Goal: Information Seeking & Learning: Learn about a topic

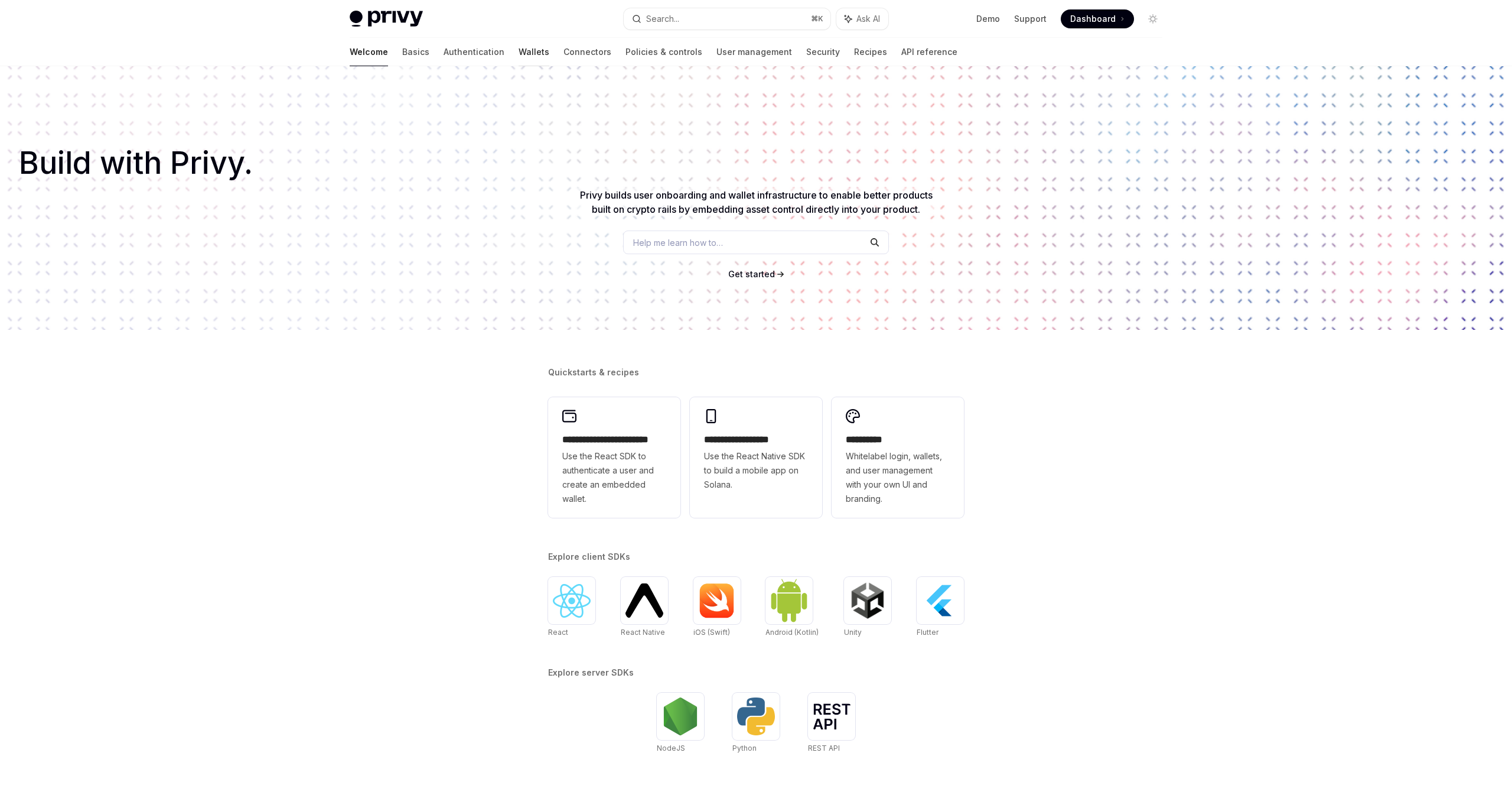
click at [519, 44] on link "Wallets" at bounding box center [534, 52] width 31 height 29
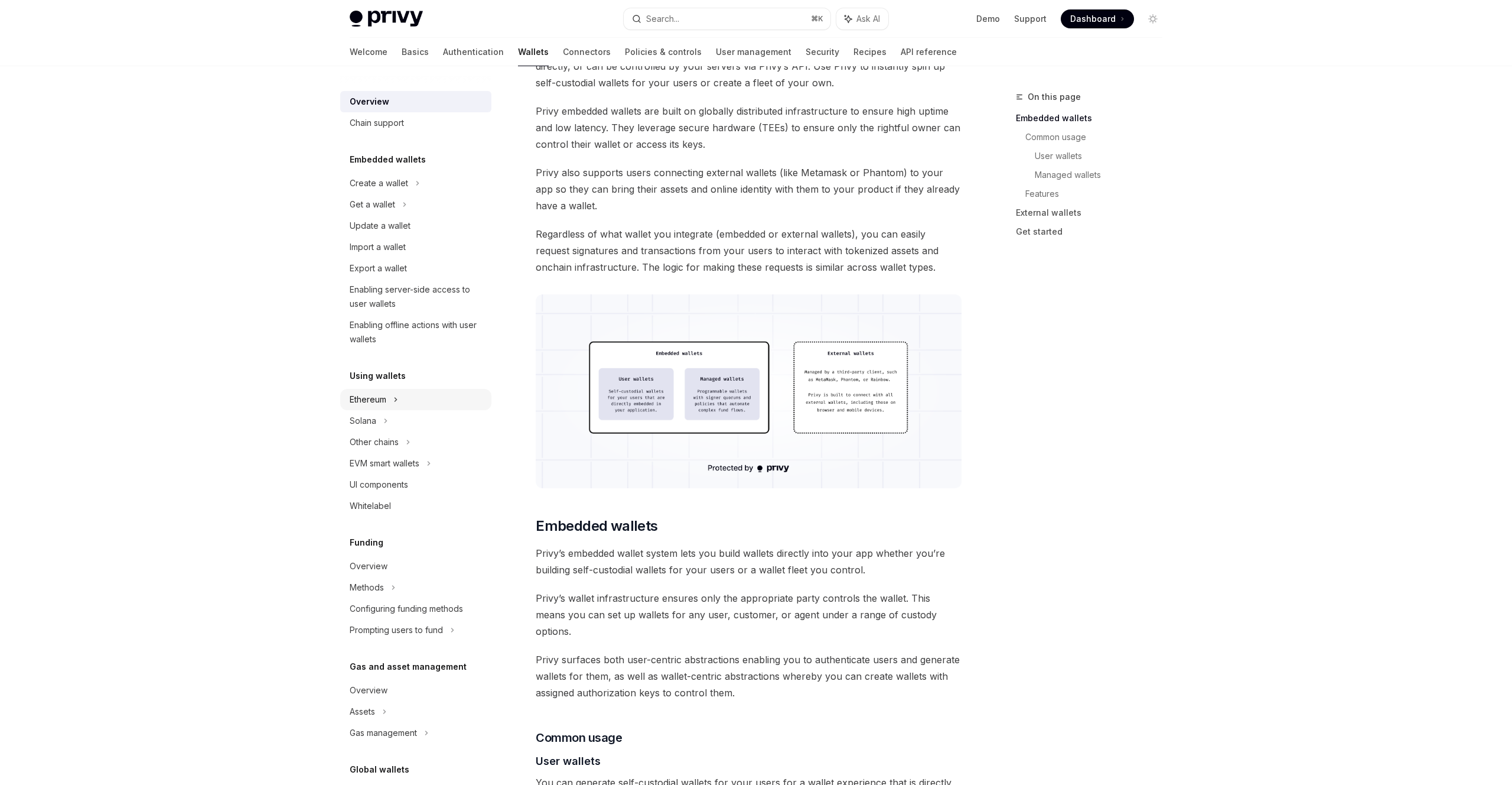
click at [393, 194] on div "Ethereum" at bounding box center [416, 183] width 151 height 21
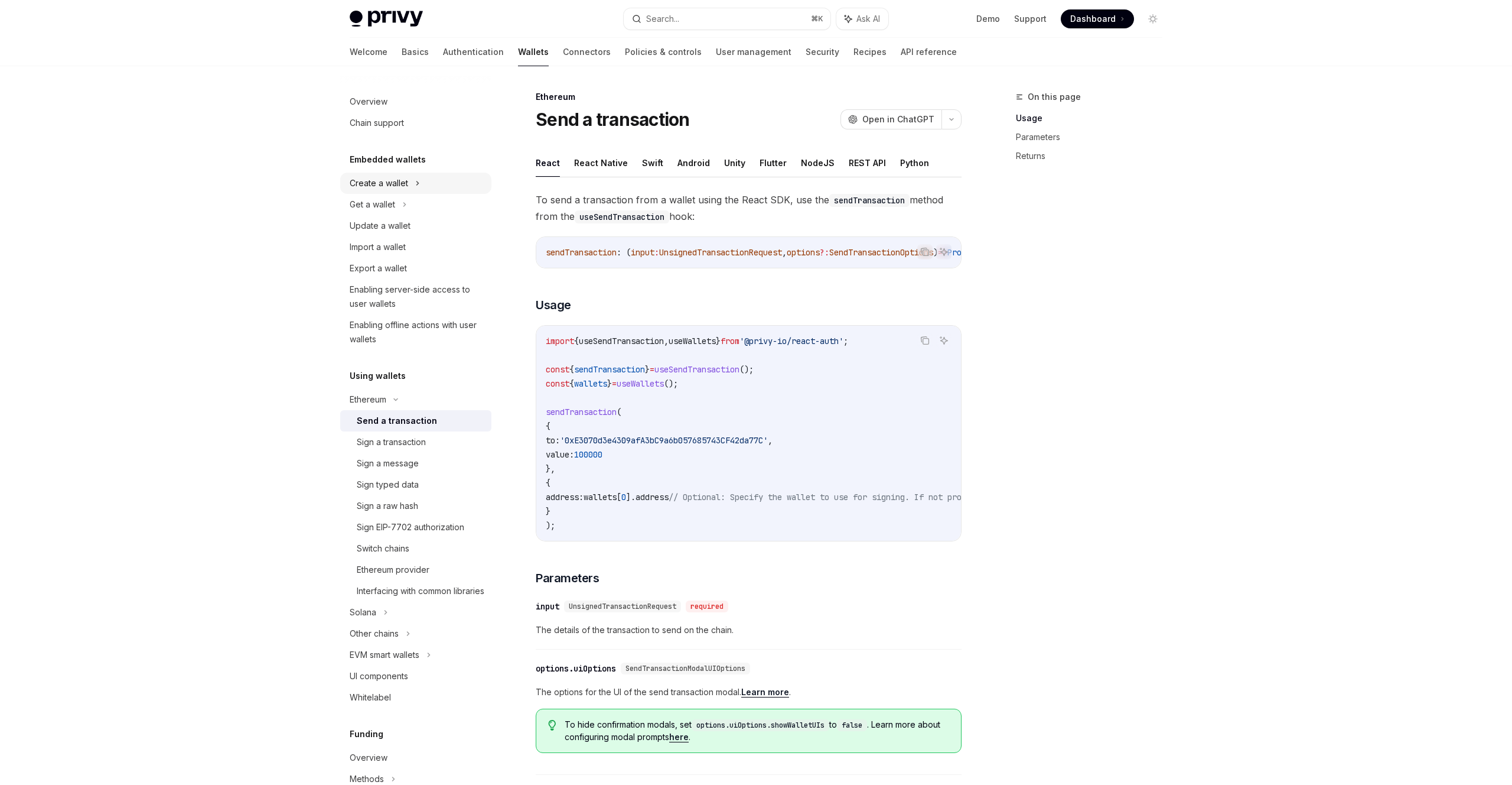
click at [418, 182] on icon at bounding box center [418, 182] width 2 height 3
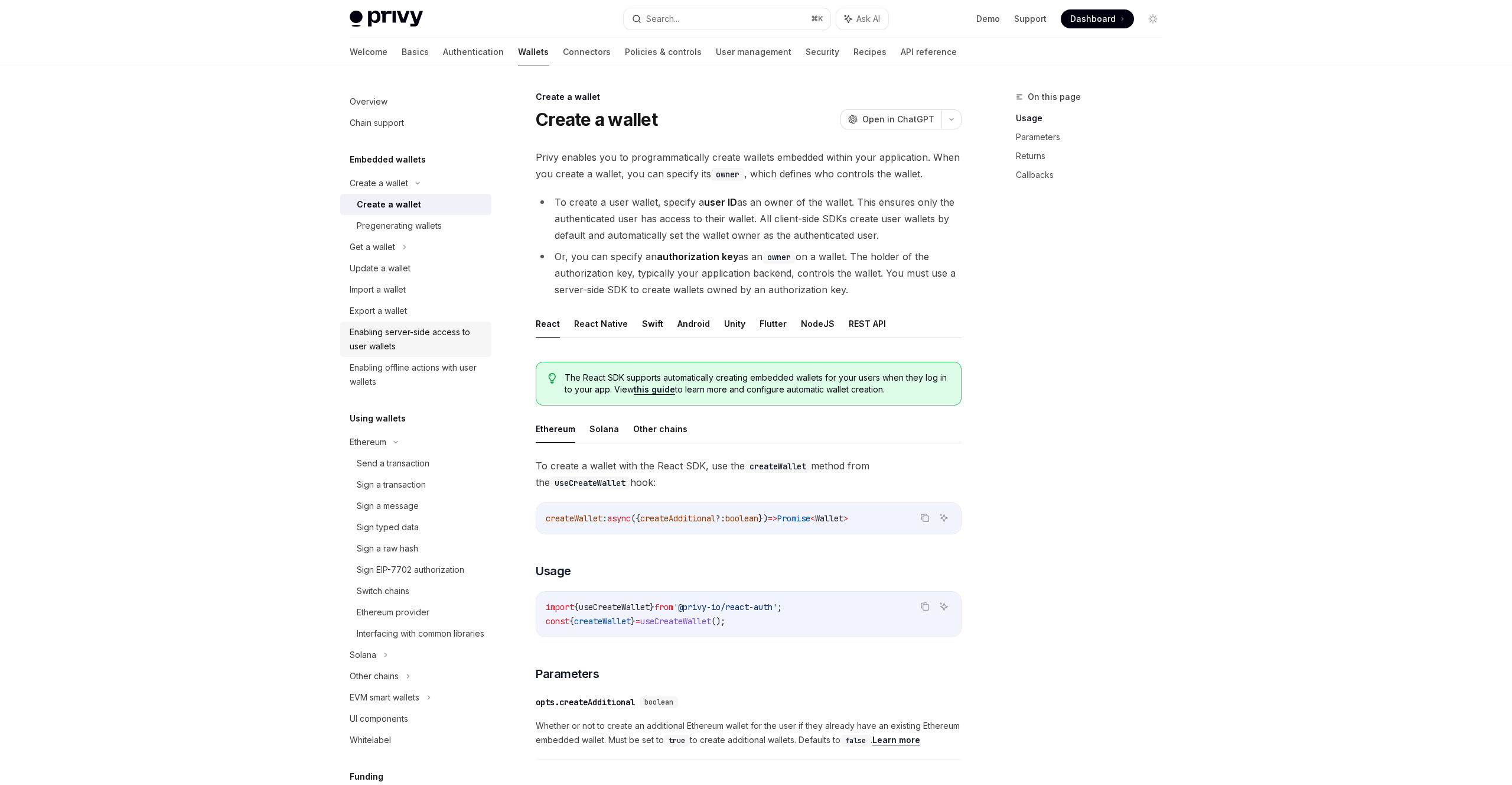
click at [407, 341] on div "Enabling server-side access to user wallets" at bounding box center [416, 339] width 135 height 29
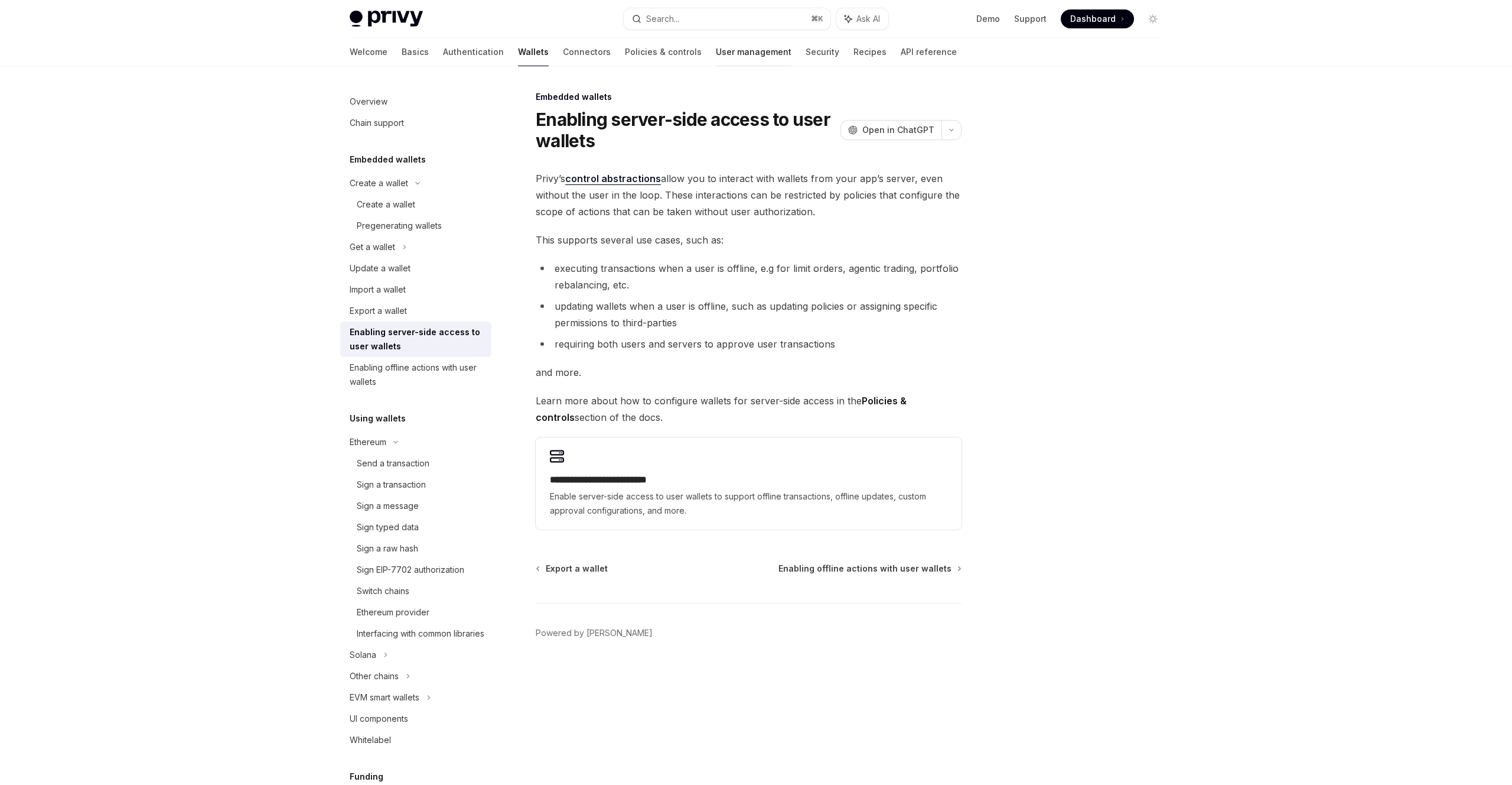
click at [716, 48] on link "User management" at bounding box center [754, 52] width 76 height 29
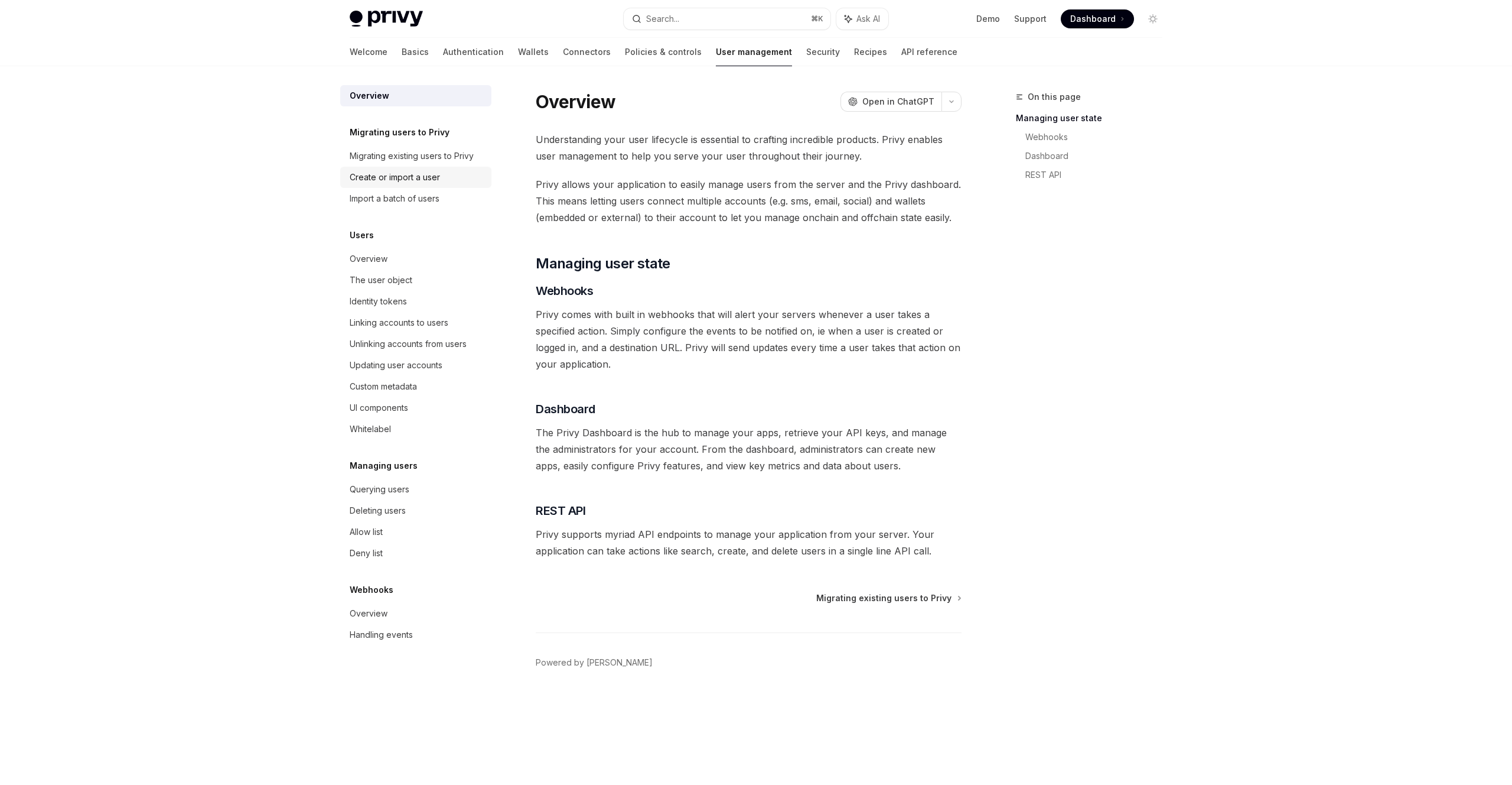
click at [379, 181] on div "Create or import a user" at bounding box center [395, 177] width 90 height 14
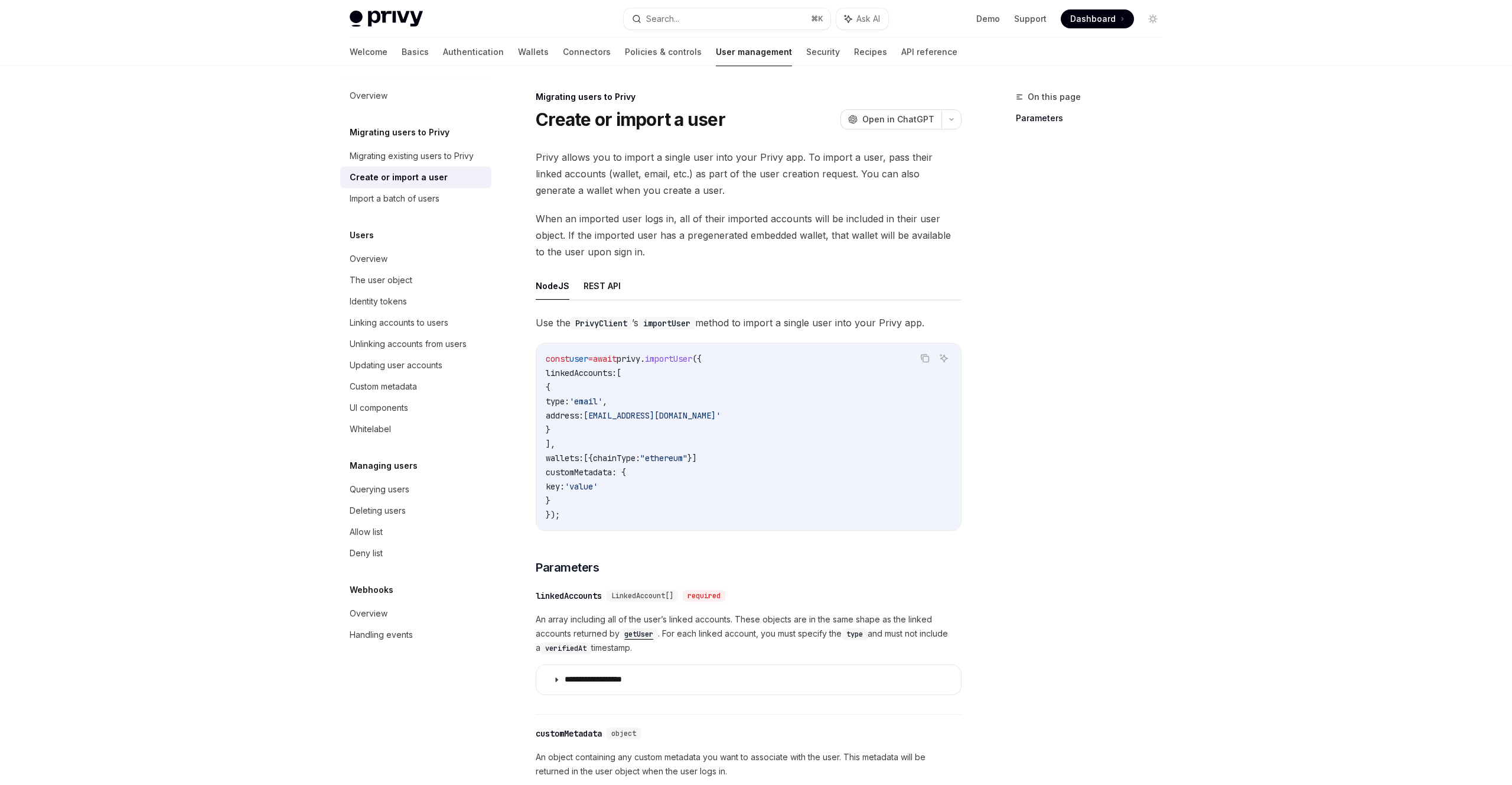
click at [550, 297] on button "NodeJS" at bounding box center [552, 286] width 34 height 28
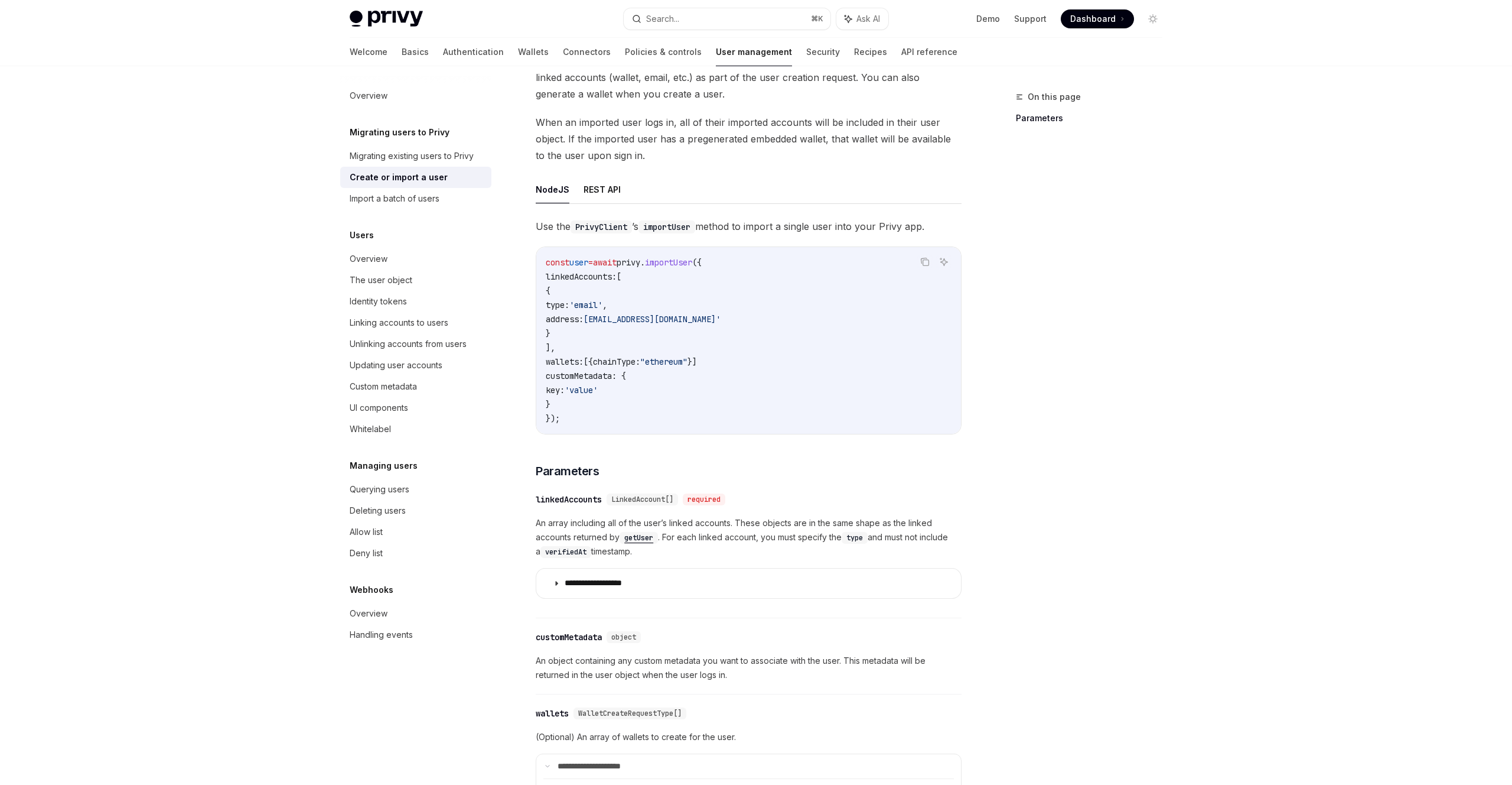
scroll to position [103, 0]
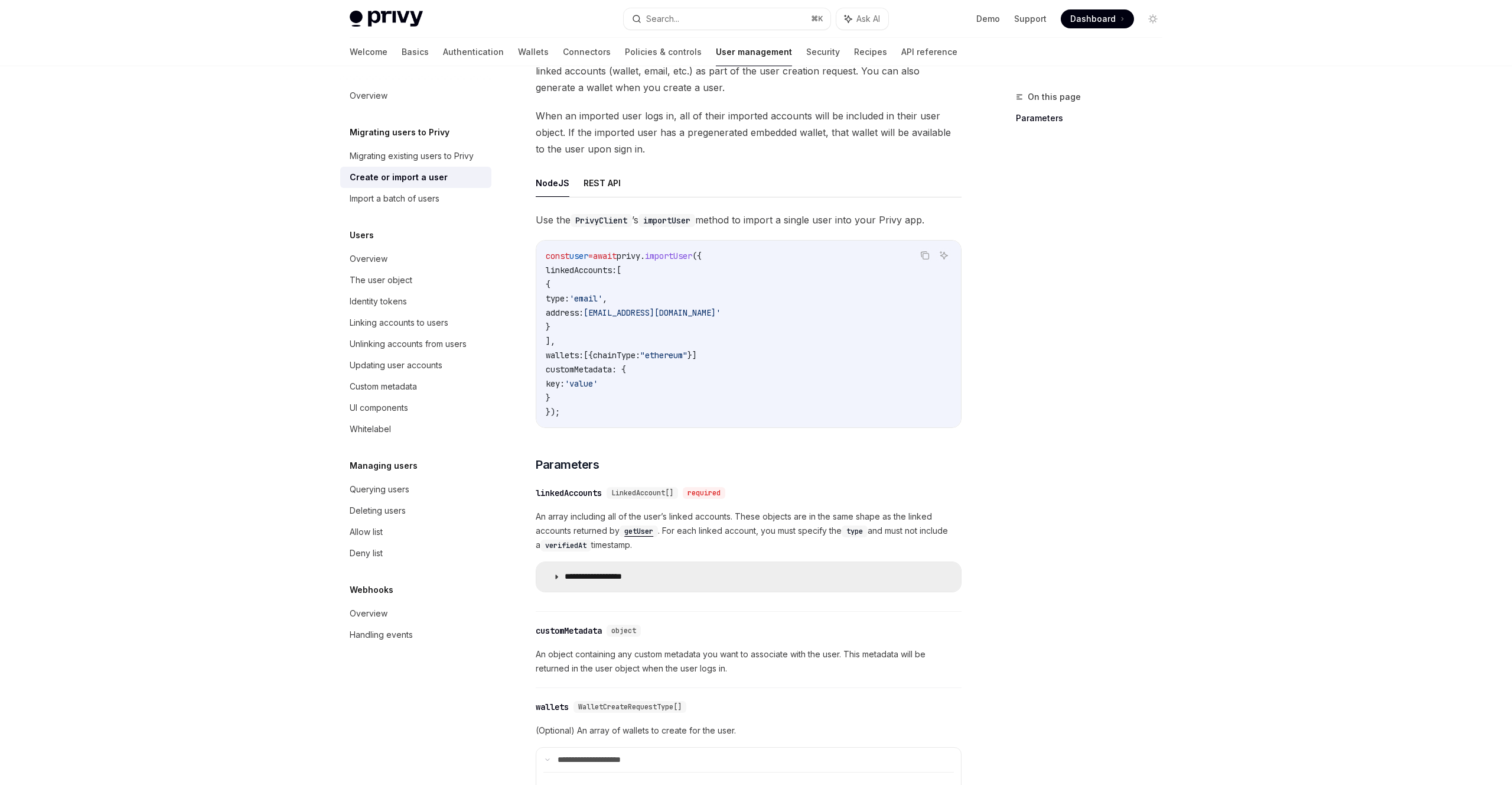
click at [546, 574] on summary "**********" at bounding box center [749, 577] width 424 height 30
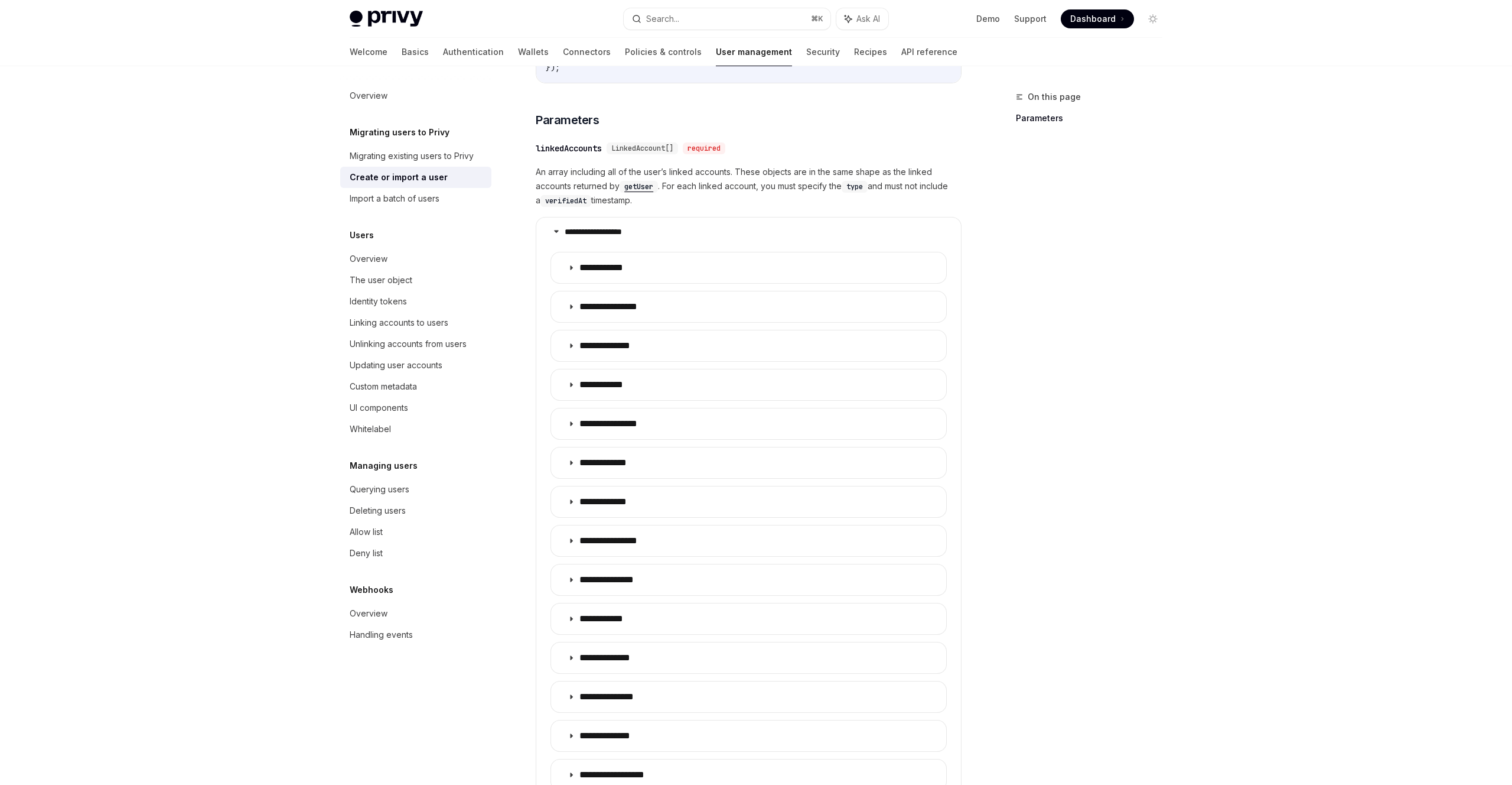
scroll to position [443, 0]
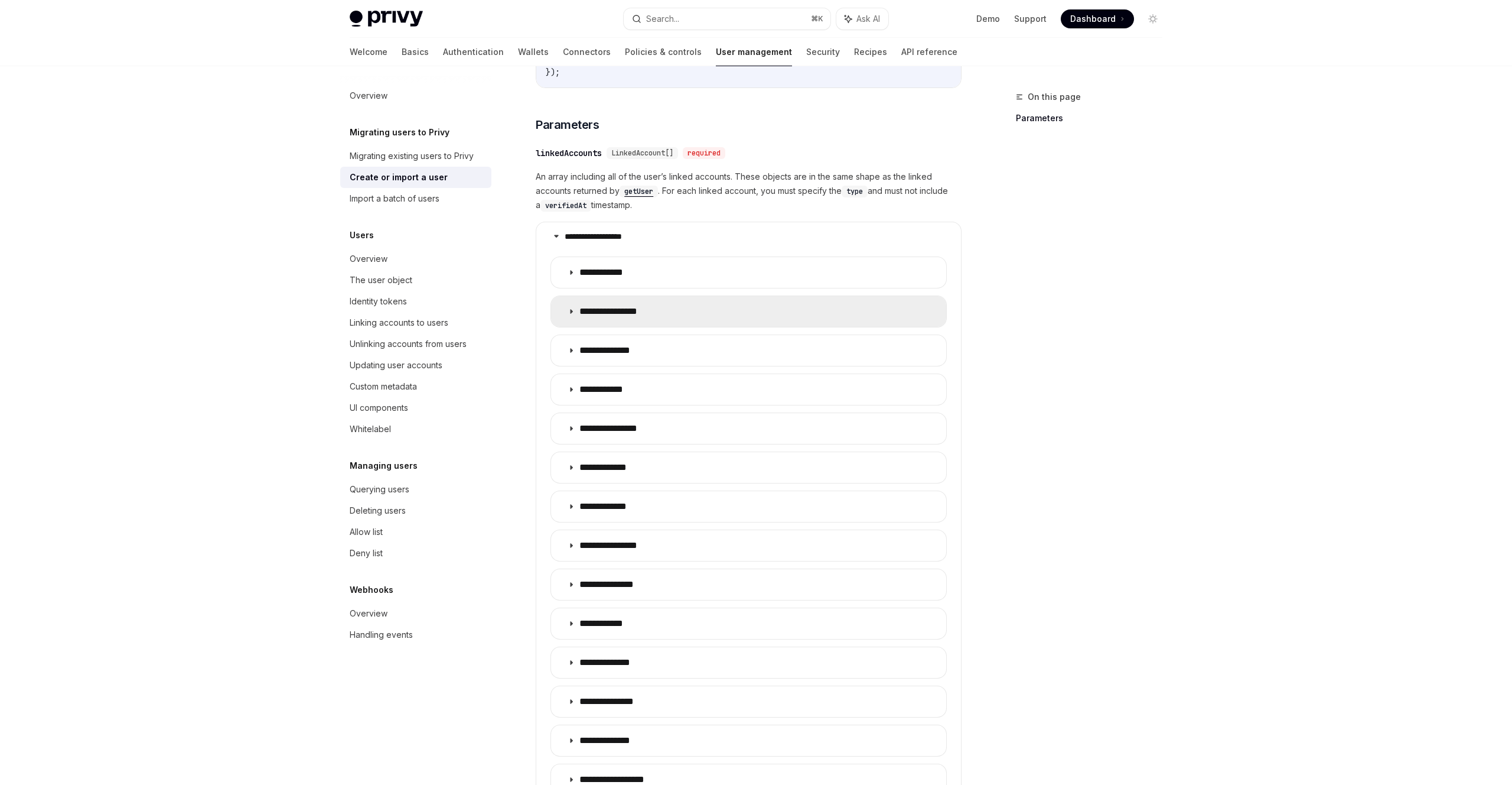
click at [583, 297] on summary "**********" at bounding box center [749, 311] width 395 height 31
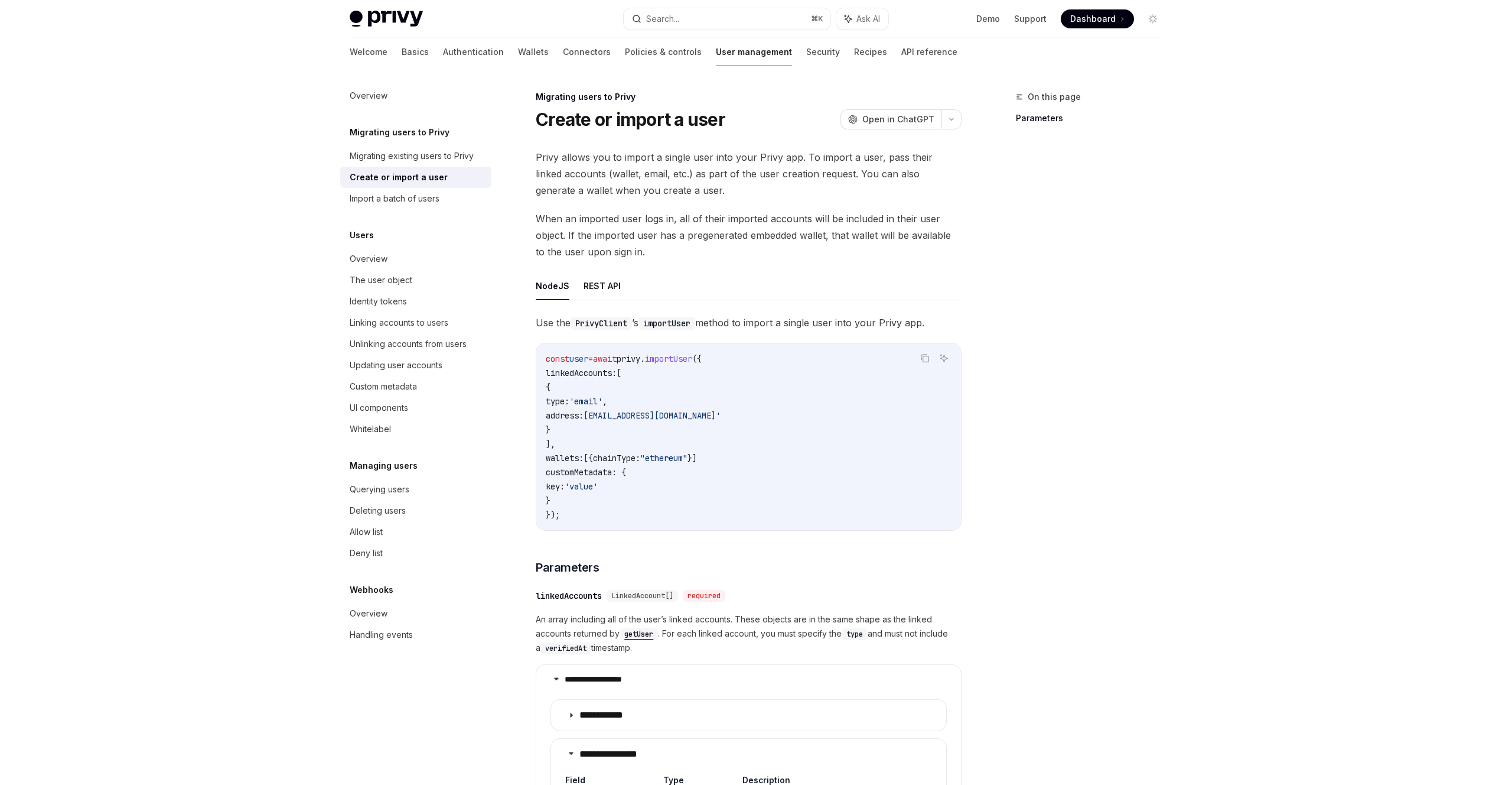
click at [1094, 295] on div "On this page Parameters" at bounding box center [1082, 437] width 180 height 695
click at [518, 44] on link "Wallets" at bounding box center [533, 52] width 31 height 29
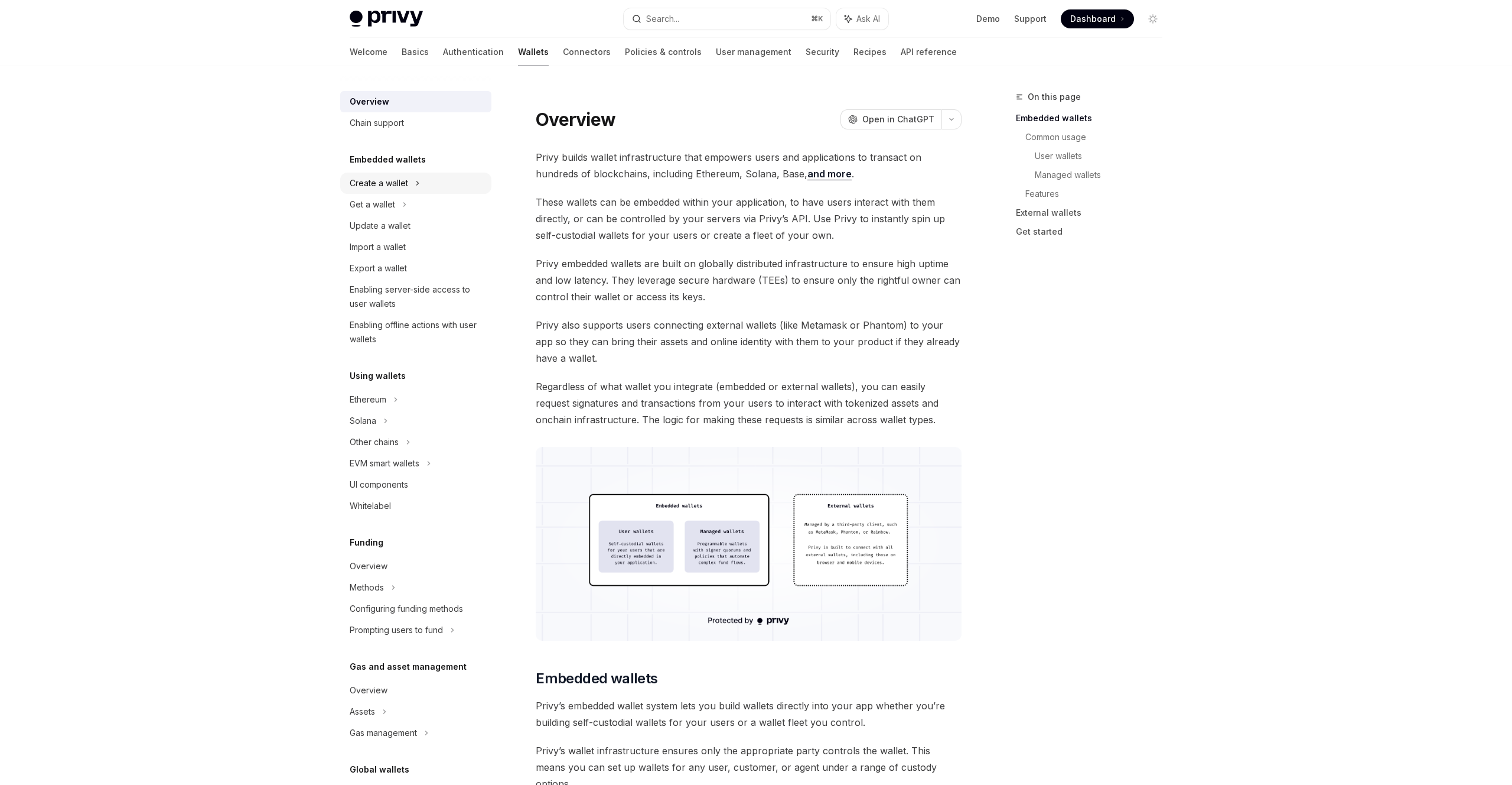
click at [365, 179] on div "Create a wallet" at bounding box center [379, 182] width 58 height 14
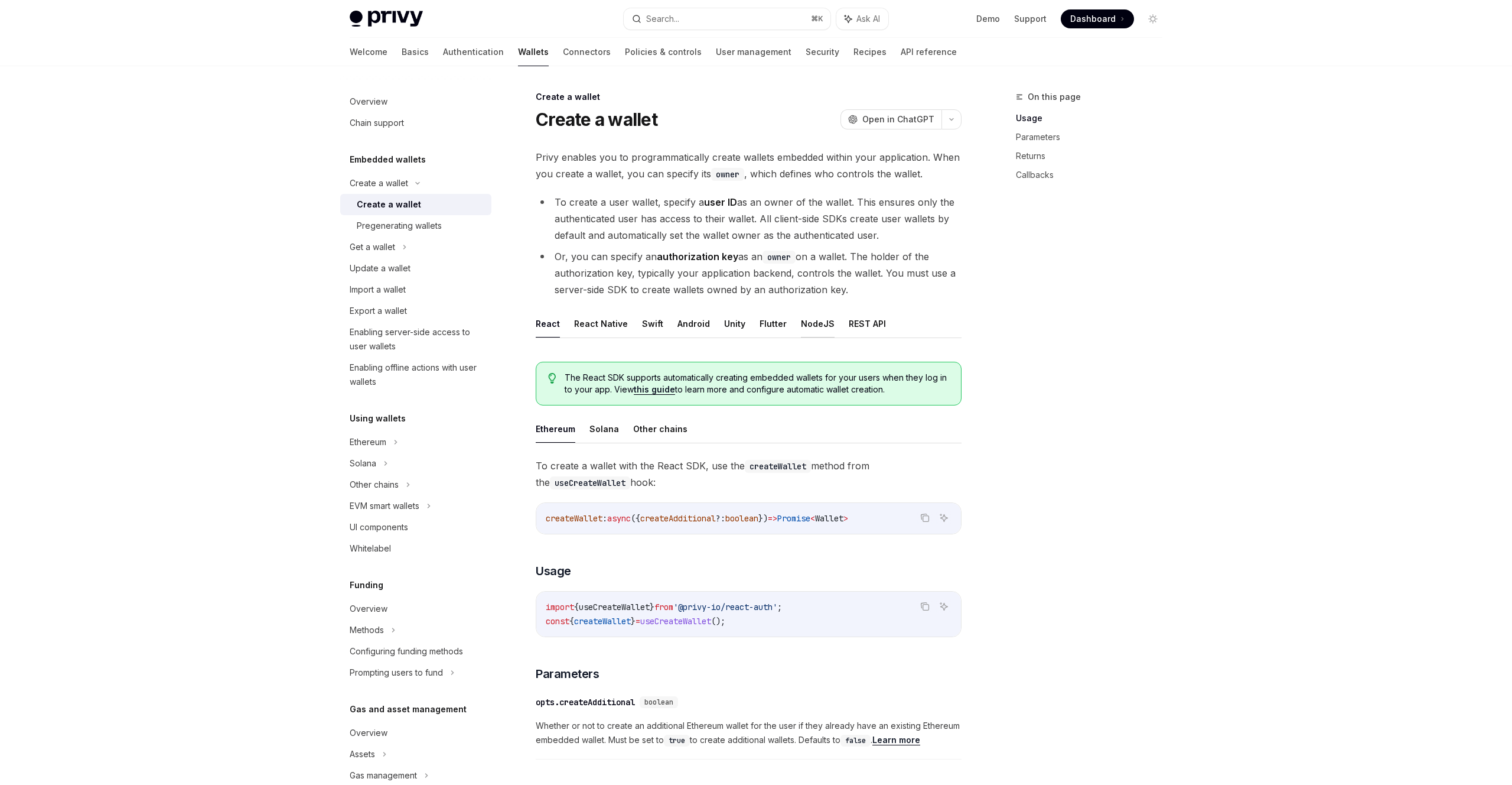
click at [806, 322] on button "NodeJS" at bounding box center [818, 324] width 34 height 28
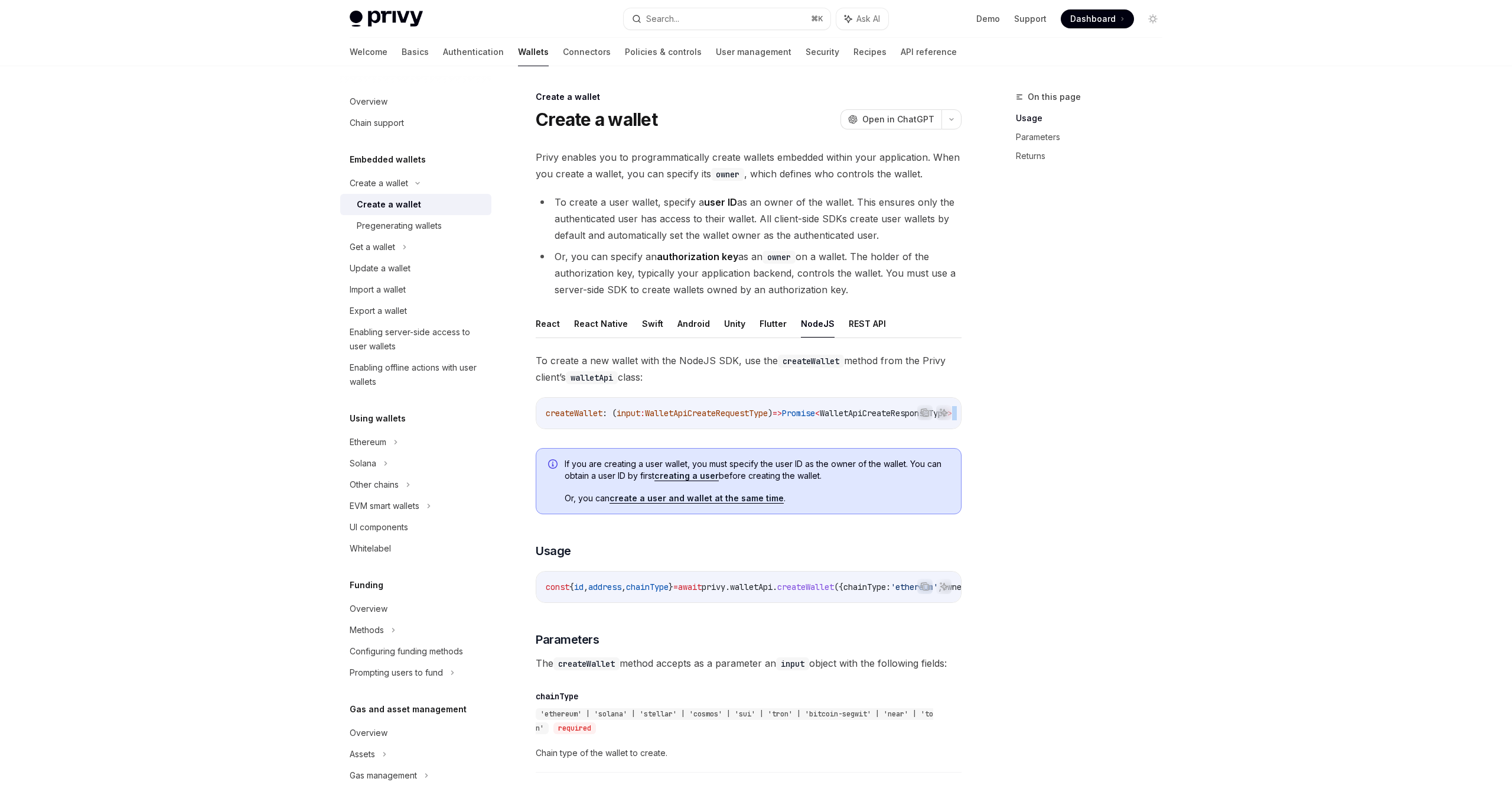
drag, startPoint x: 864, startPoint y: 435, endPoint x: 885, endPoint y: 433, distance: 21.1
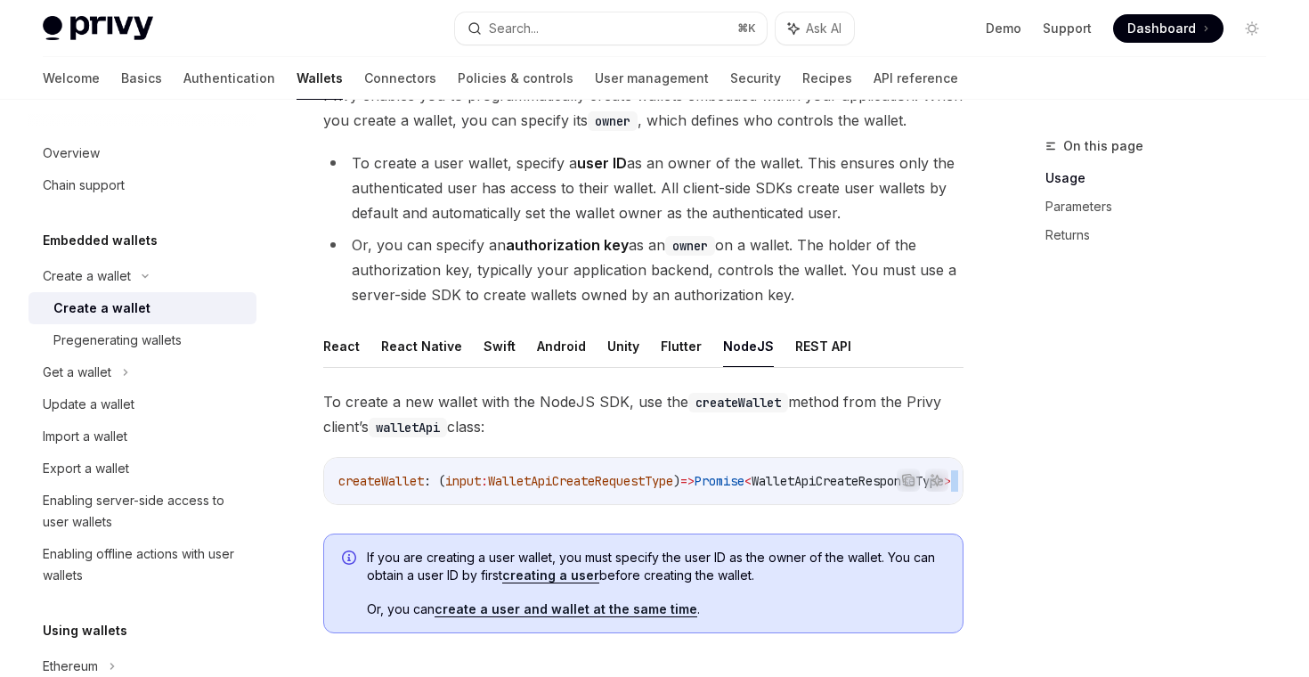
scroll to position [171, 0]
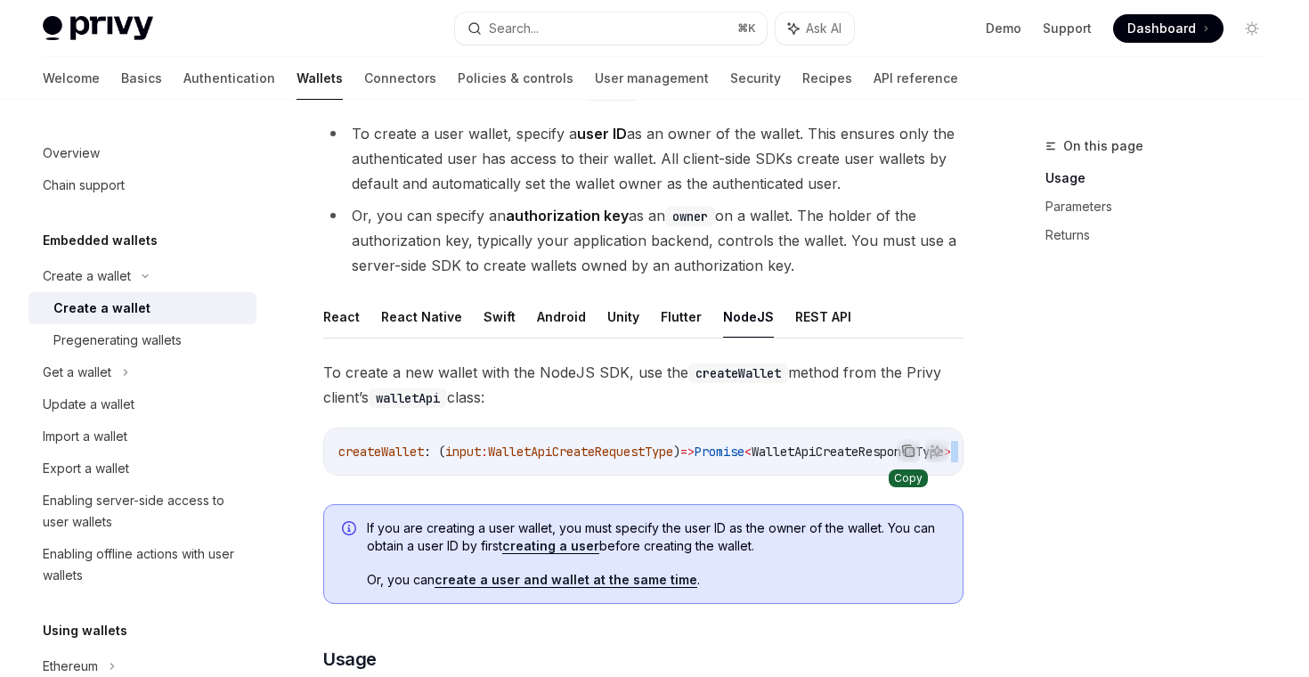
click at [909, 448] on icon "Copy the contents from the code block" at bounding box center [910, 452] width 9 height 9
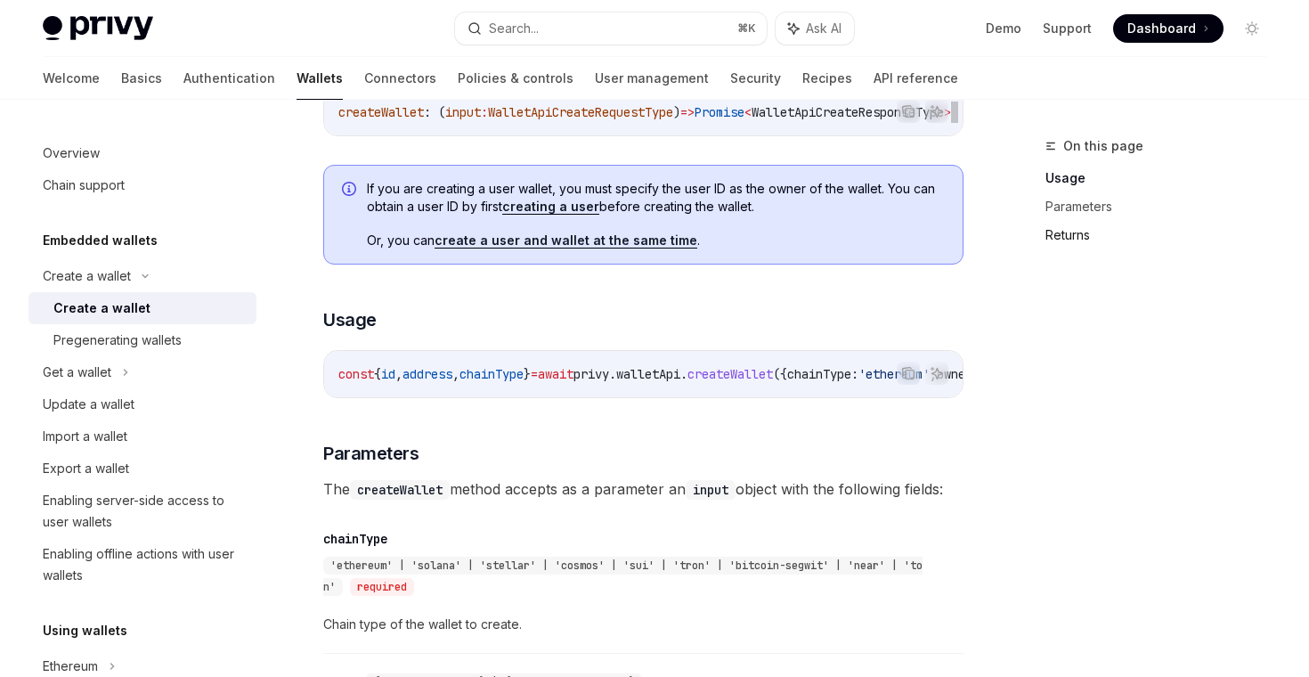
scroll to position [515, 0]
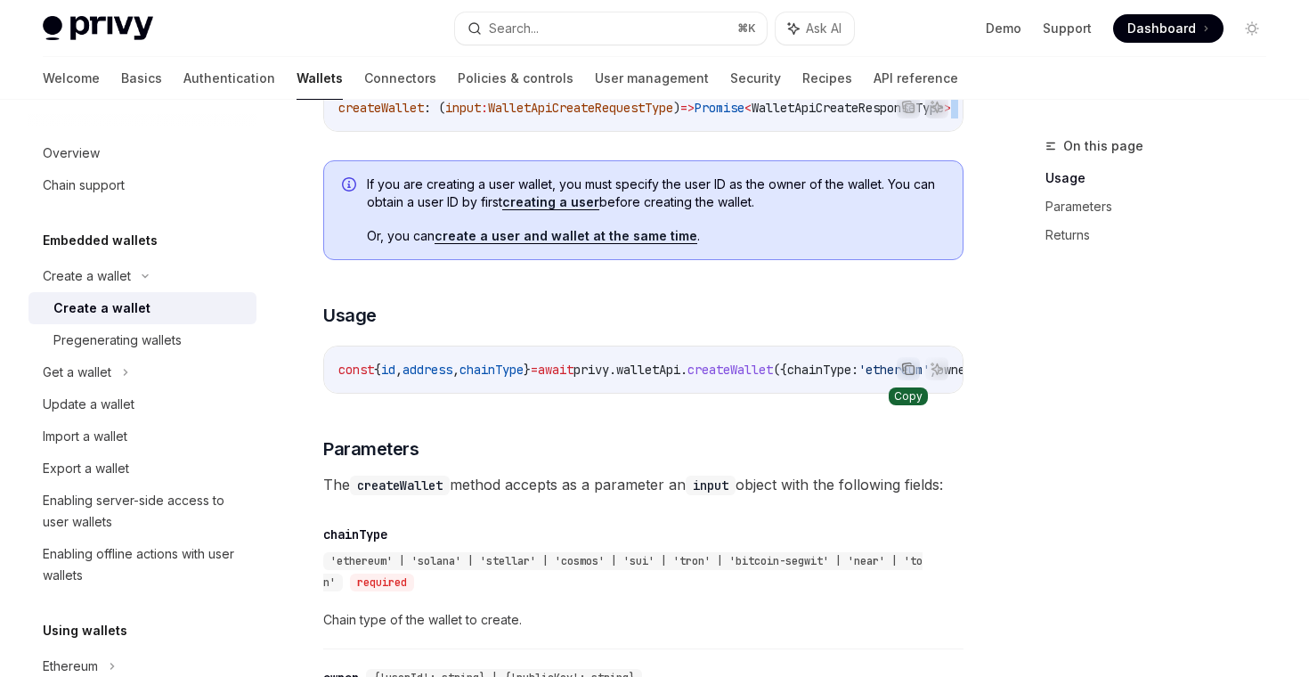
click at [907, 376] on icon "Copy the contents from the code block" at bounding box center [908, 369] width 14 height 14
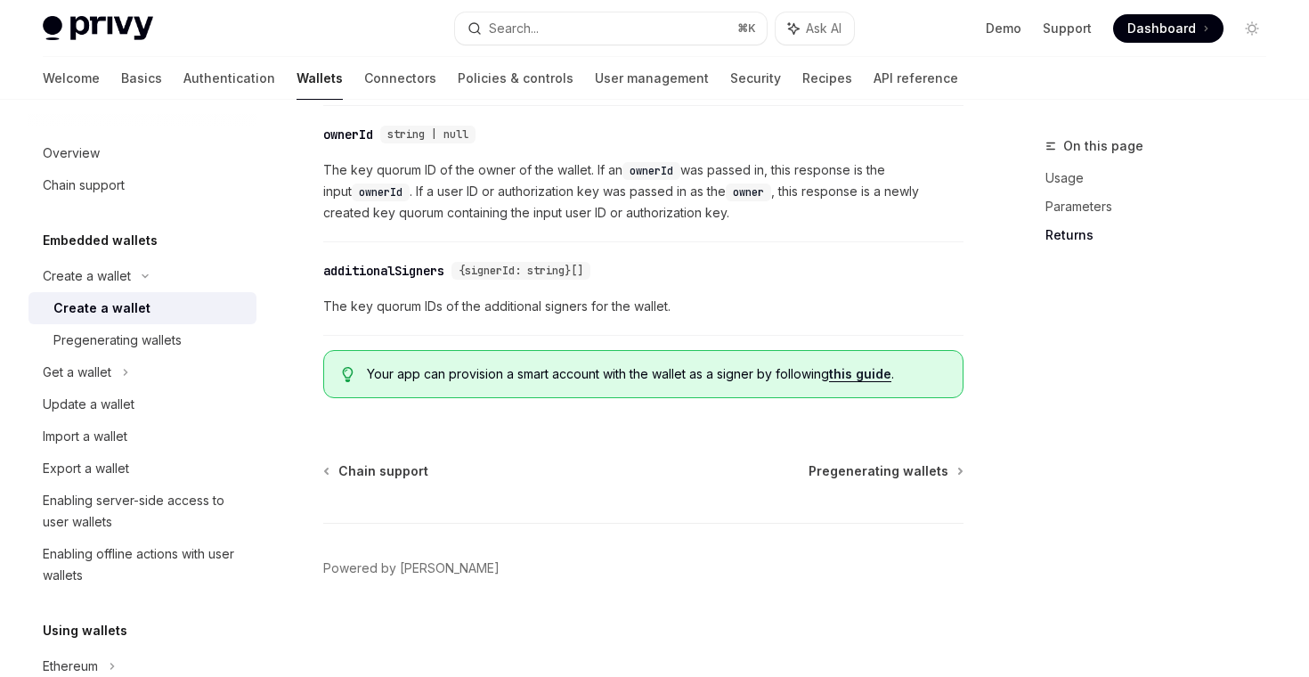
scroll to position [2165, 0]
click at [595, 76] on link "User management" at bounding box center [652, 78] width 114 height 43
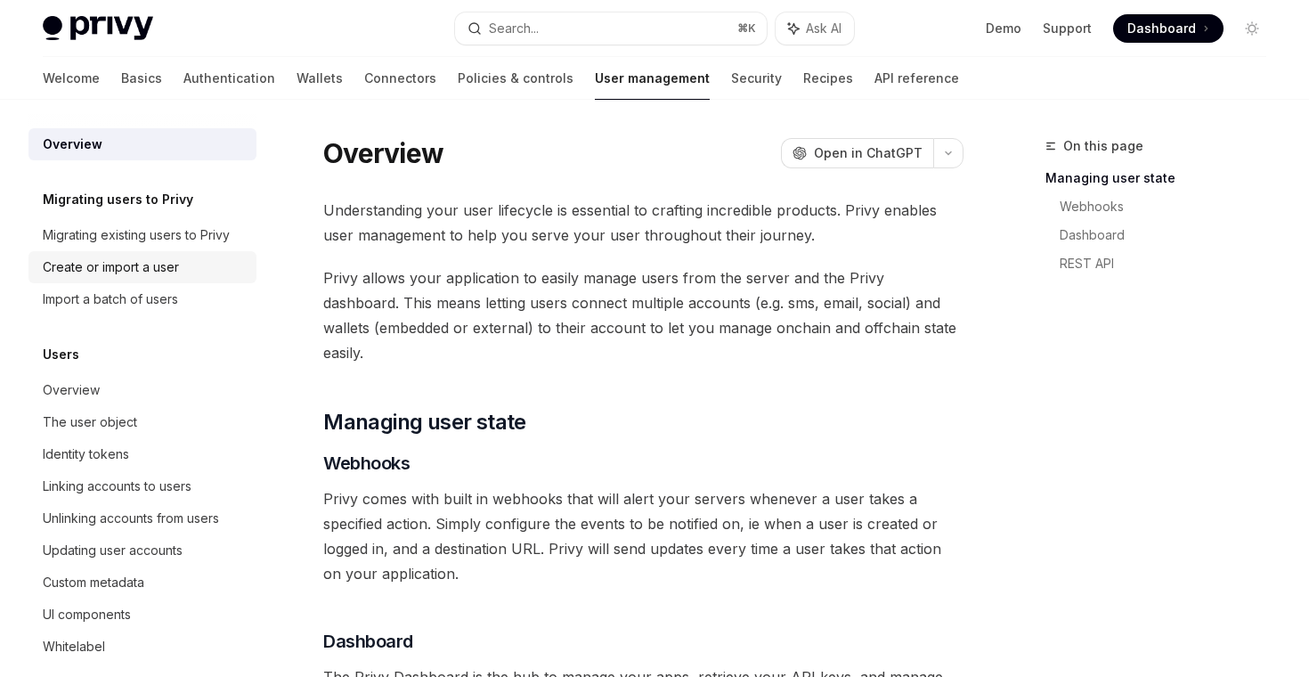
click at [153, 262] on div "Create or import a user" at bounding box center [111, 267] width 136 height 21
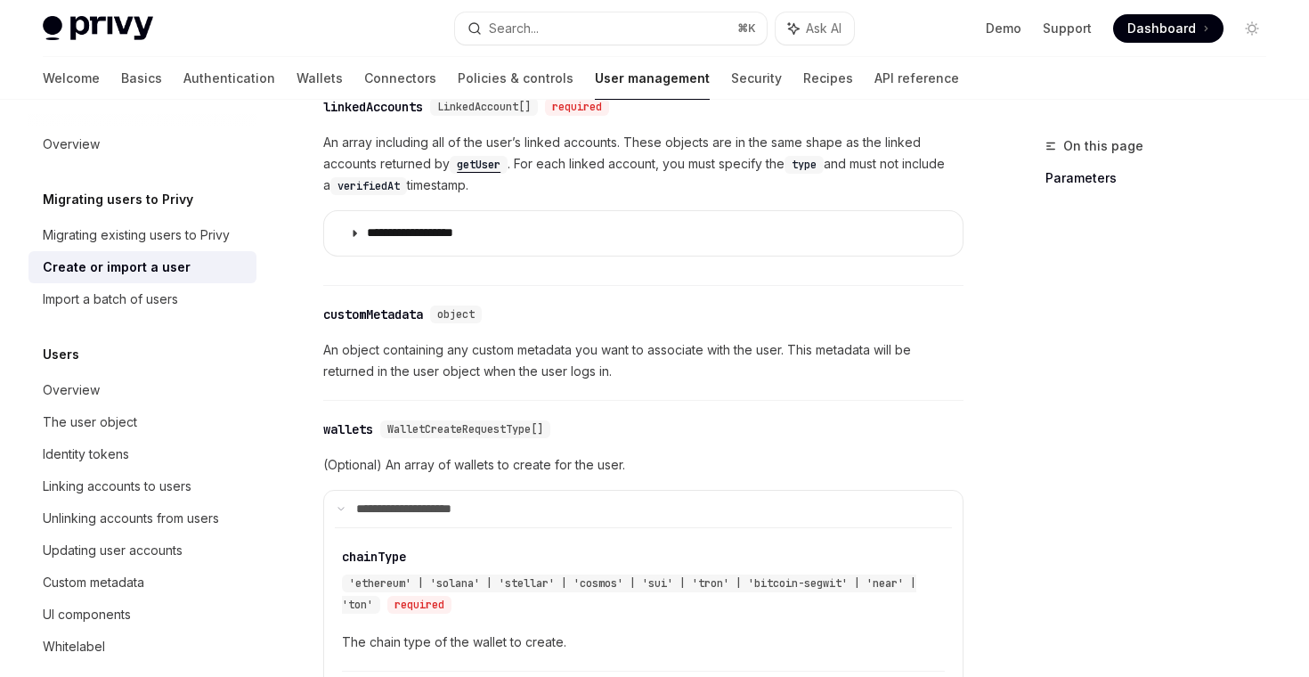
scroll to position [801, 0]
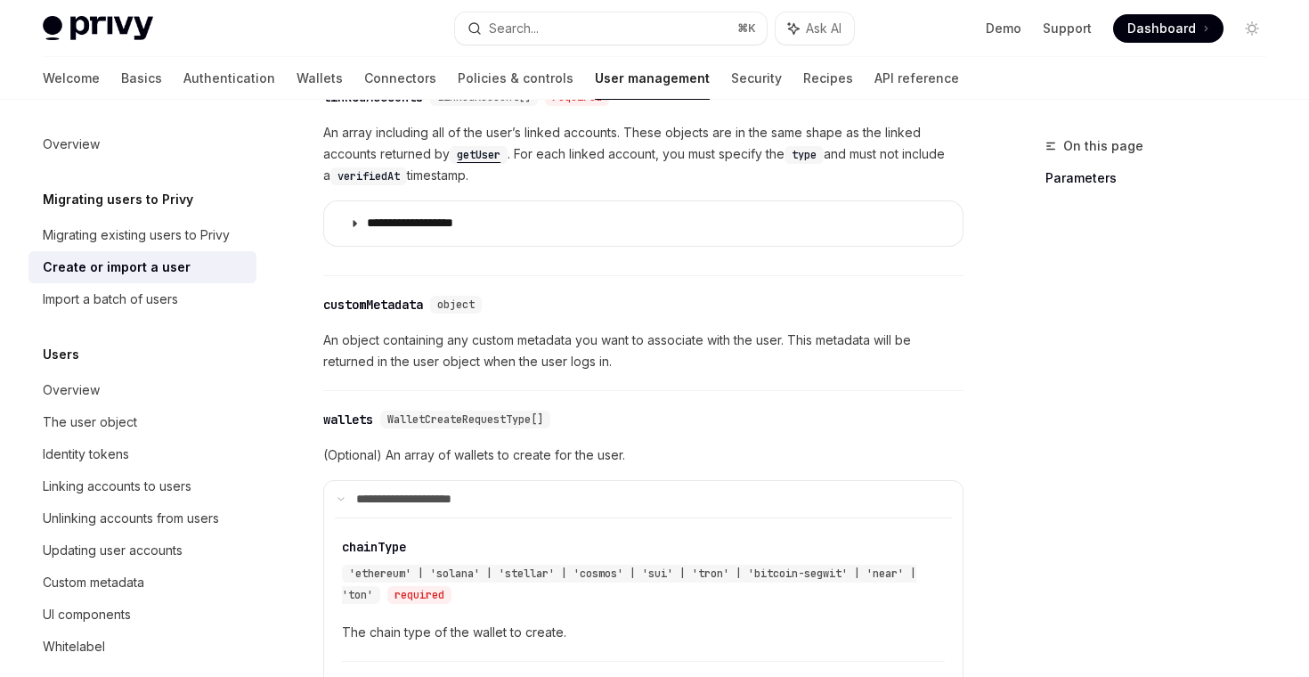
click at [337, 186] on div "**********" at bounding box center [643, 184] width 640 height 125
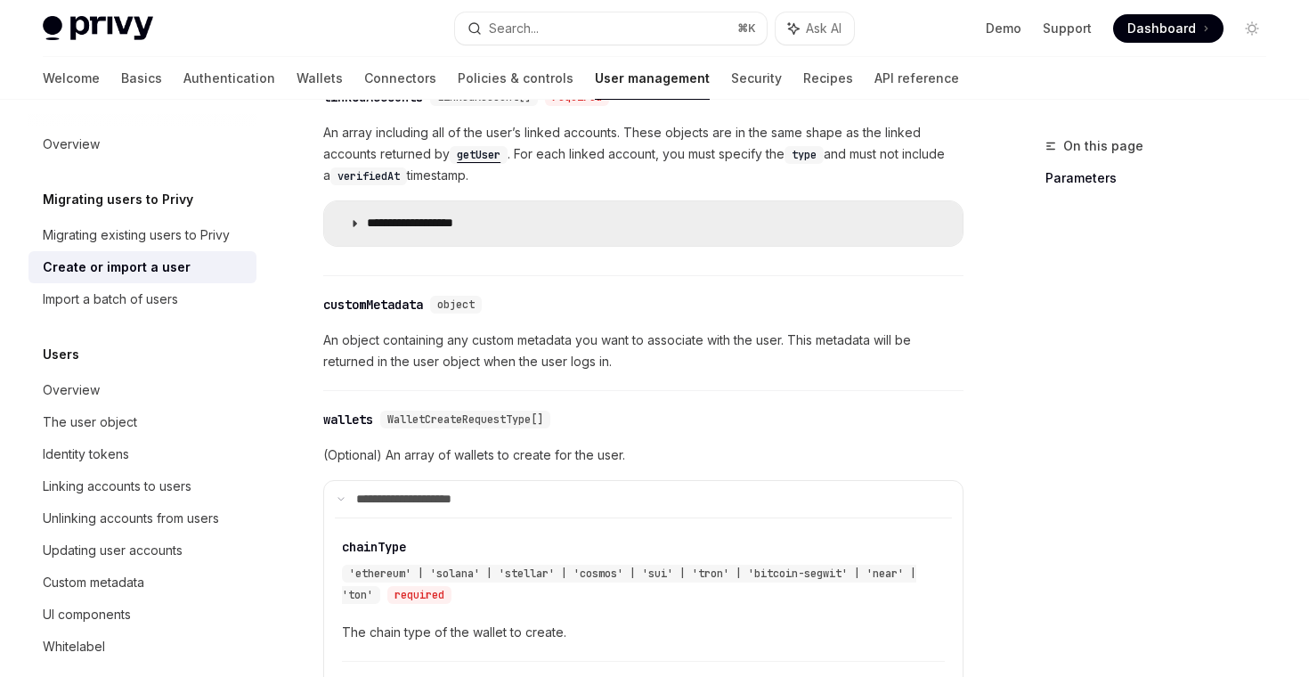
click at [343, 218] on summary "**********" at bounding box center [643, 223] width 639 height 45
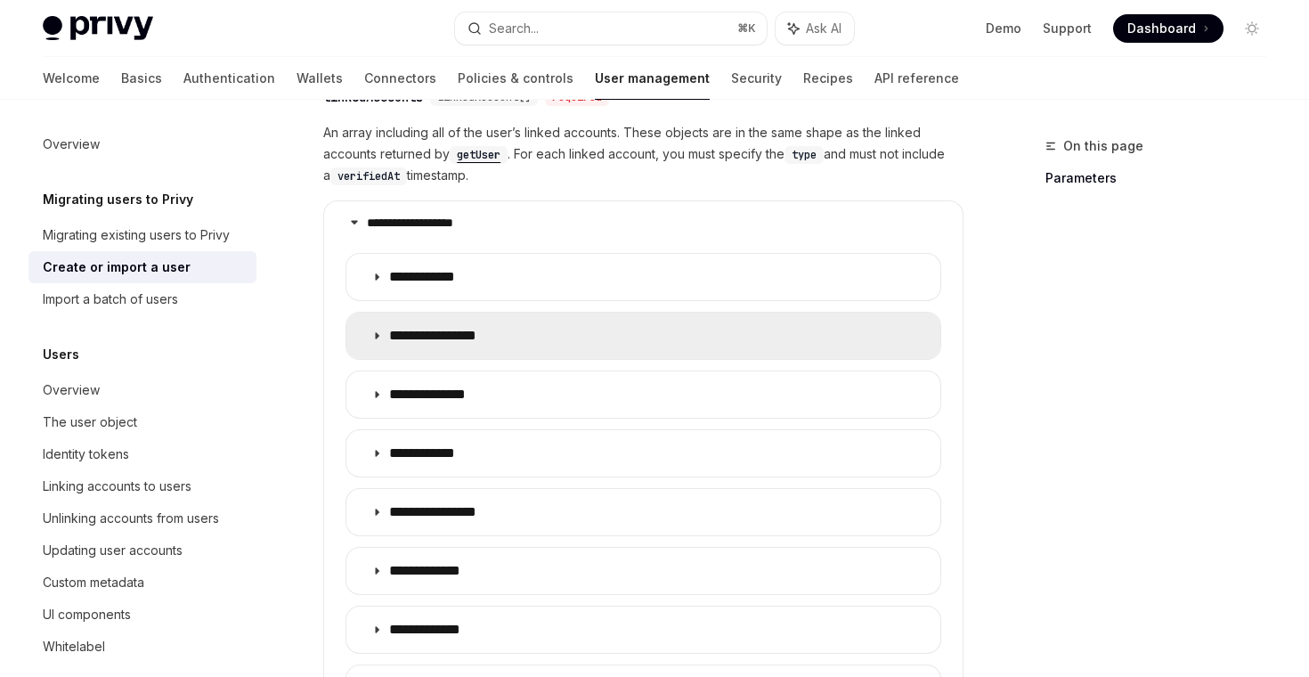
click at [377, 339] on icon at bounding box center [376, 335] width 11 height 11
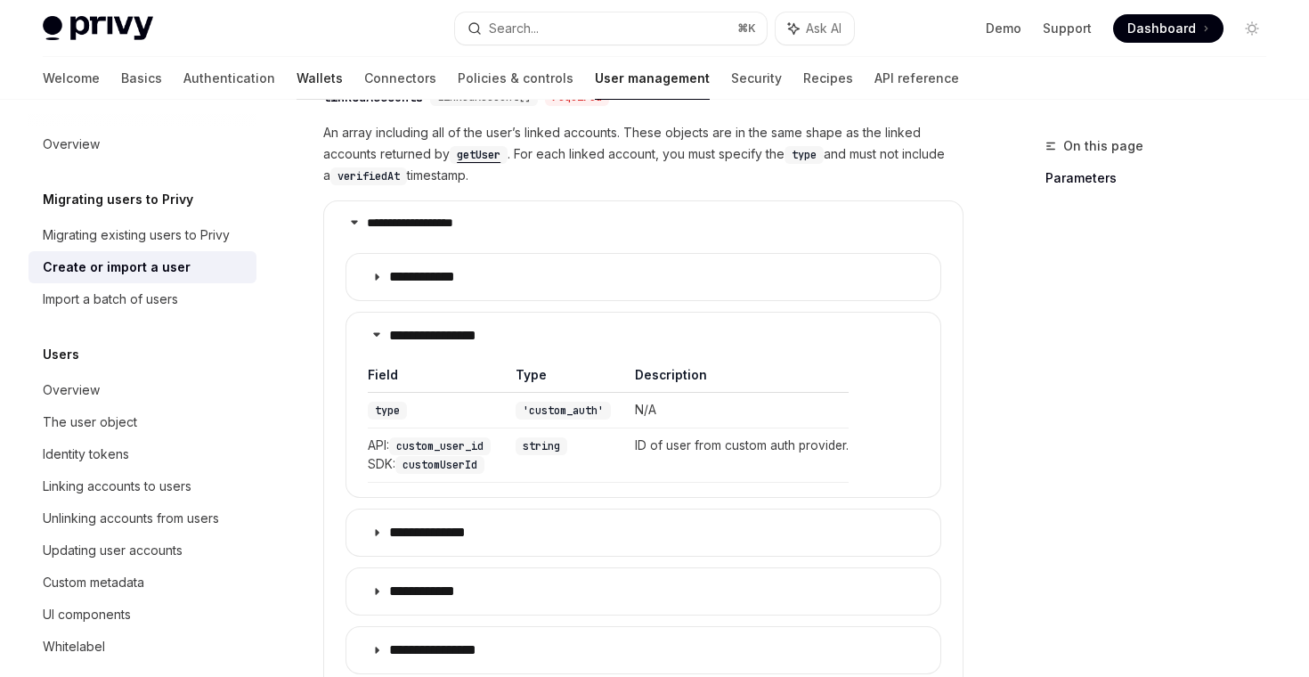
click at [297, 76] on link "Wallets" at bounding box center [320, 78] width 46 height 43
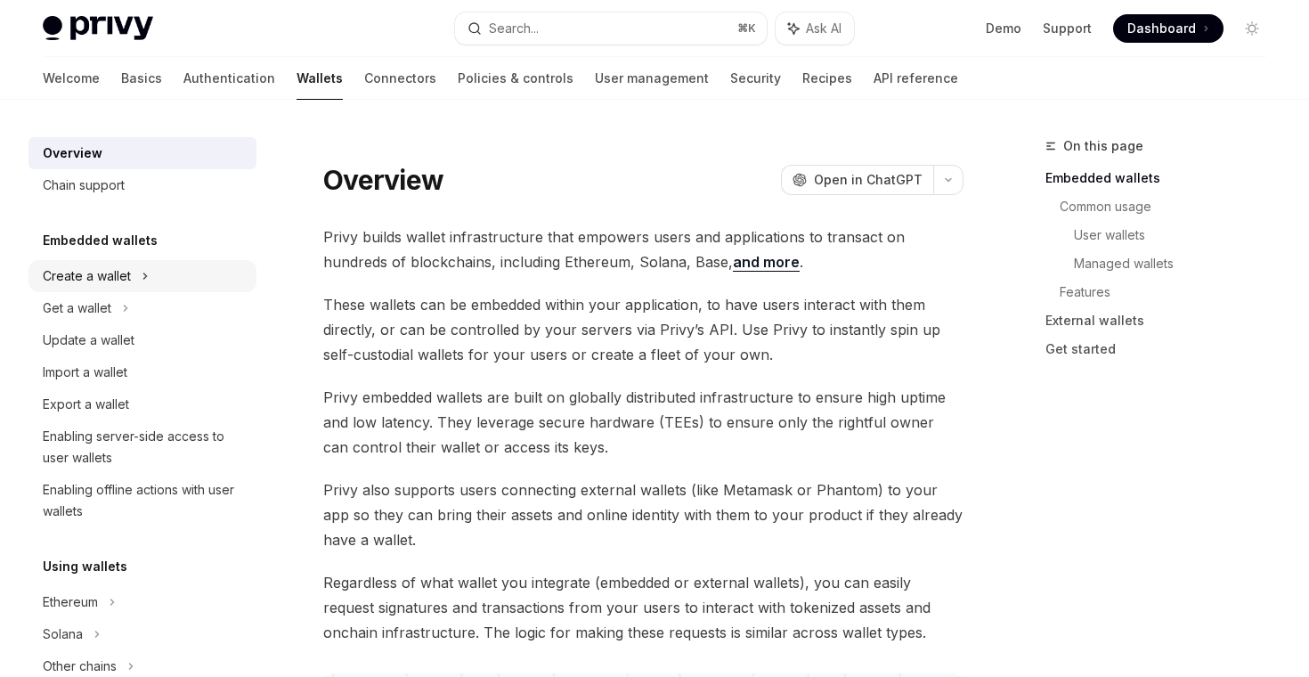
click at [154, 269] on div "Create a wallet" at bounding box center [143, 276] width 228 height 32
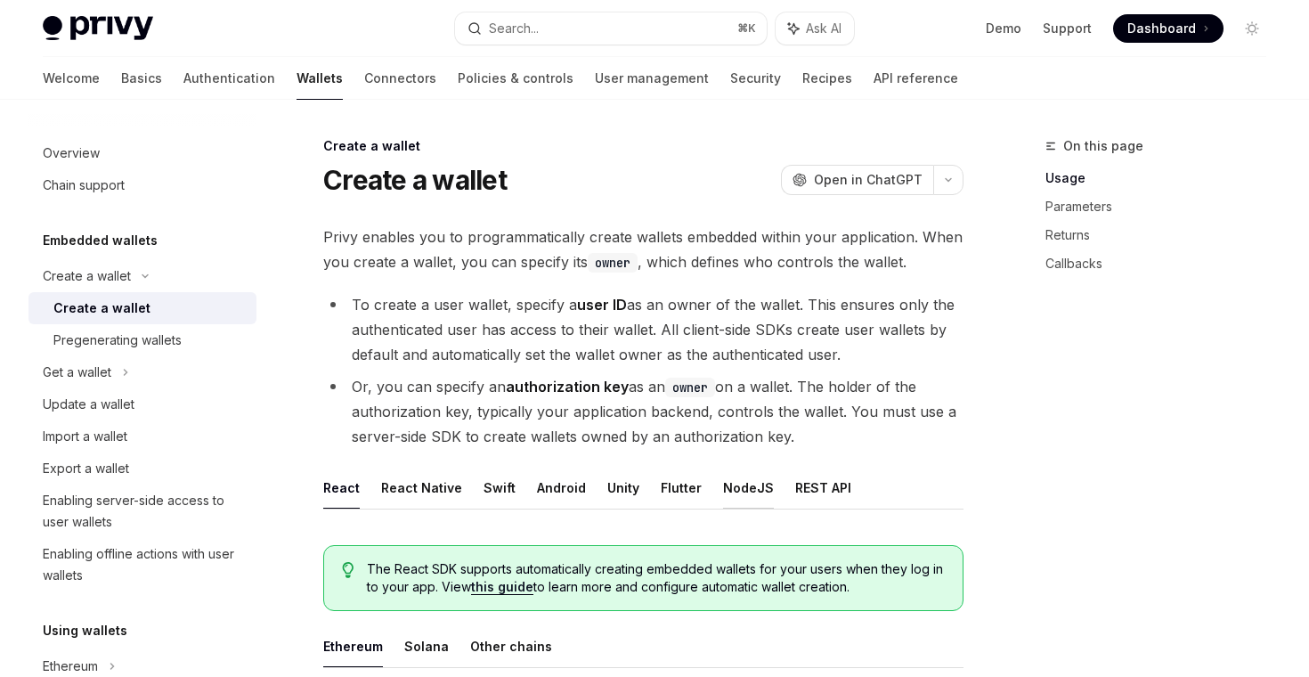
click at [755, 484] on button "NodeJS" at bounding box center [748, 488] width 51 height 42
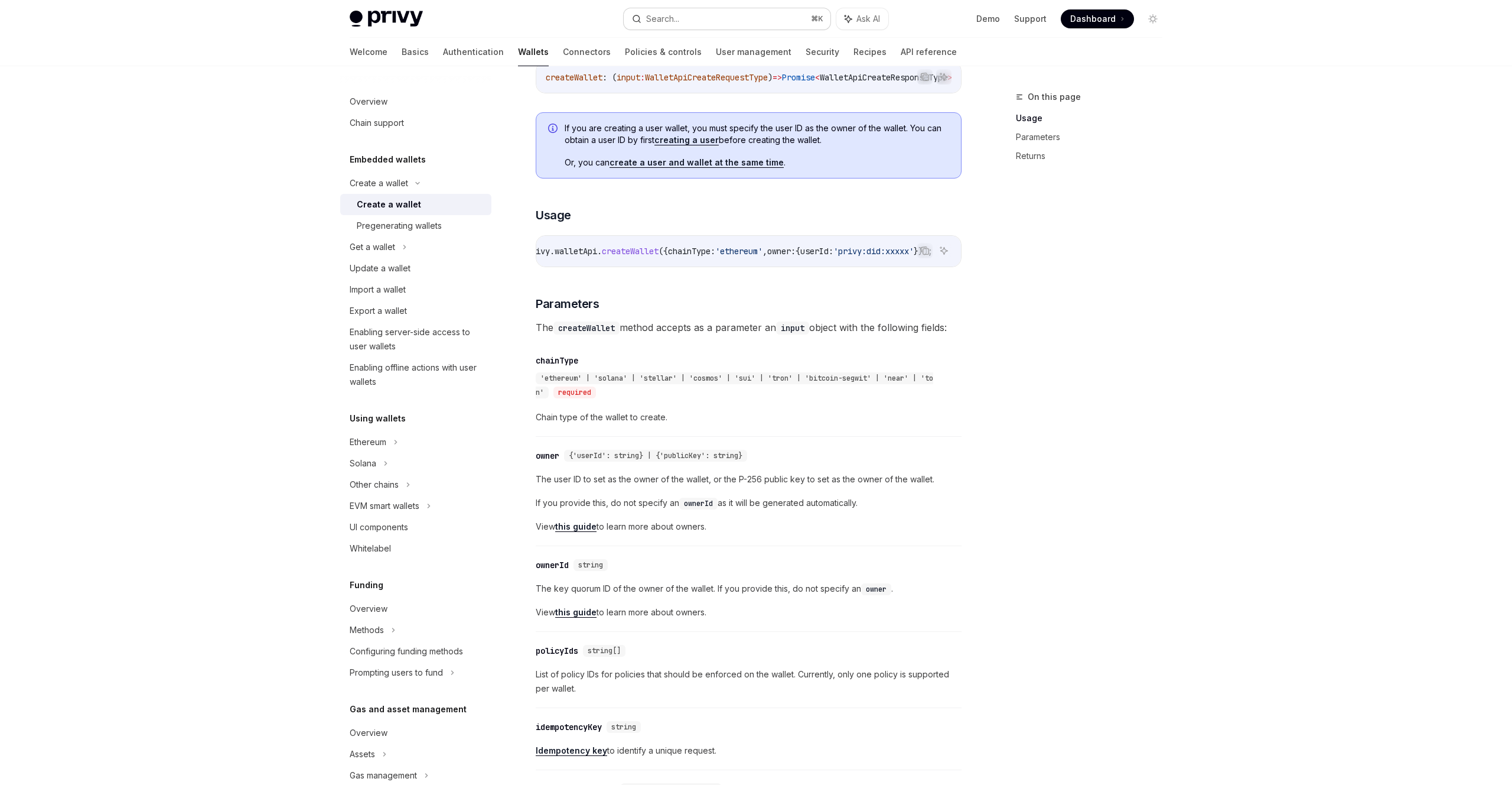
scroll to position [0, 253]
click at [410, 186] on icon at bounding box center [417, 183] width 14 height 5
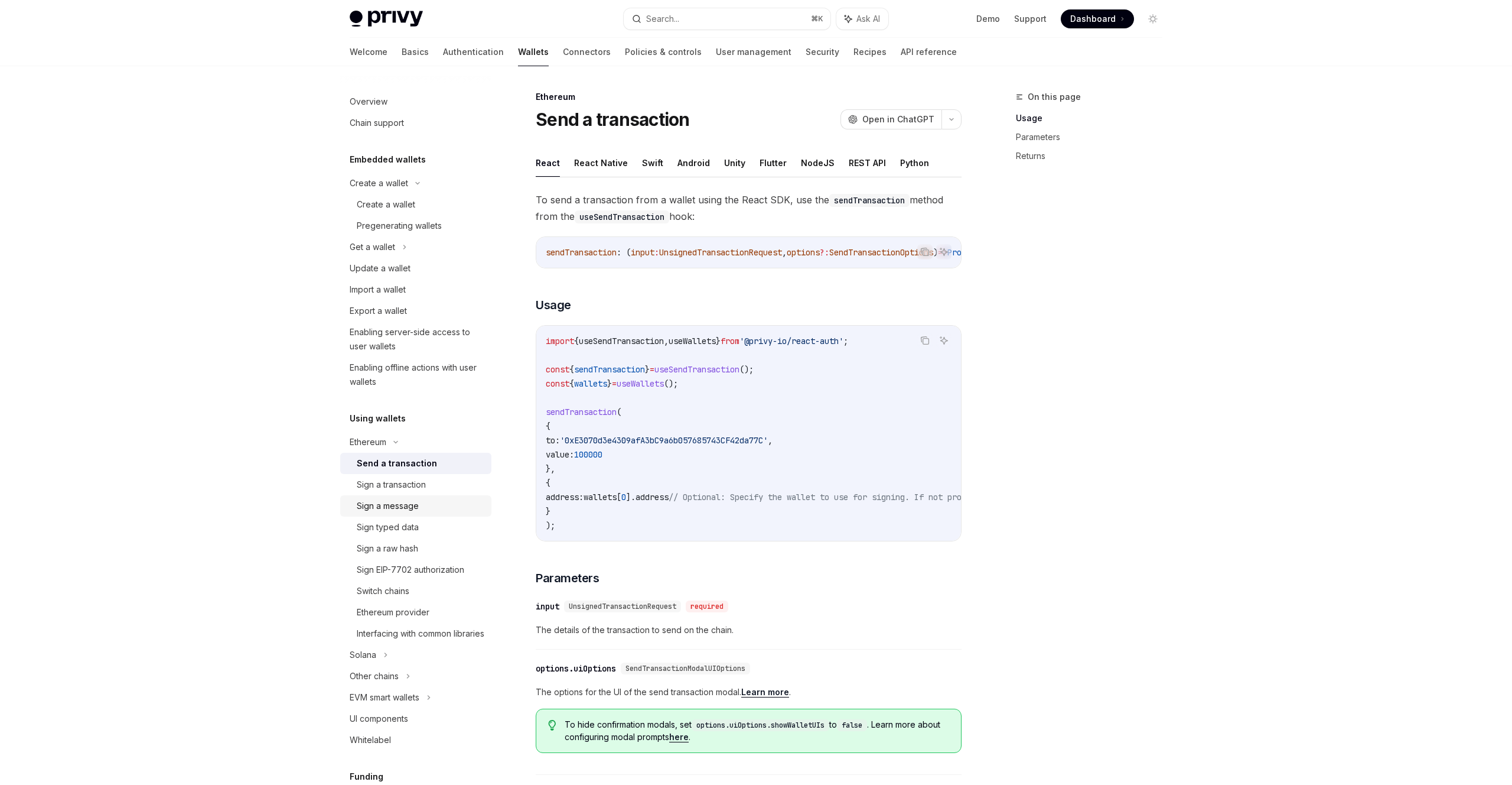
click at [397, 501] on div "Sign a message" at bounding box center [388, 506] width 62 height 14
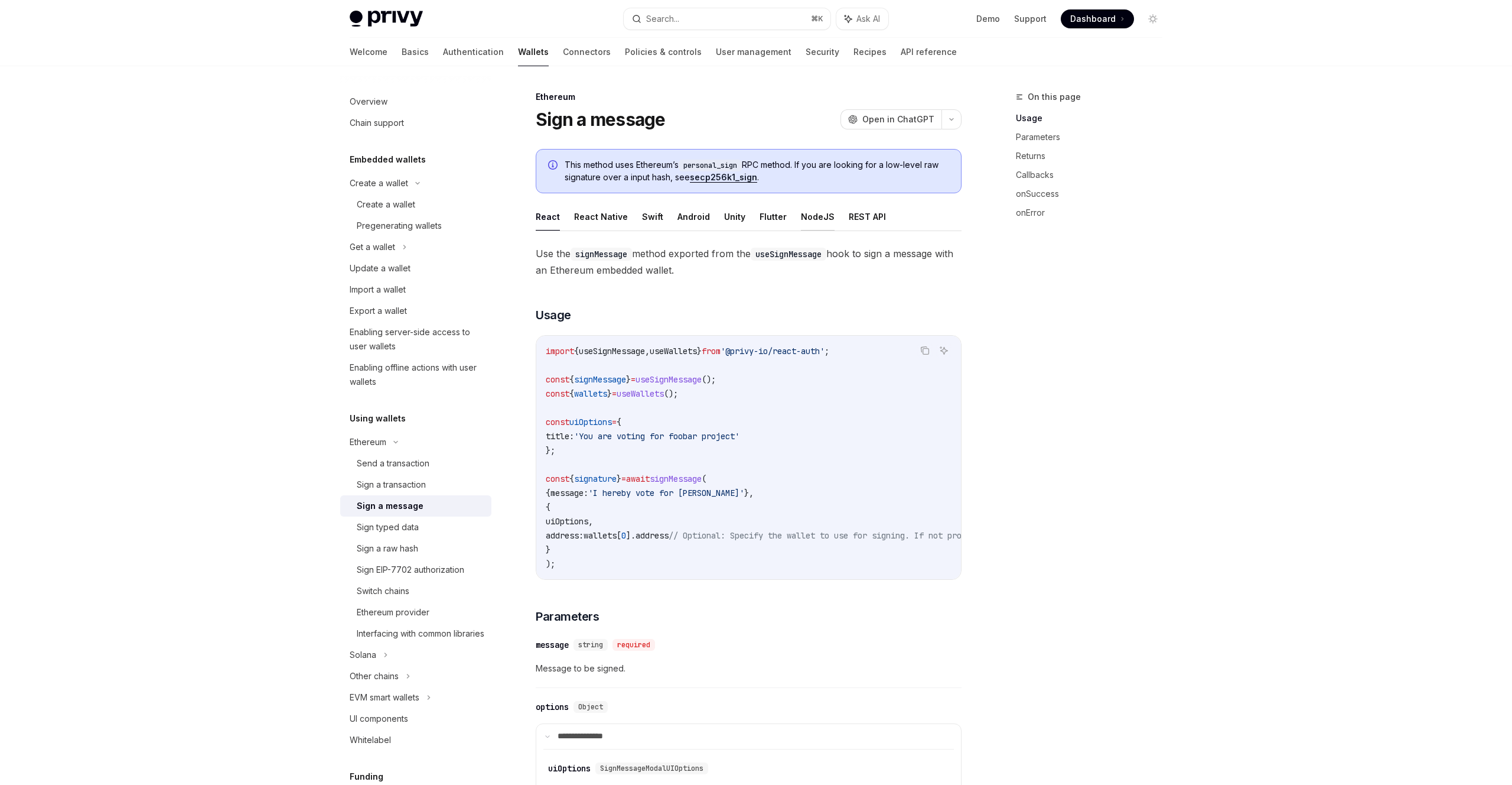
click at [801, 214] on button "NodeJS" at bounding box center [818, 217] width 34 height 28
type textarea "*"
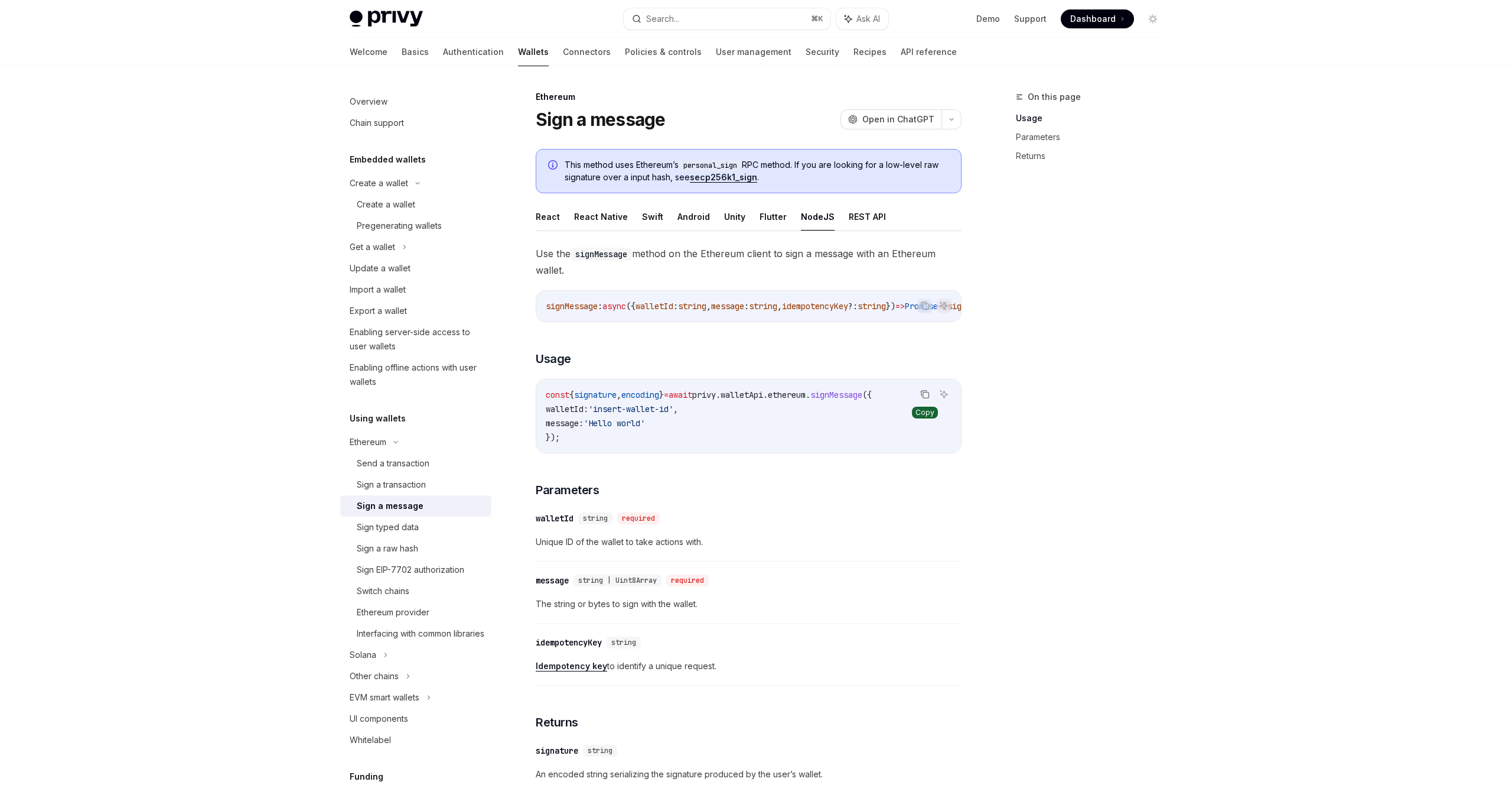
click at [926, 399] on icon "Copy the contents from the code block" at bounding box center [925, 394] width 9 height 9
click at [443, 49] on link "Authentication" at bounding box center [473, 52] width 61 height 29
type textarea "*"
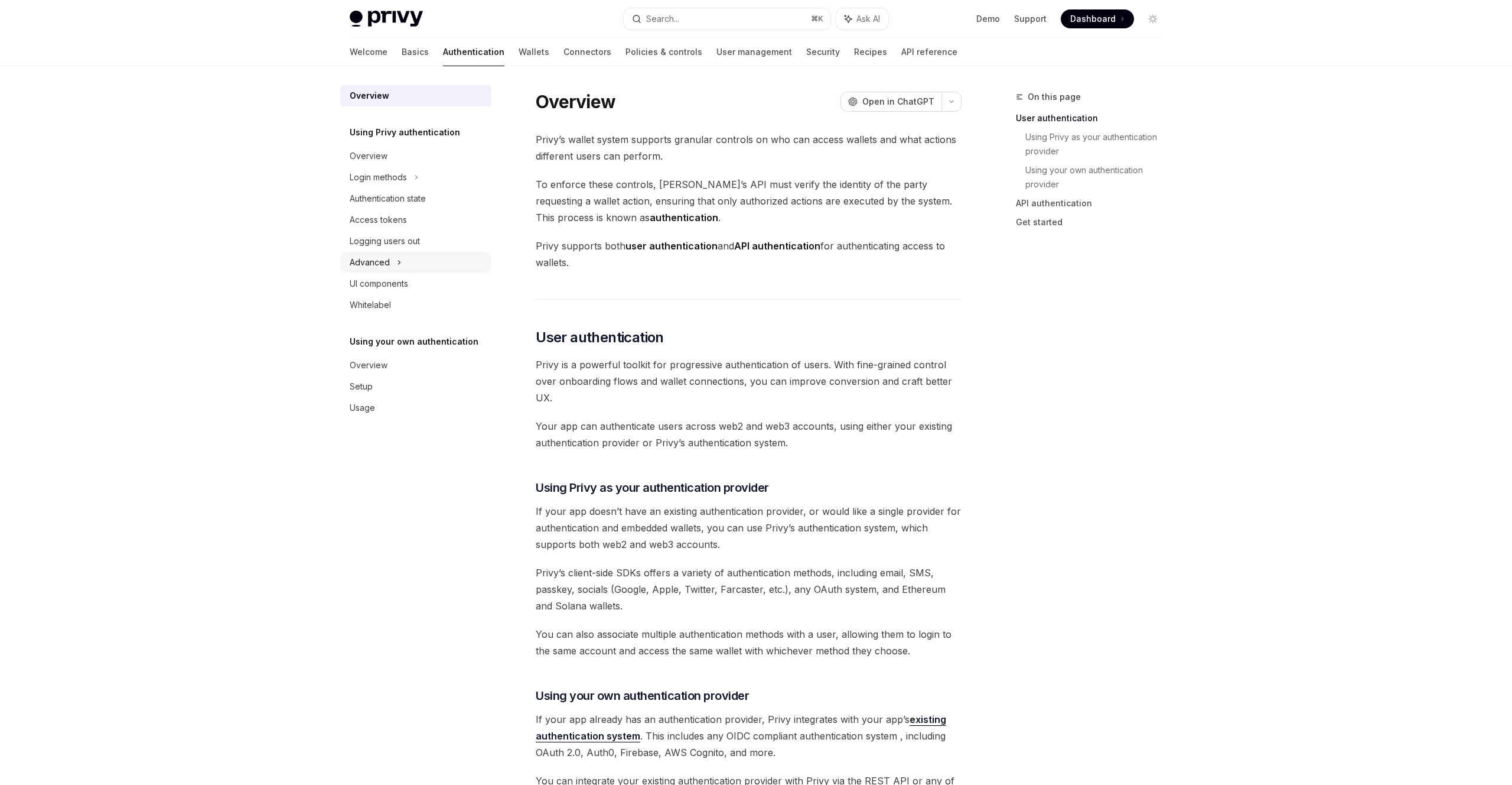
click at [399, 258] on icon at bounding box center [399, 262] width 5 height 14
click at [407, 174] on div "Login methods" at bounding box center [378, 177] width 57 height 14
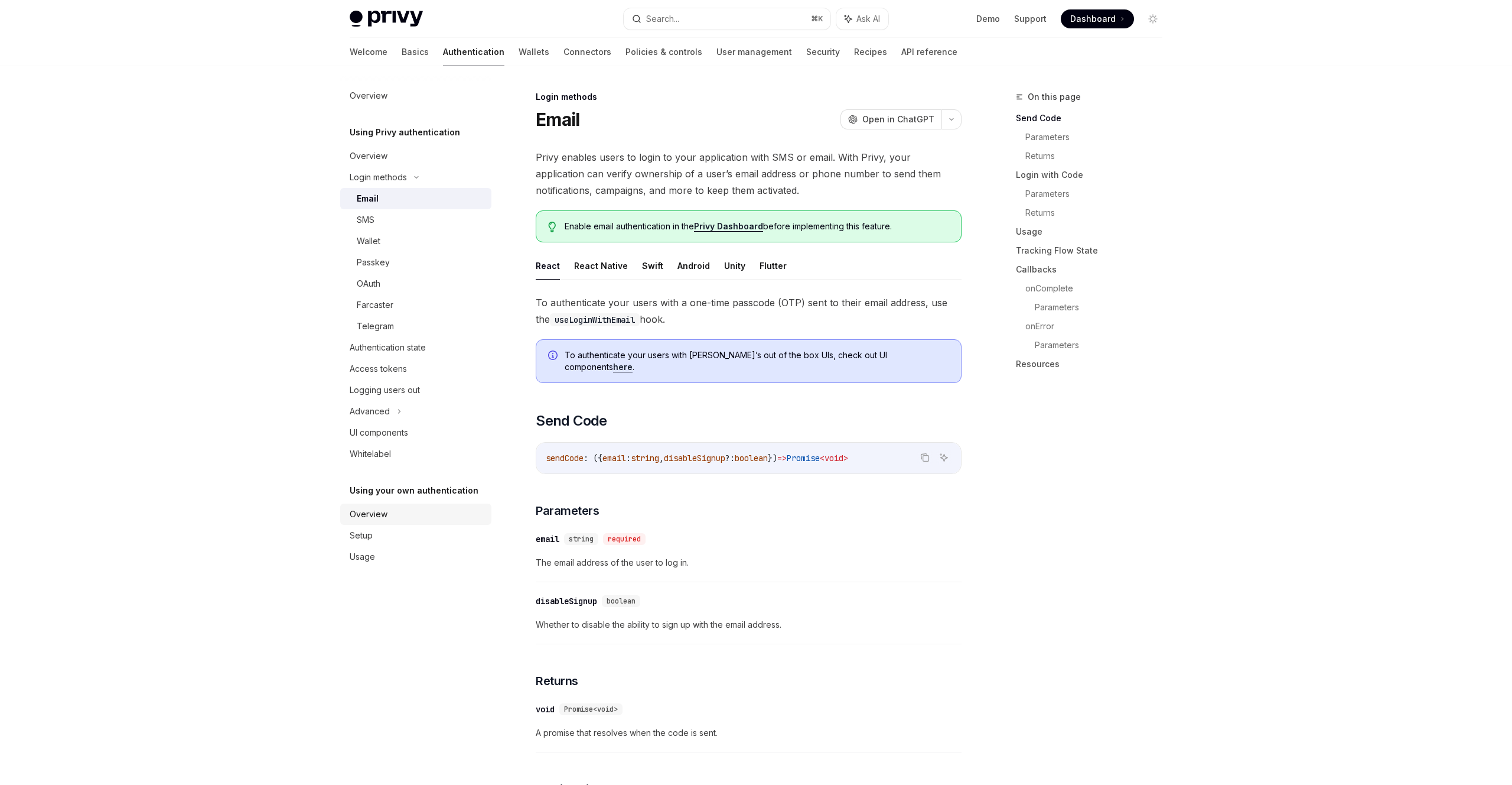
click at [352, 513] on div "Overview" at bounding box center [368, 514] width 38 height 14
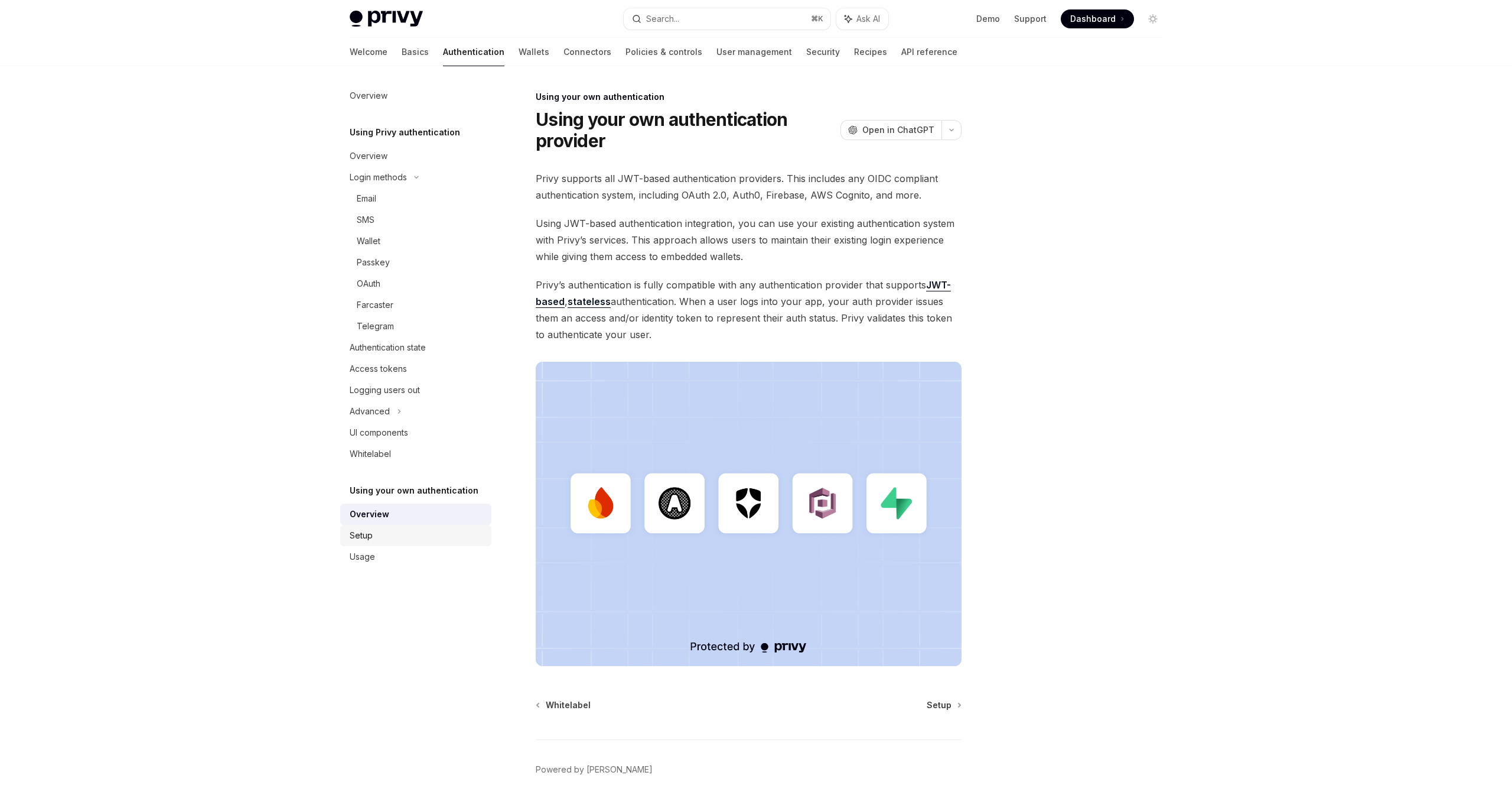
click at [366, 537] on div "Setup" at bounding box center [361, 535] width 23 height 14
type textarea "*"
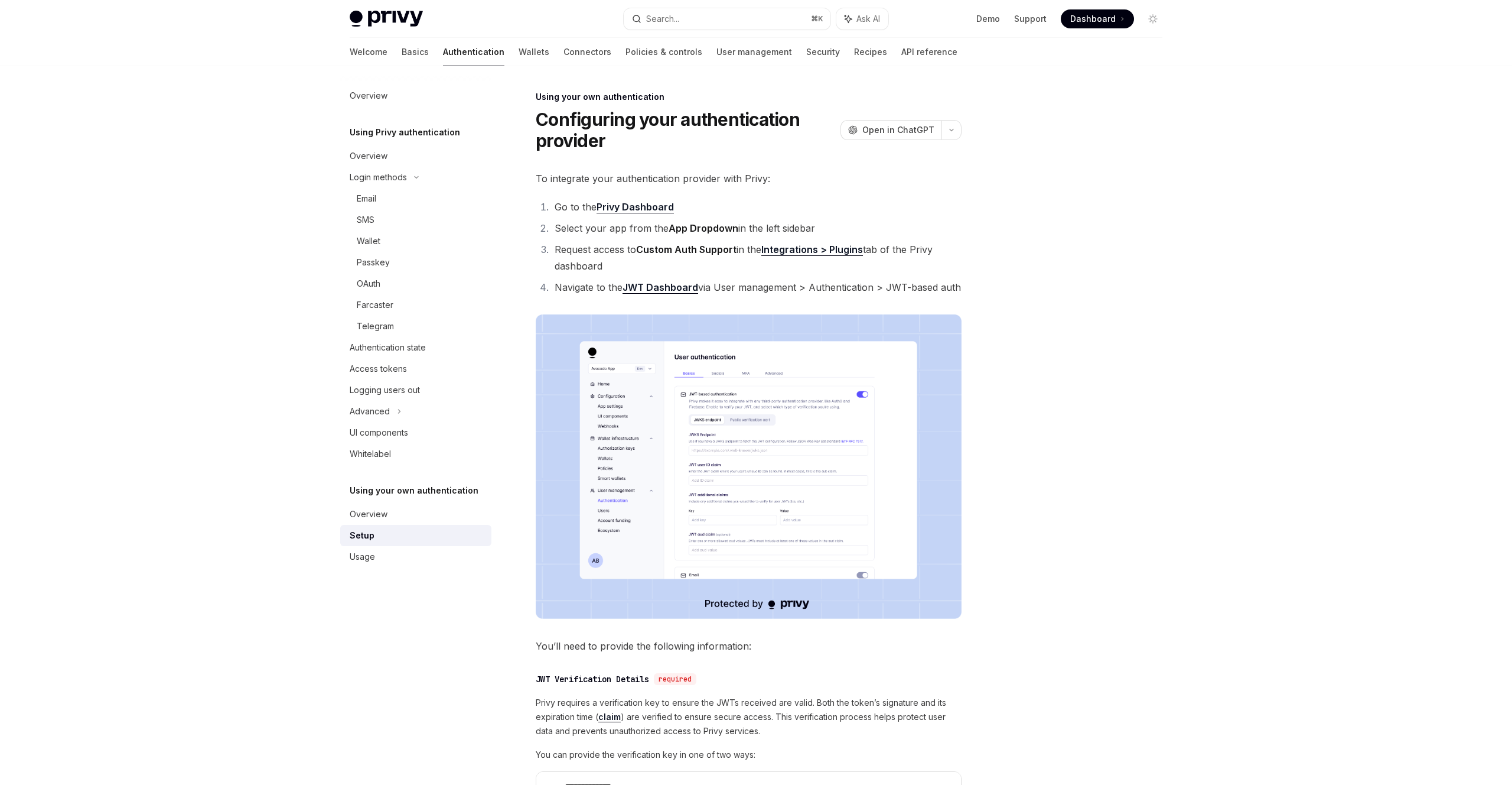
click at [778, 93] on div "Using your own authentication" at bounding box center [749, 97] width 426 height 12
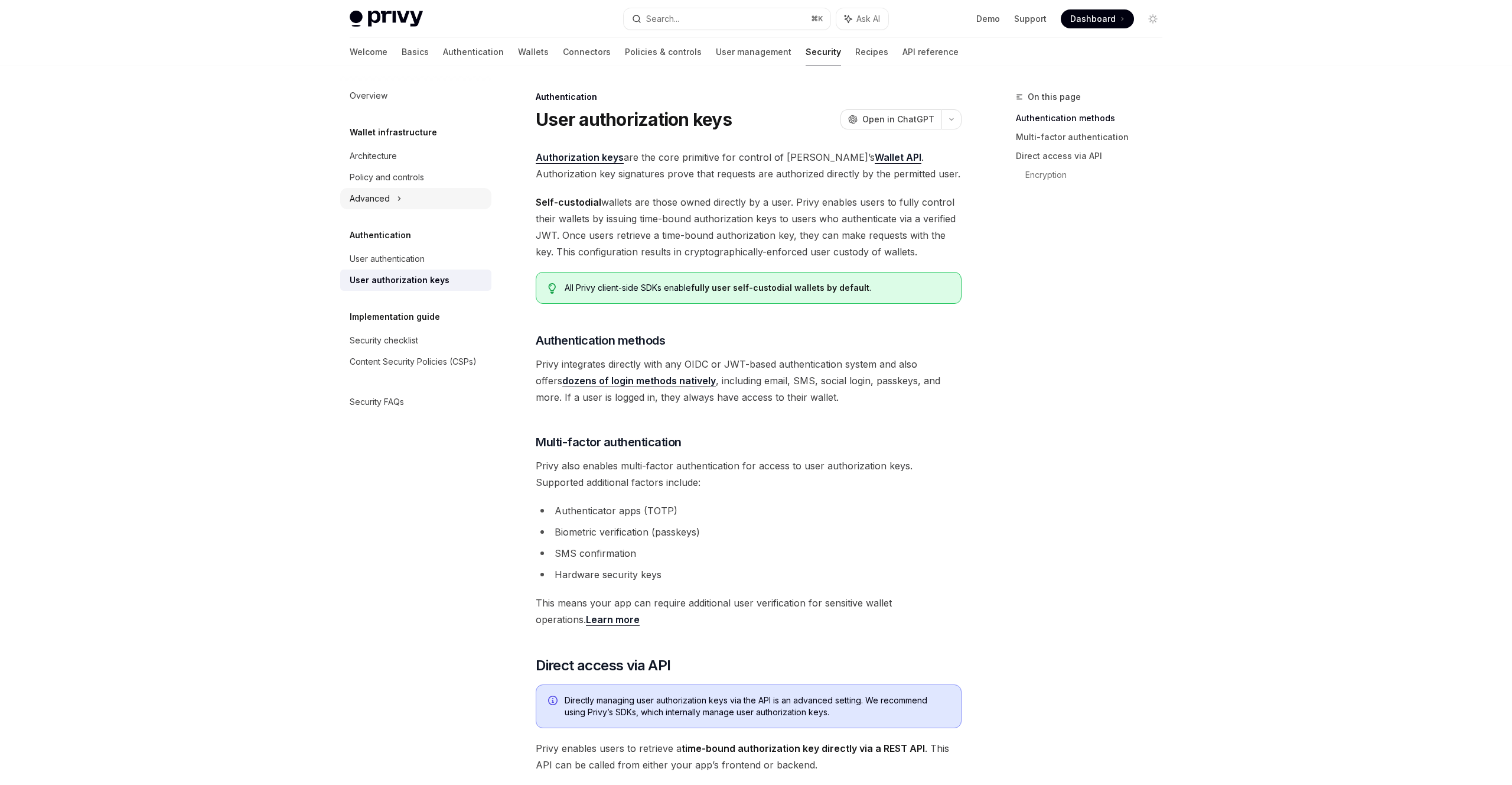
click at [393, 198] on div "Advanced" at bounding box center [416, 198] width 151 height 21
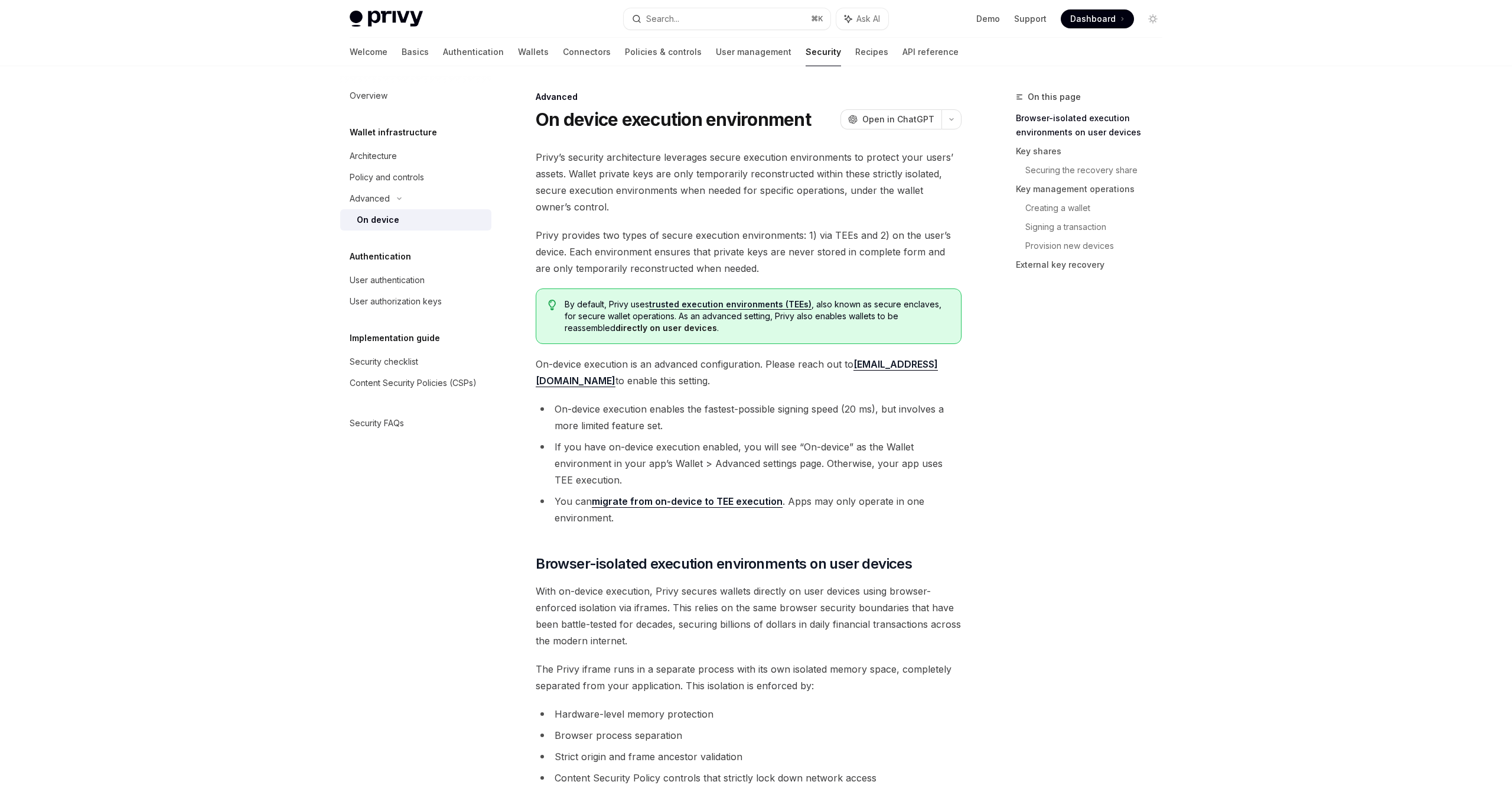
click at [406, 299] on div "User authorization keys" at bounding box center [395, 301] width 92 height 14
type textarea "*"
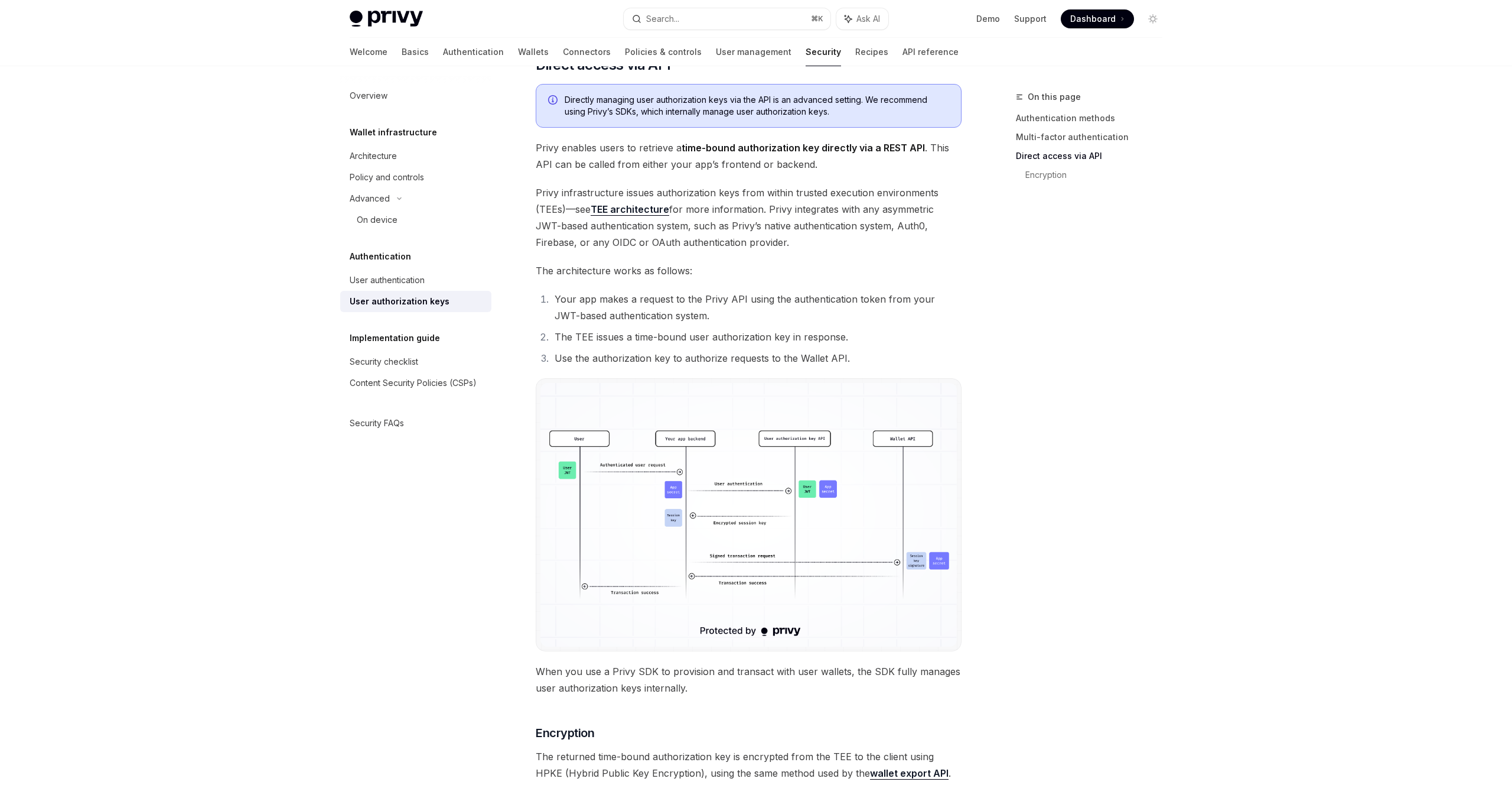
scroll to position [600, 0]
drag, startPoint x: 611, startPoint y: 213, endPoint x: 1207, endPoint y: 2, distance: 632.2
click at [0, 0] on div "Privy Docs home page Search... ⌘ K Ask AI Demo Support Dashboard Dashboard Sear…" at bounding box center [756, 178] width 1512 height 1557
click at [574, 333] on li "The TEE issues a time-bound user authorization key in response." at bounding box center [756, 337] width 410 height 17
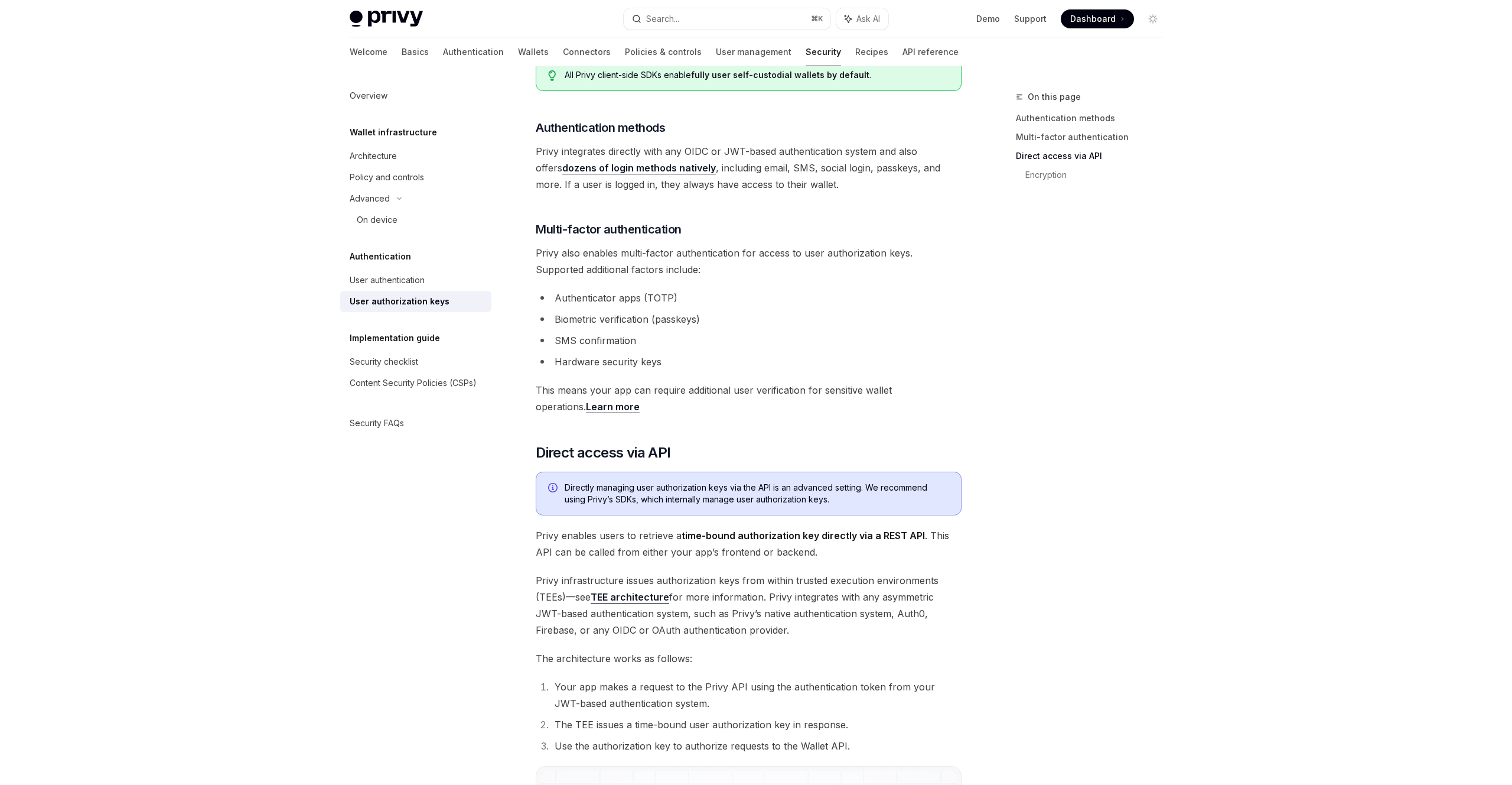
scroll to position [0, 0]
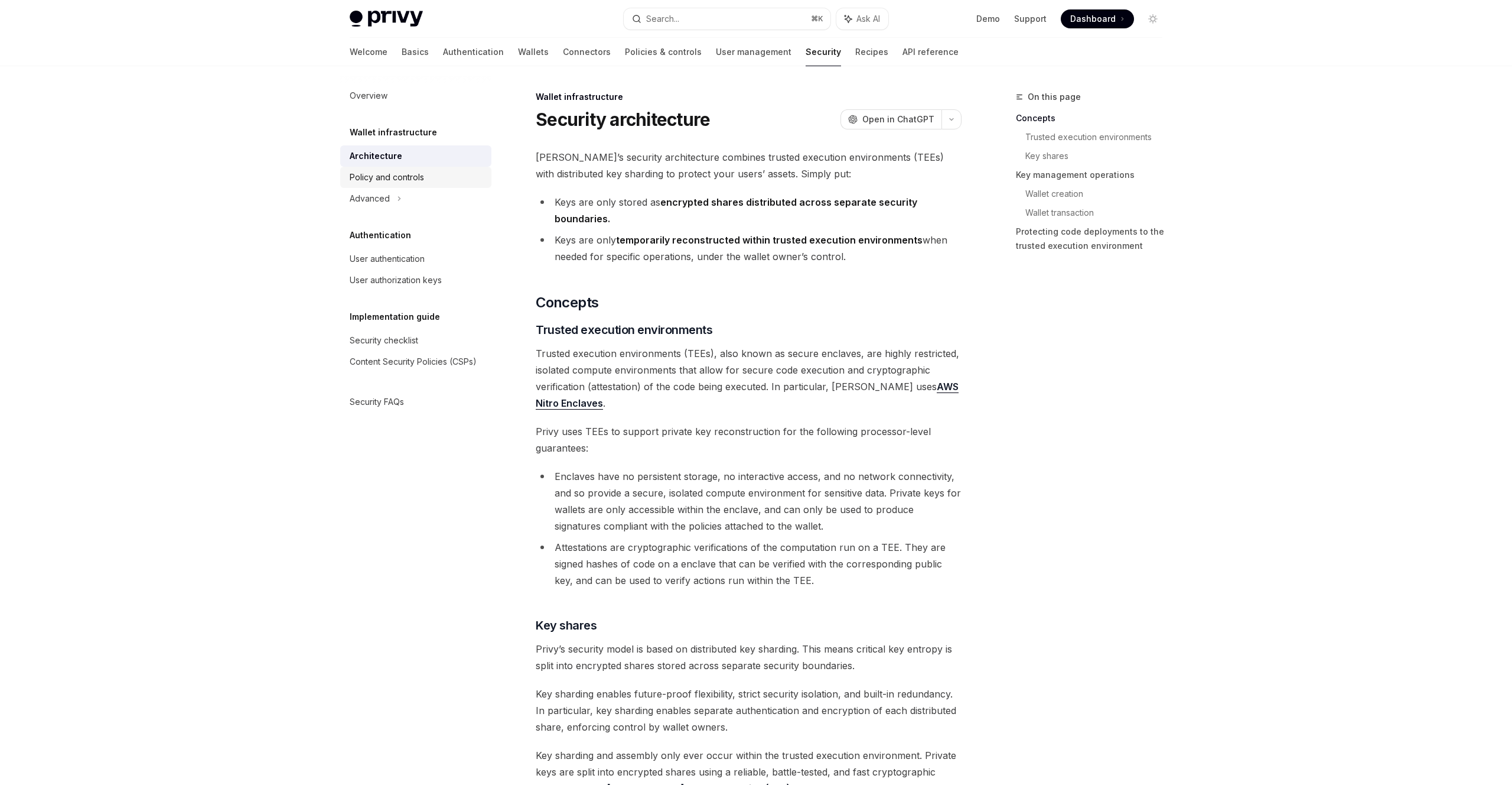
click at [424, 181] on div "Policy and controls" at bounding box center [416, 177] width 135 height 14
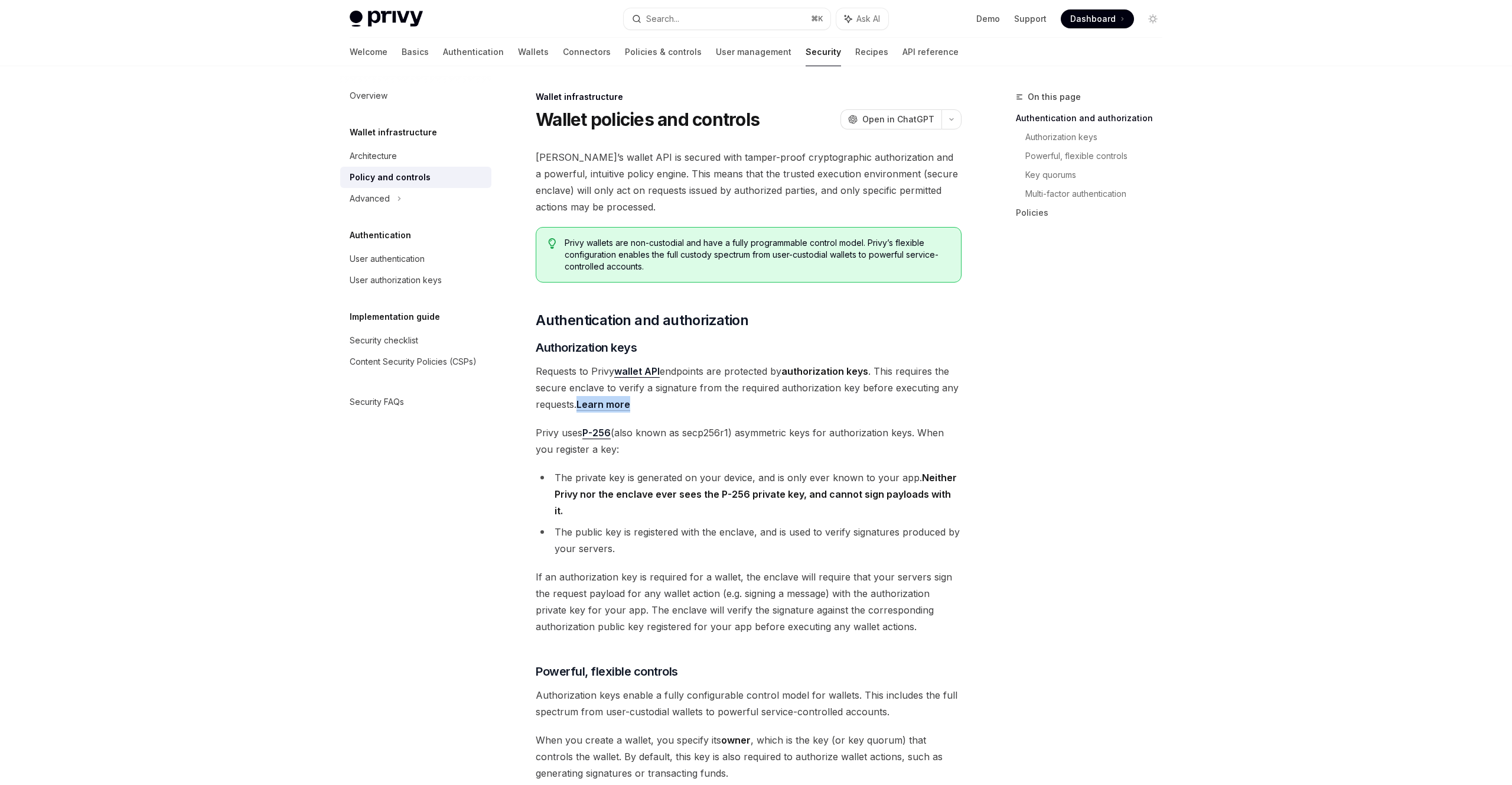
type textarea "*"
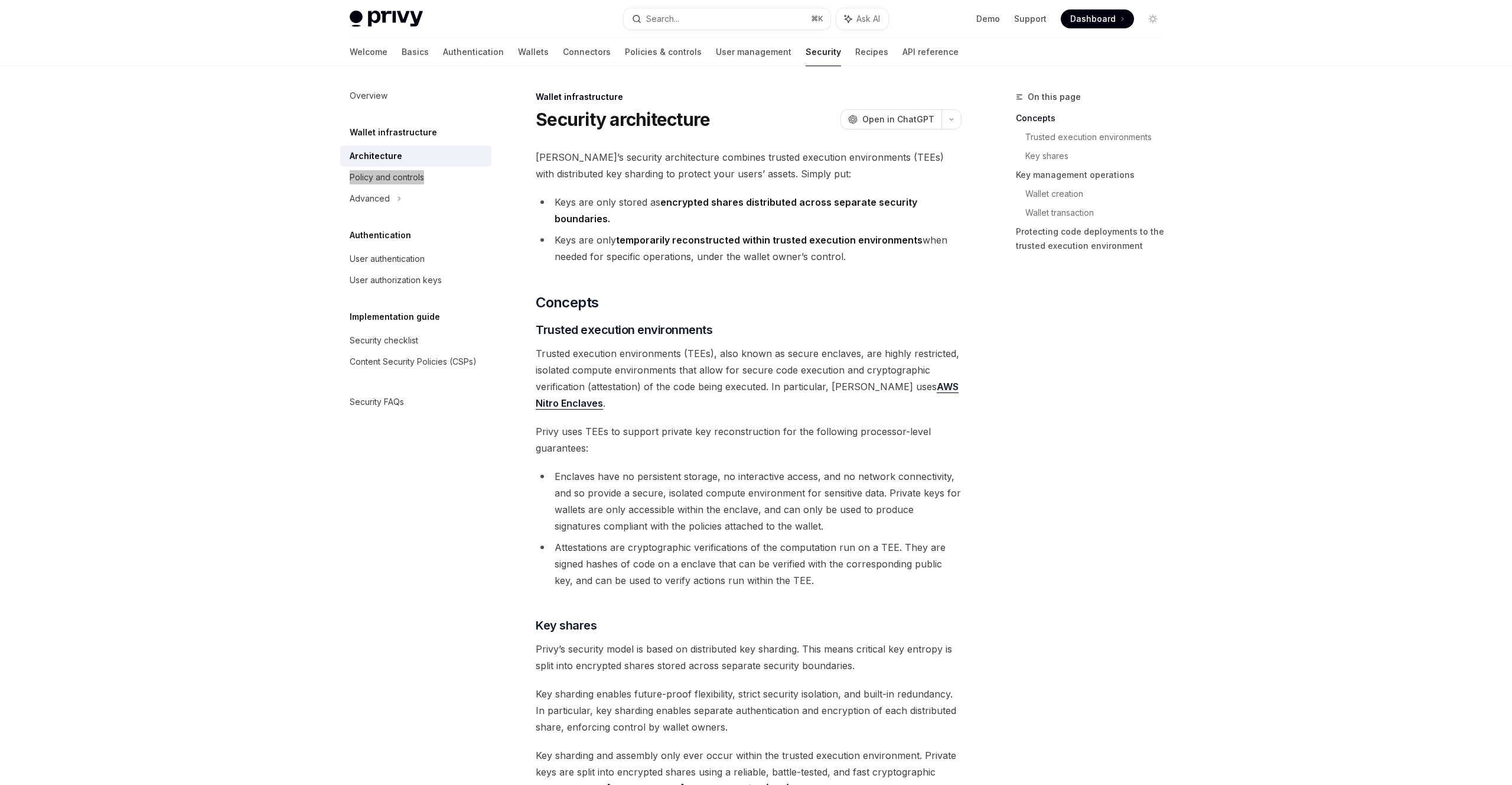
drag, startPoint x: 403, startPoint y: 177, endPoint x: 974, endPoint y: 3, distance: 596.9
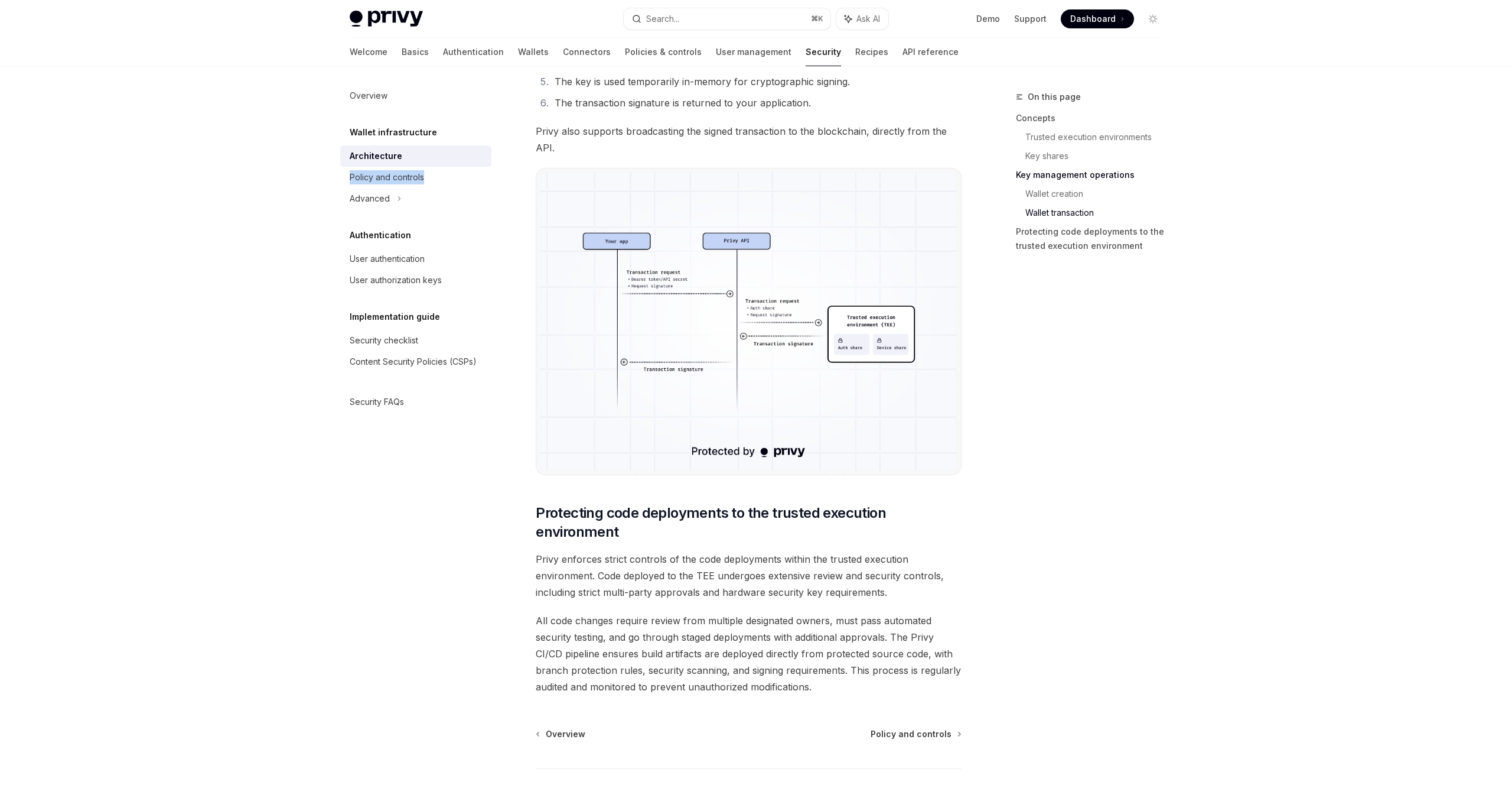
scroll to position [2119, 0]
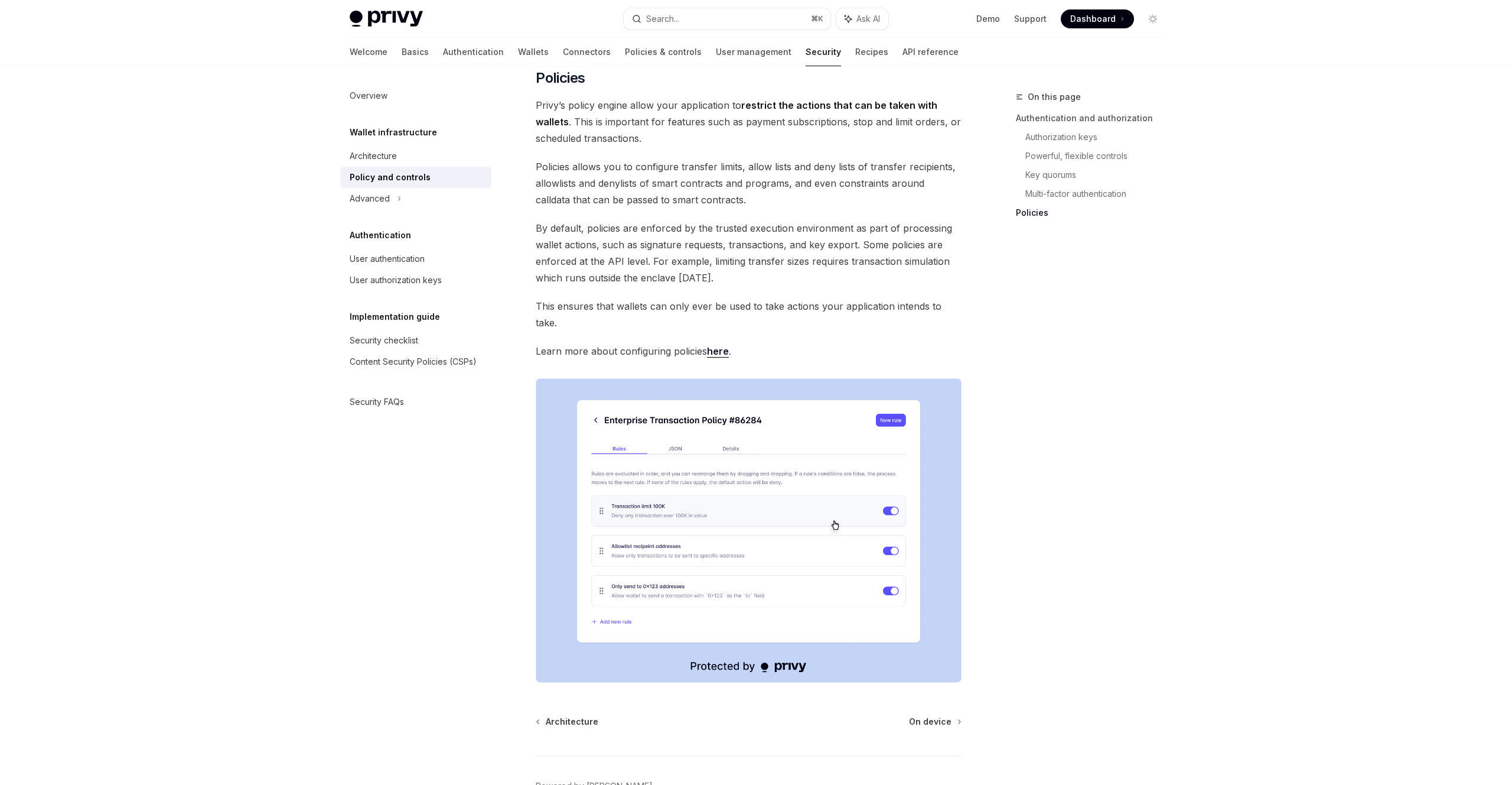
scroll to position [1259, 0]
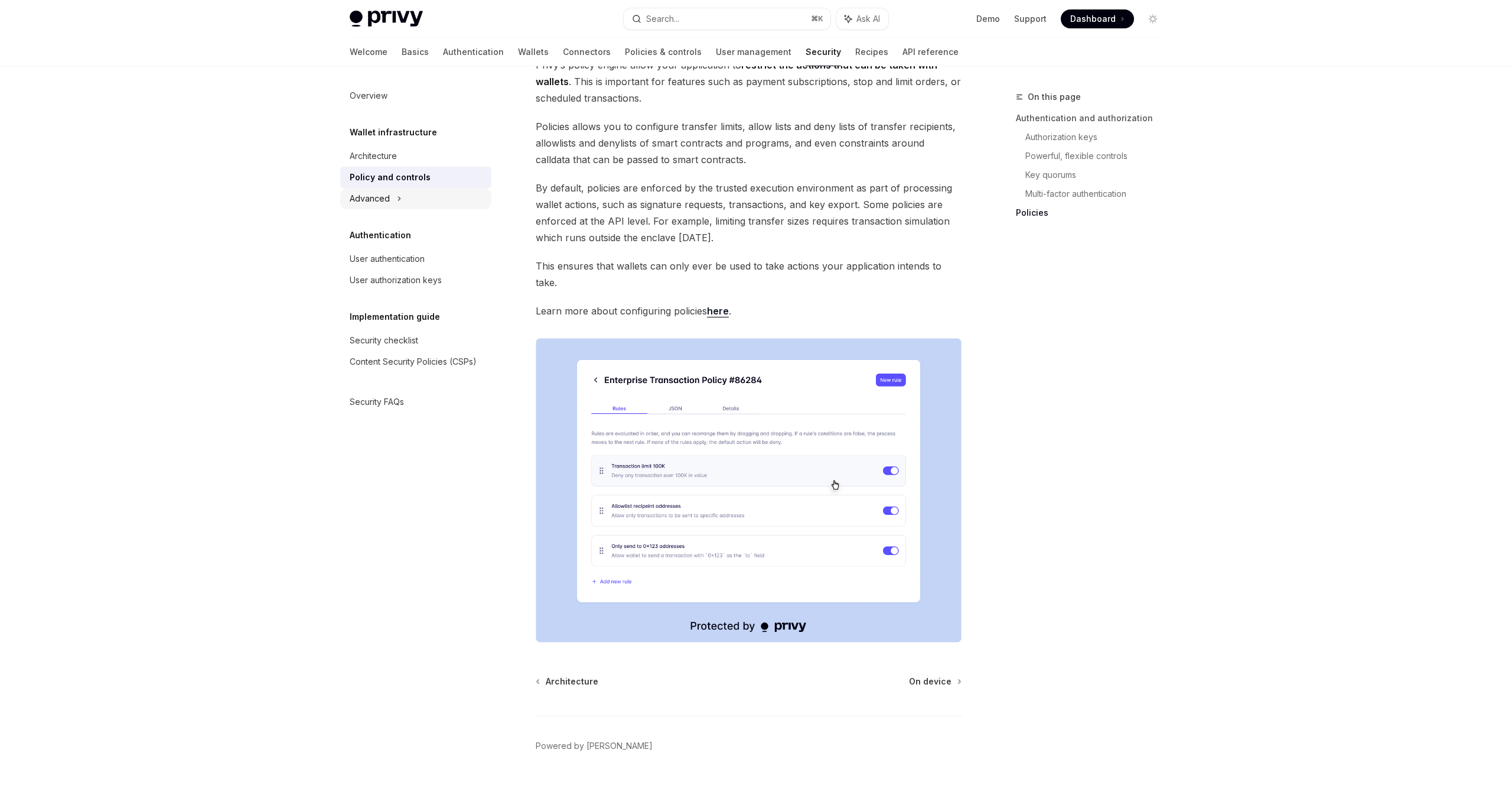
click at [401, 194] on div "Advanced" at bounding box center [416, 198] width 151 height 21
type textarea "*"
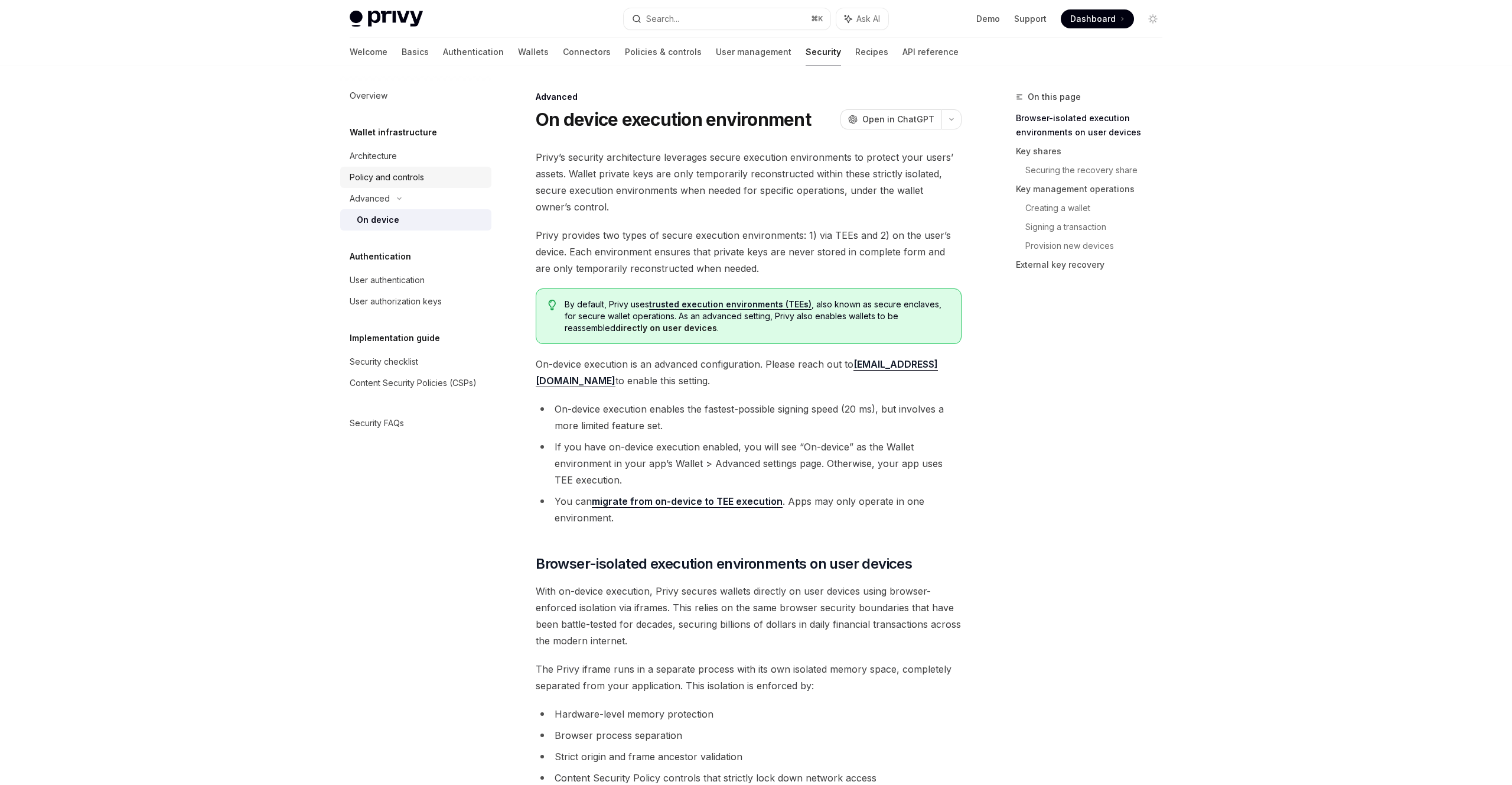
click at [399, 173] on div "Policy and controls" at bounding box center [387, 177] width 74 height 14
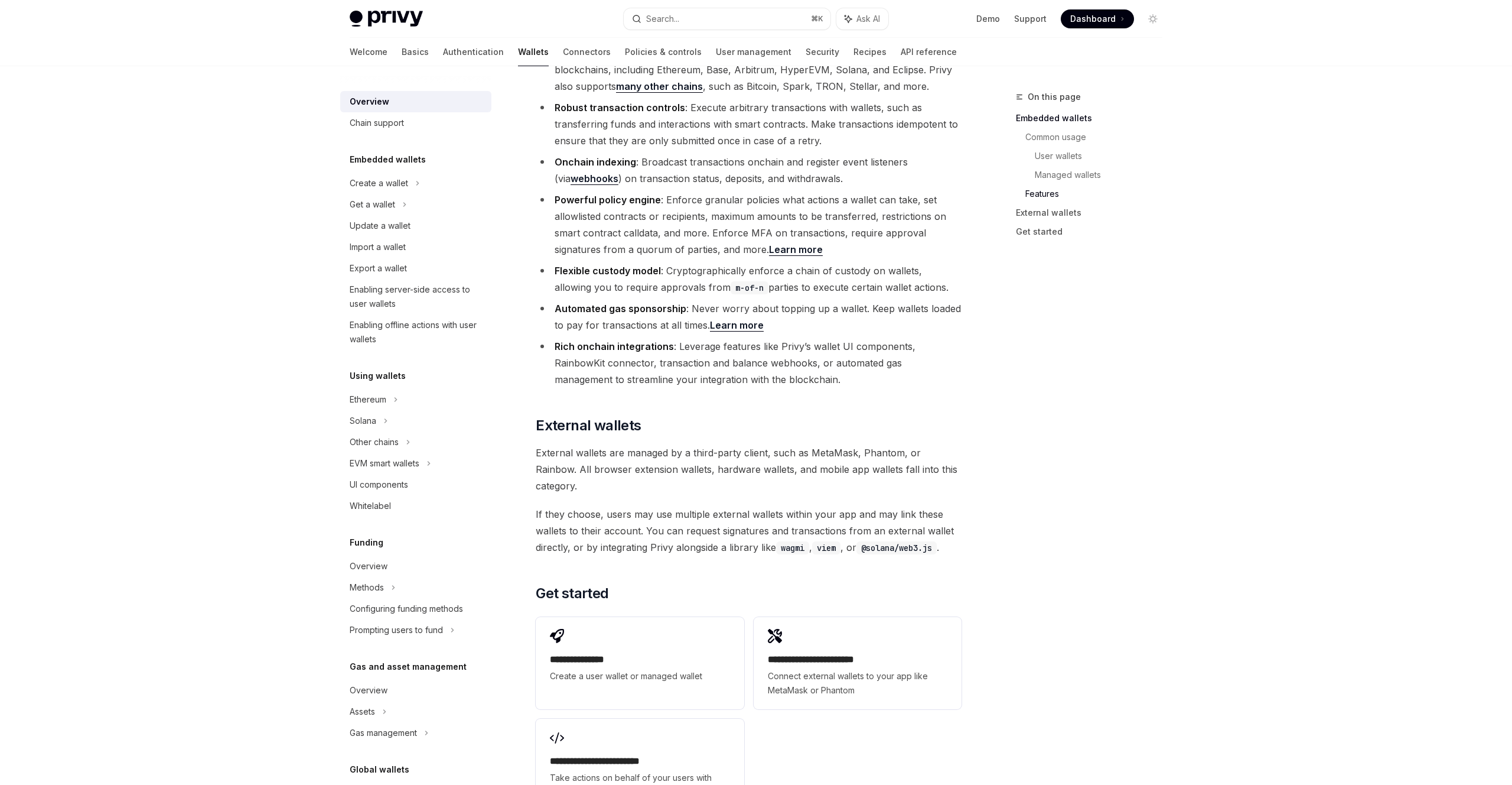
scroll to position [1431, 0]
click at [403, 194] on div "Ethereum" at bounding box center [416, 183] width 151 height 21
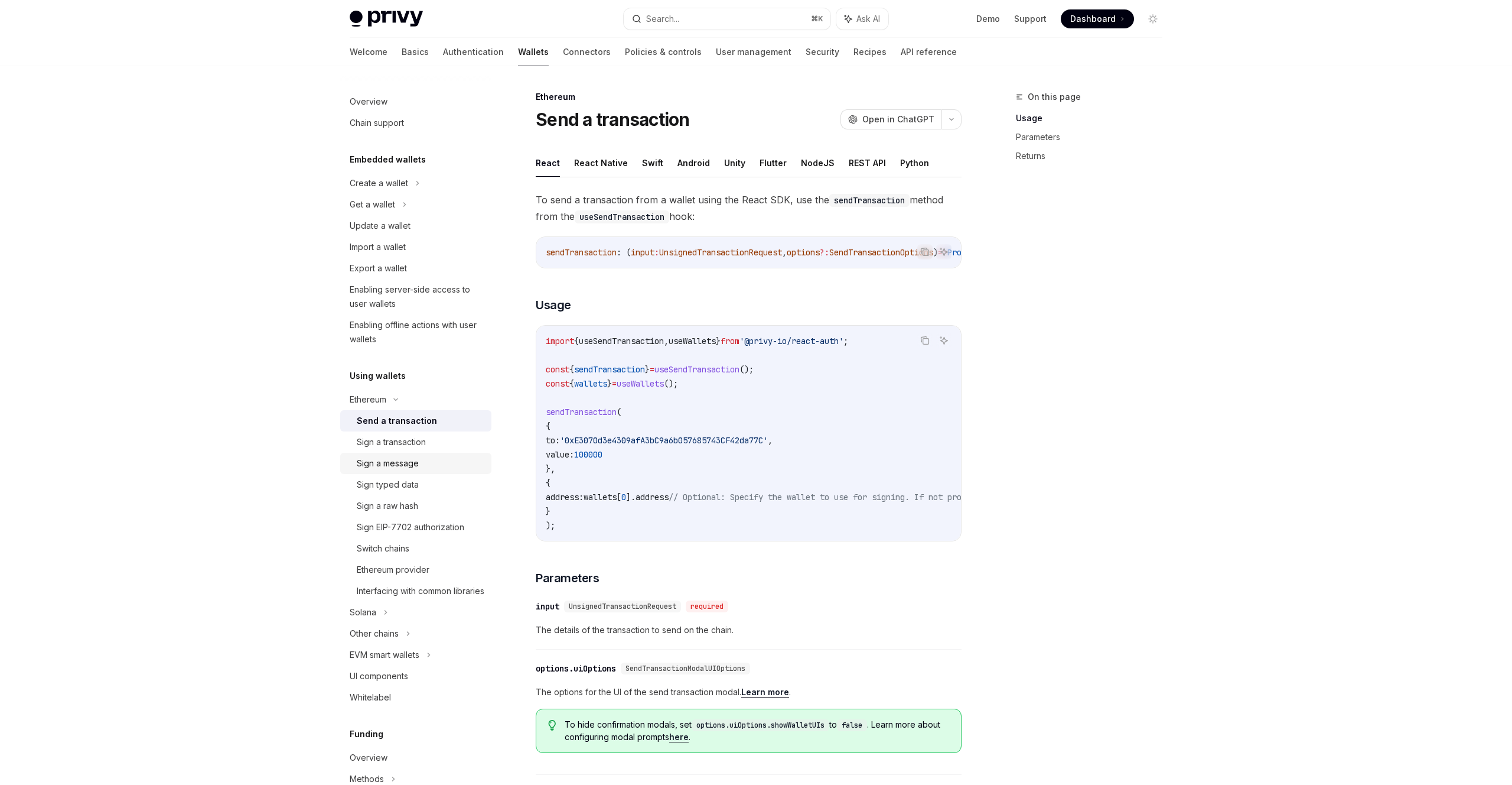
click at [409, 467] on div "Sign a message" at bounding box center [388, 463] width 62 height 14
click at [391, 466] on div "Sign a message" at bounding box center [388, 463] width 62 height 14
click at [409, 461] on div "Sign a message" at bounding box center [388, 463] width 62 height 14
click at [252, 487] on div "Privy Docs home page Search... ⌘ K Ask AI Demo Support Dashboard Dashboard Sear…" at bounding box center [756, 601] width 1512 height 1203
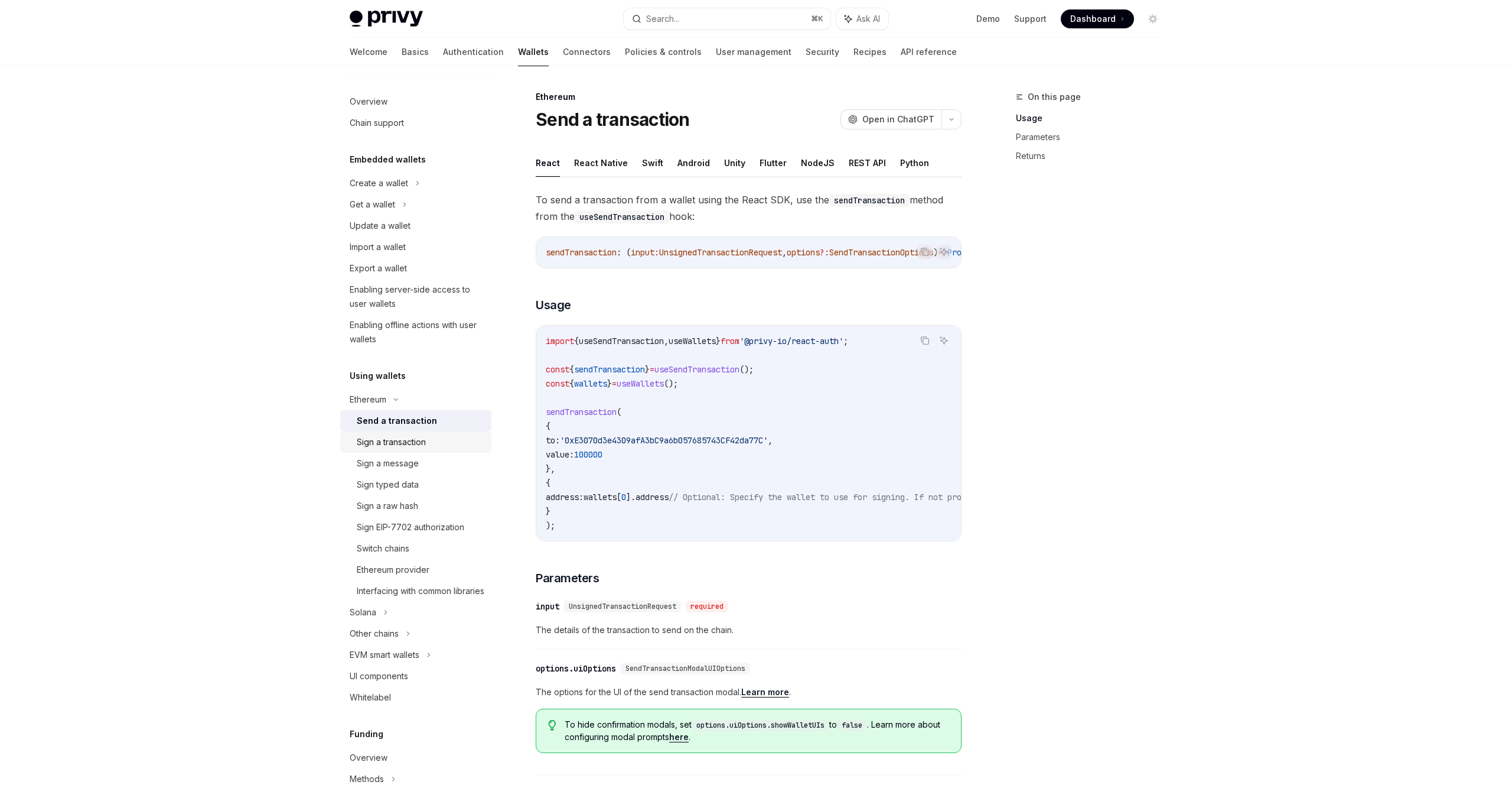
click at [367, 441] on div "Sign a transaction" at bounding box center [391, 442] width 69 height 14
click at [381, 468] on div "Sign a message" at bounding box center [388, 463] width 62 height 14
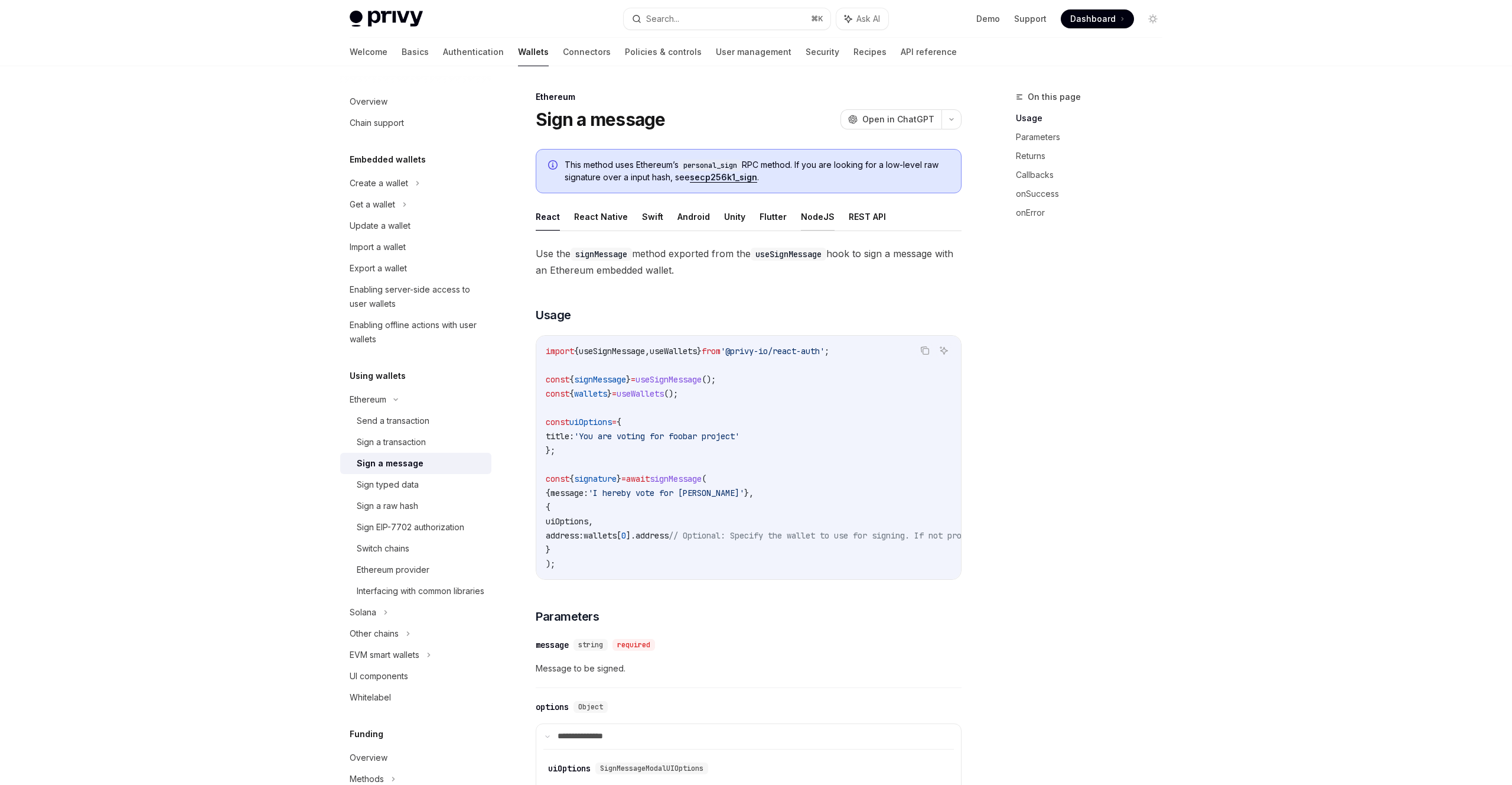
click at [809, 216] on button "NodeJS" at bounding box center [818, 217] width 34 height 28
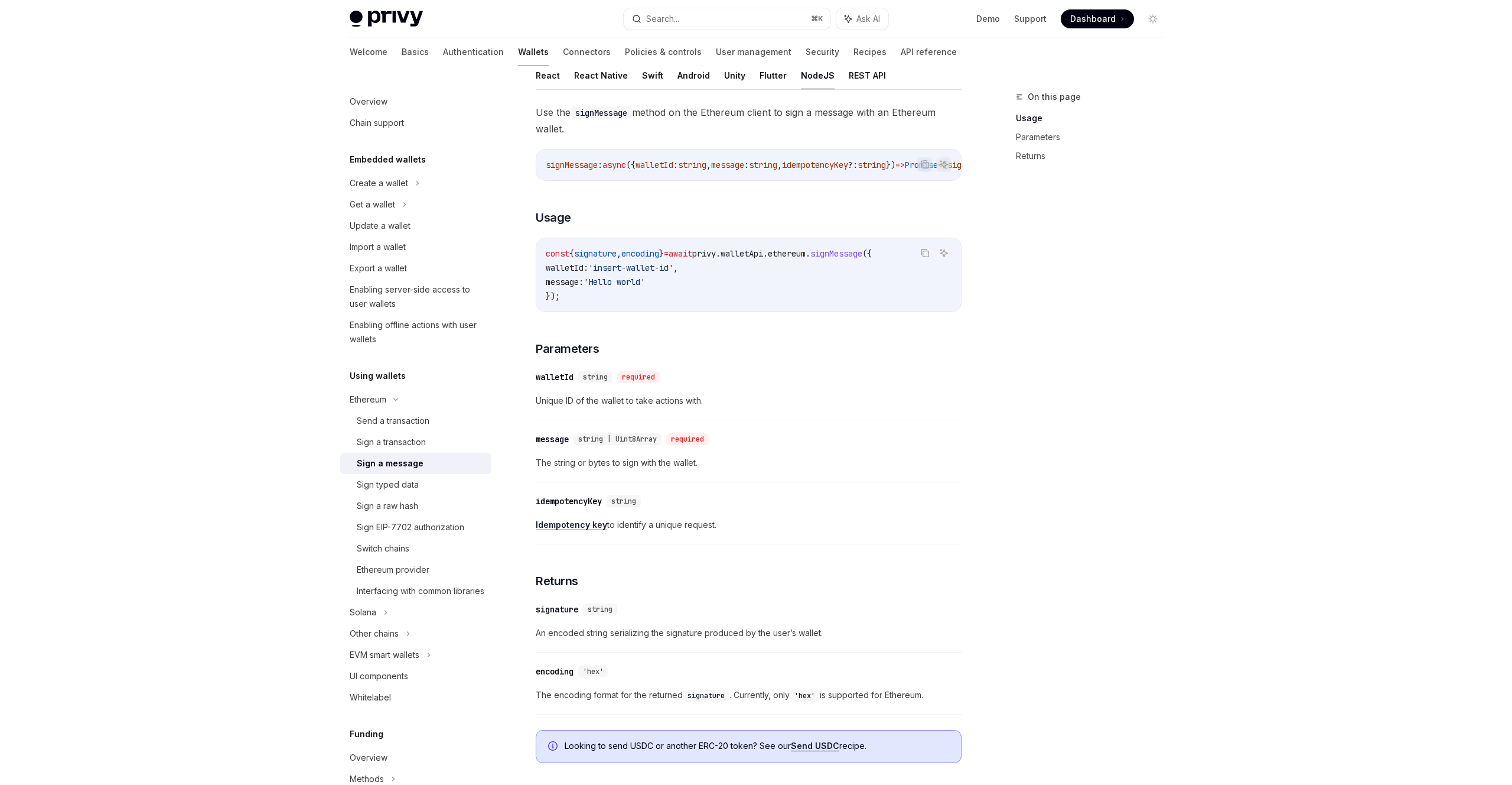
scroll to position [141, 0]
click at [403, 593] on div "Interfacing with common libraries" at bounding box center [420, 591] width 127 height 14
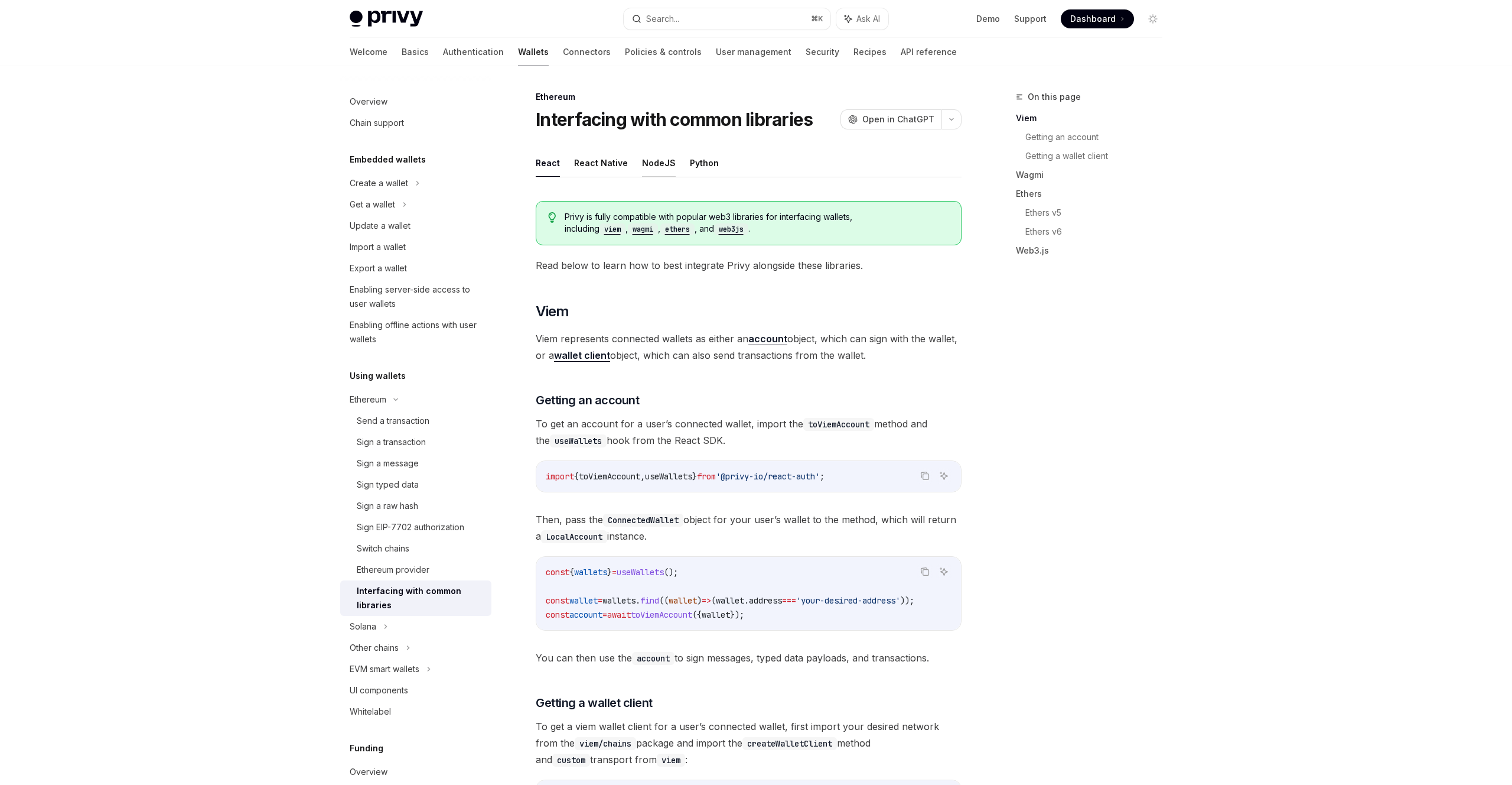
click at [662, 154] on button "NodeJS" at bounding box center [659, 163] width 34 height 28
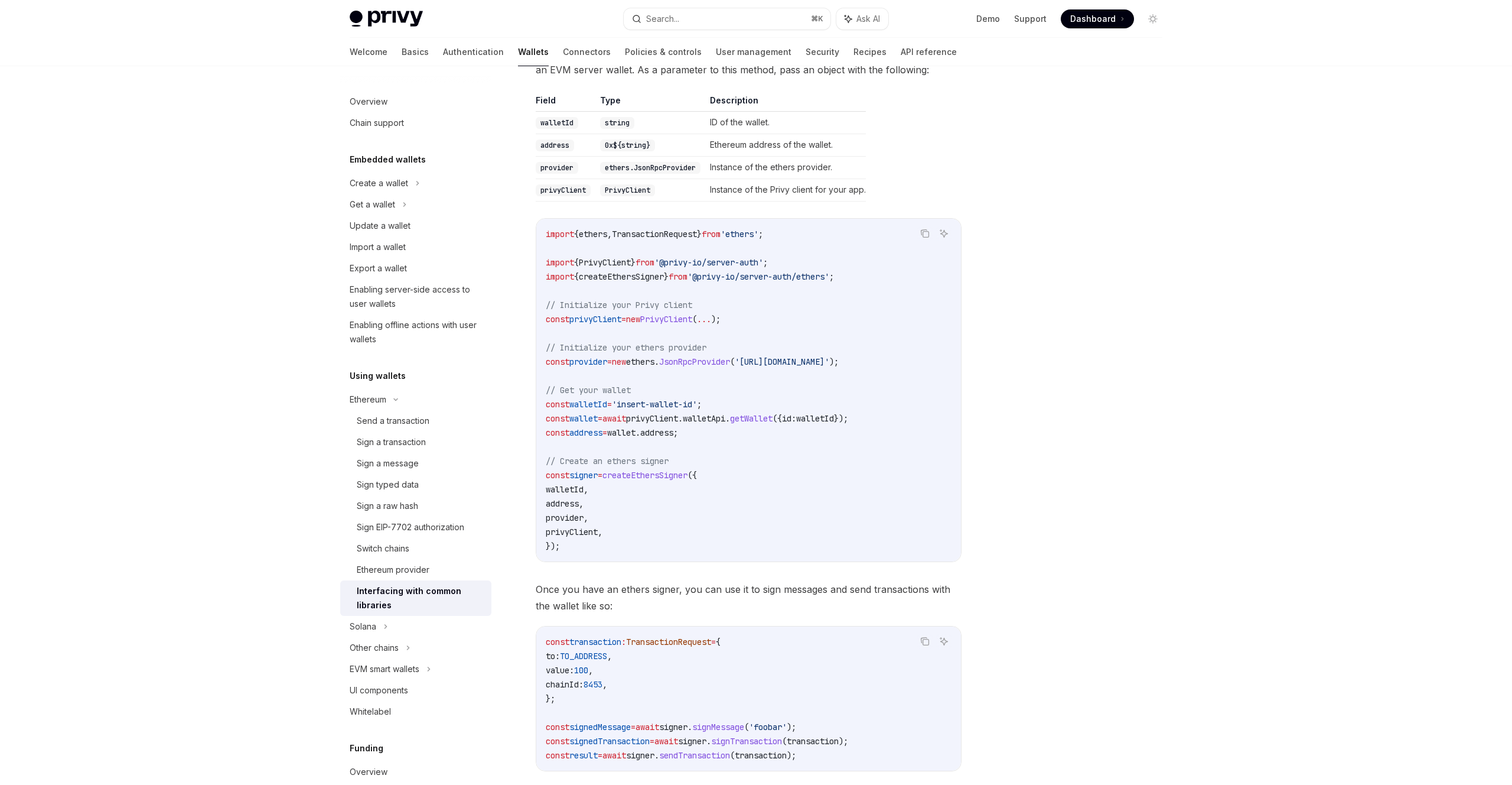
scroll to position [1303, 0]
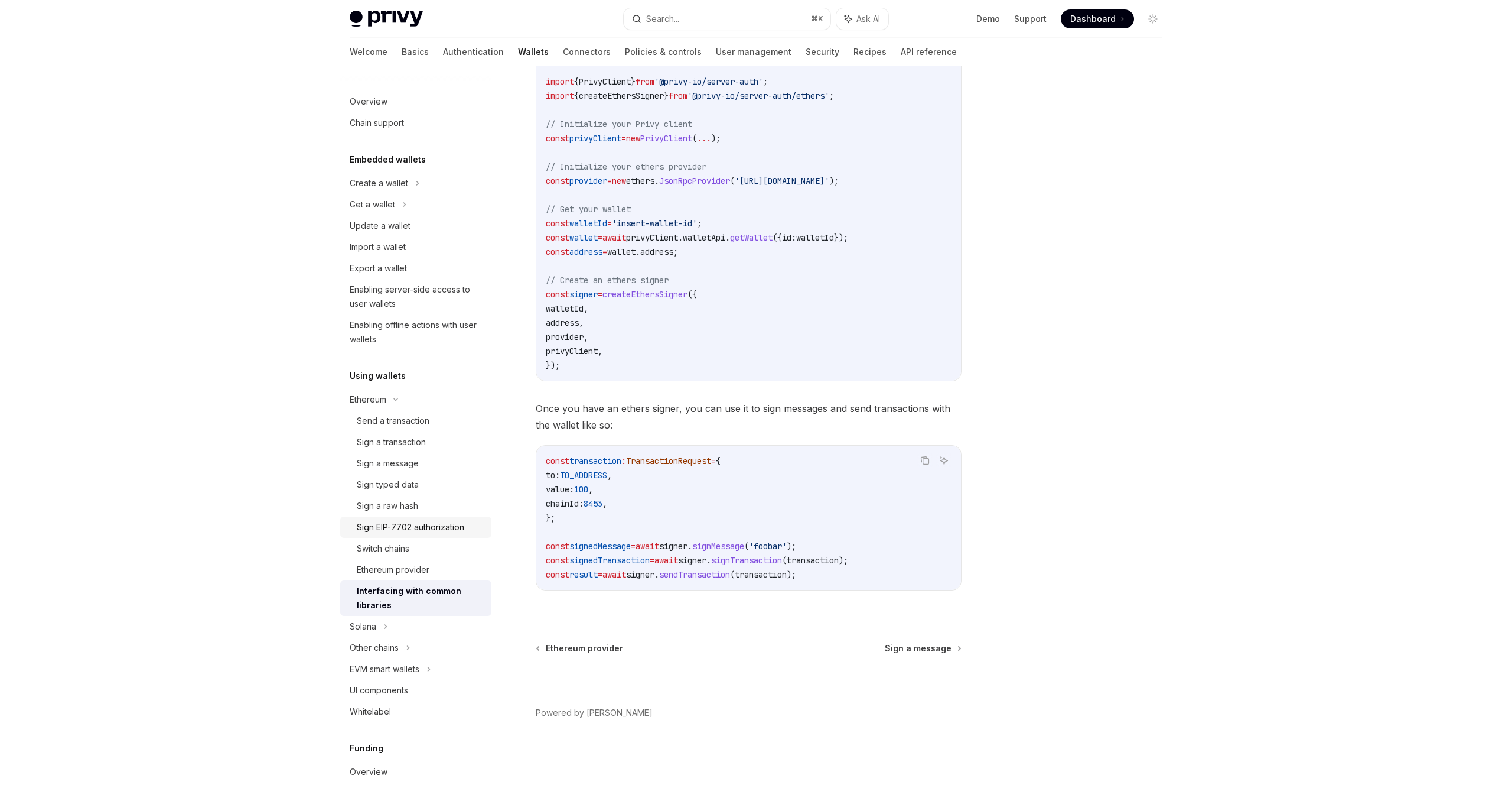
click at [366, 534] on div "Sign EIP-7702 authorization" at bounding box center [410, 527] width 107 height 14
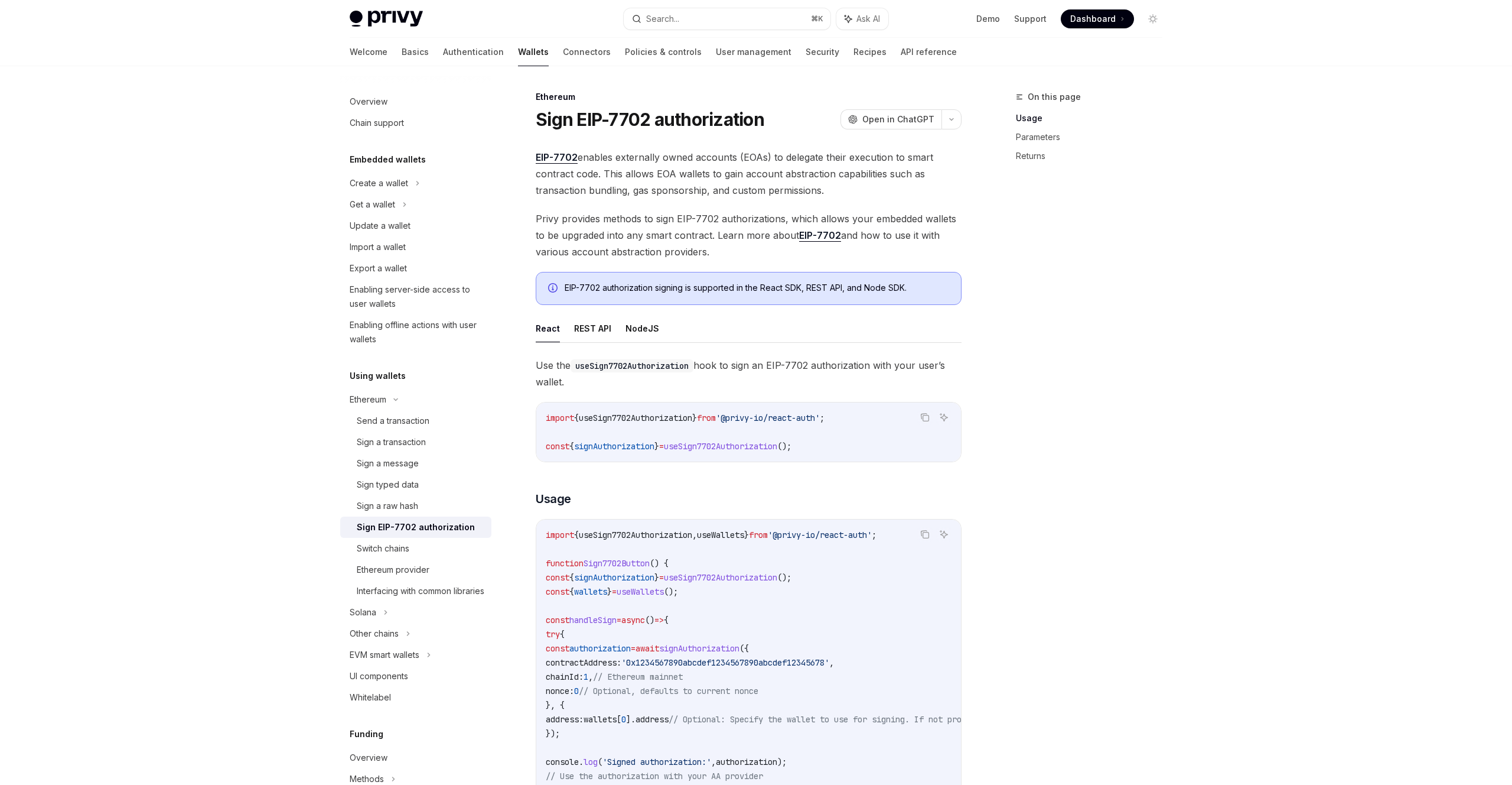
click at [623, 333] on ul "React REST API NodeJS" at bounding box center [749, 328] width 426 height 29
click at [636, 330] on button "NodeJS" at bounding box center [642, 328] width 34 height 28
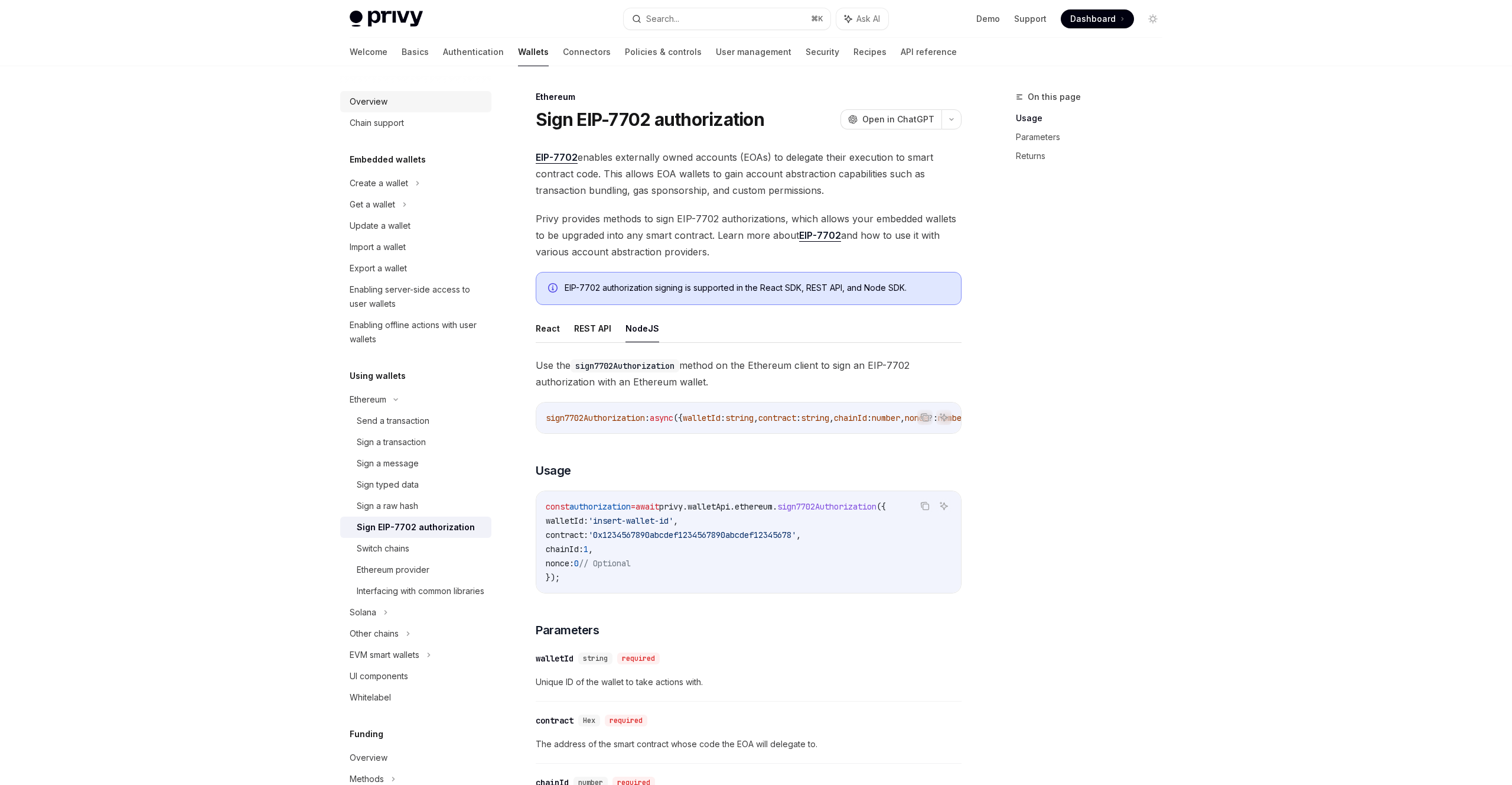
click at [364, 98] on div "Overview" at bounding box center [368, 102] width 38 height 14
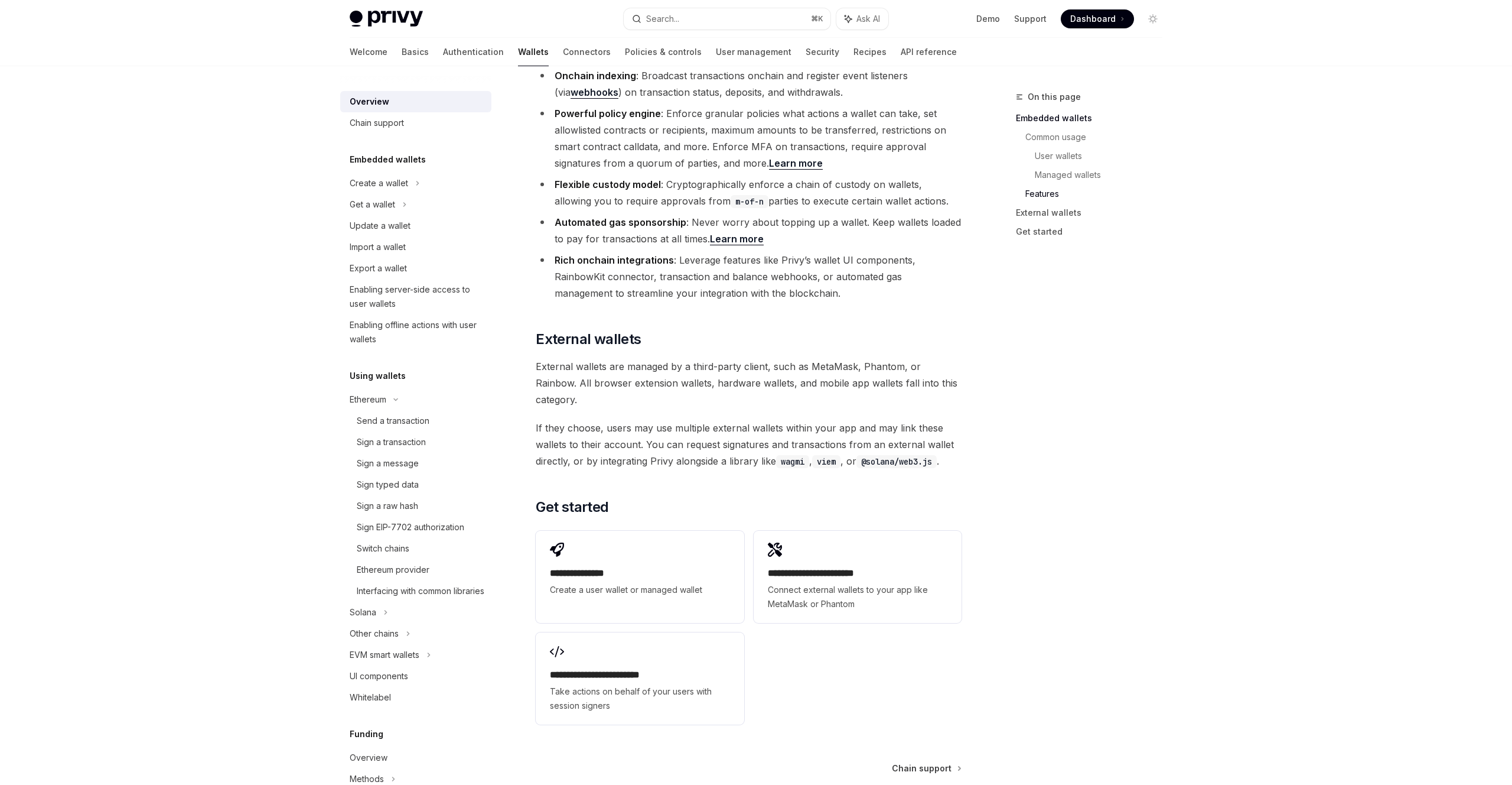
scroll to position [1524, 0]
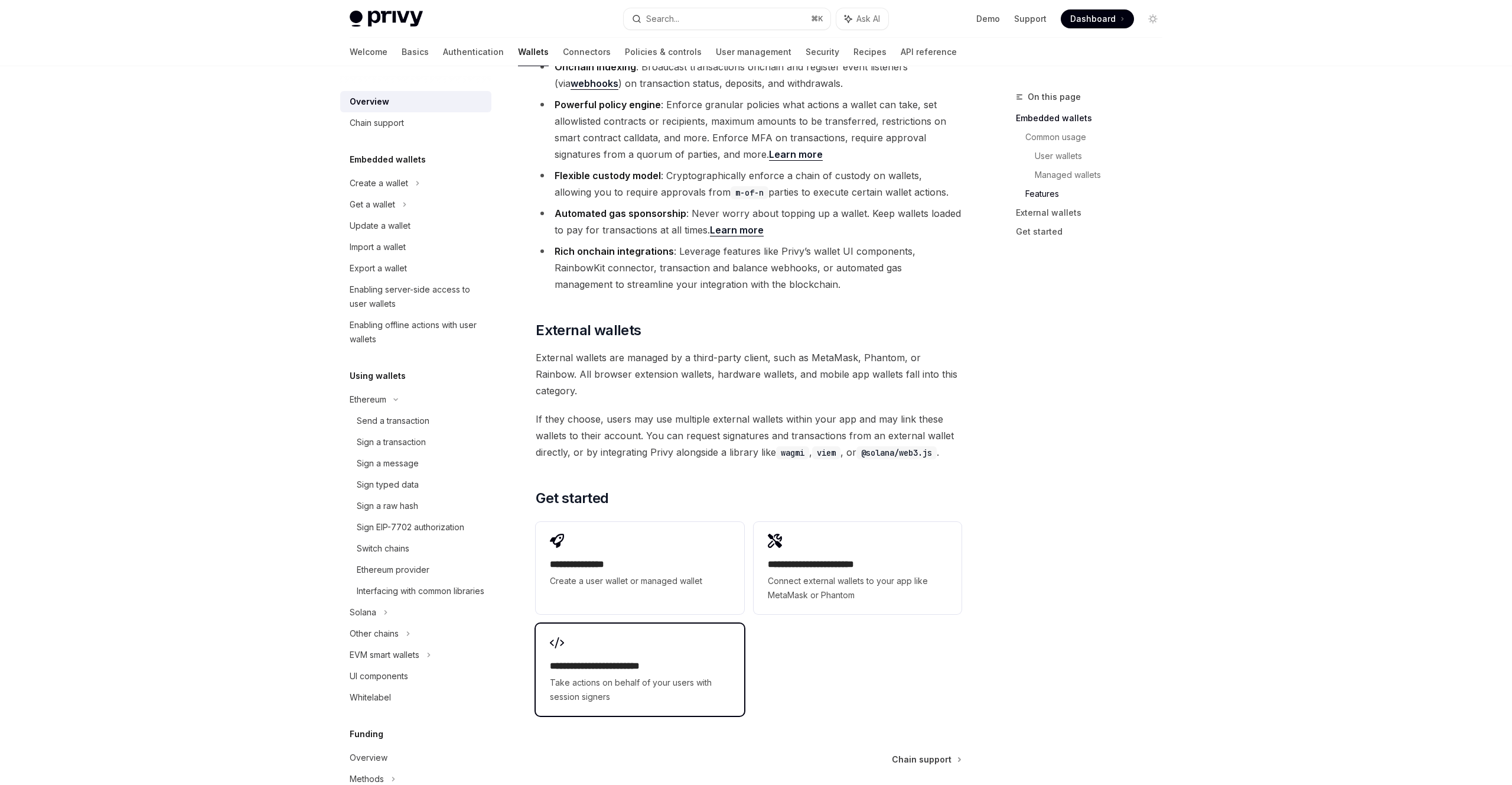
click at [598, 624] on div "**********" at bounding box center [640, 670] width 208 height 92
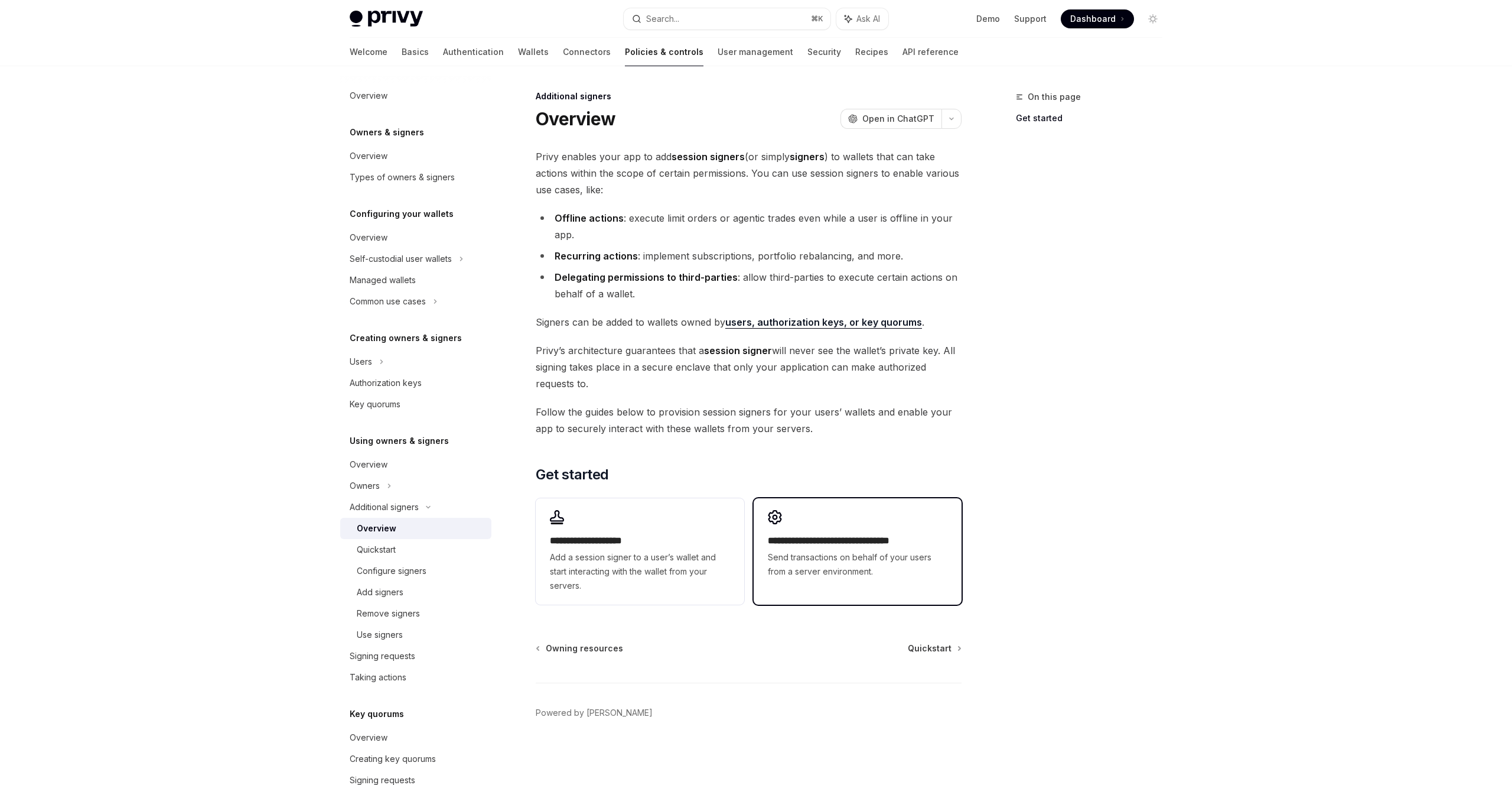
click at [849, 528] on div "**********" at bounding box center [858, 544] width 208 height 92
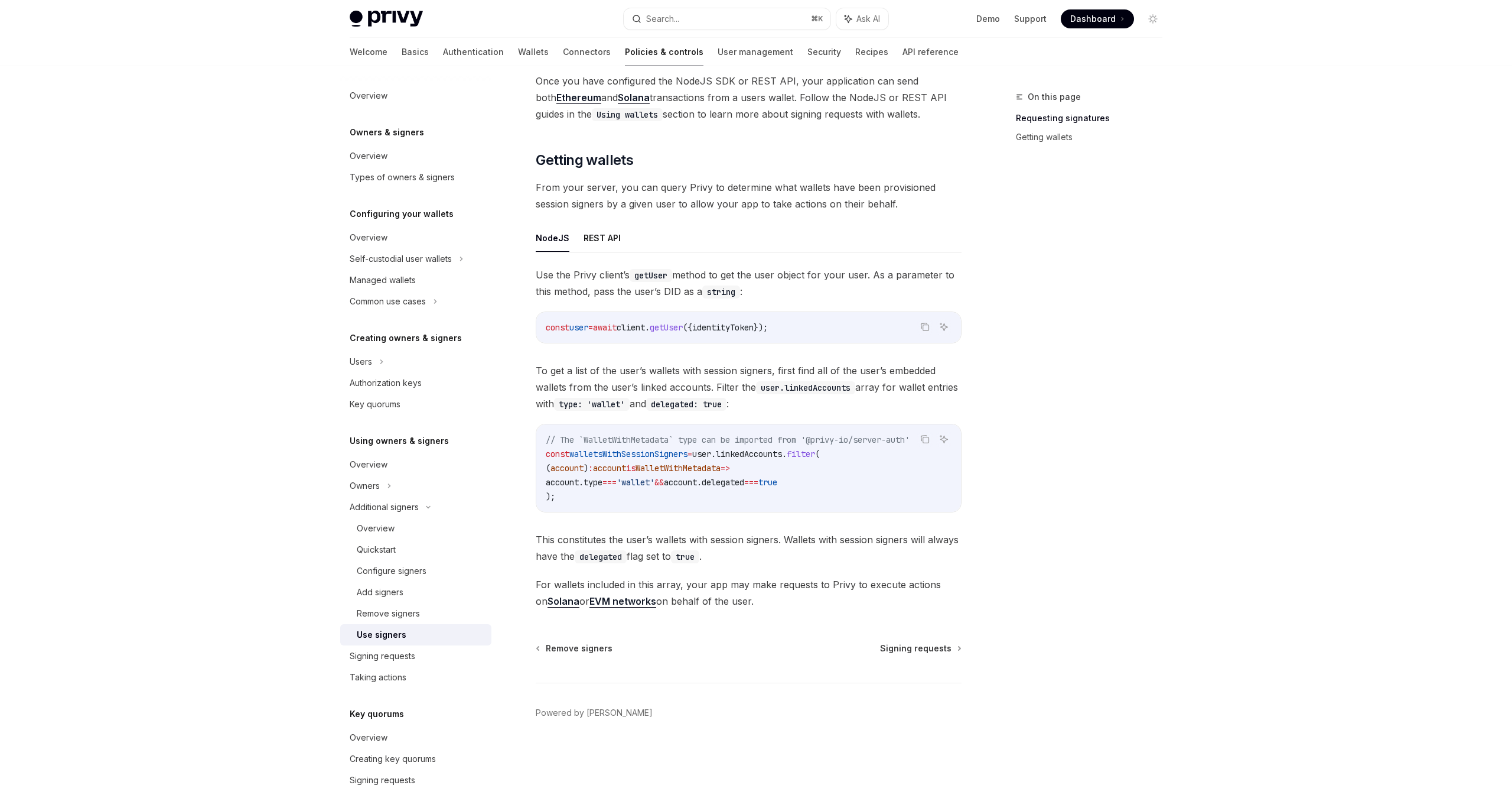
scroll to position [305, 0]
click at [907, 651] on span "Signing requests" at bounding box center [916, 649] width 72 height 12
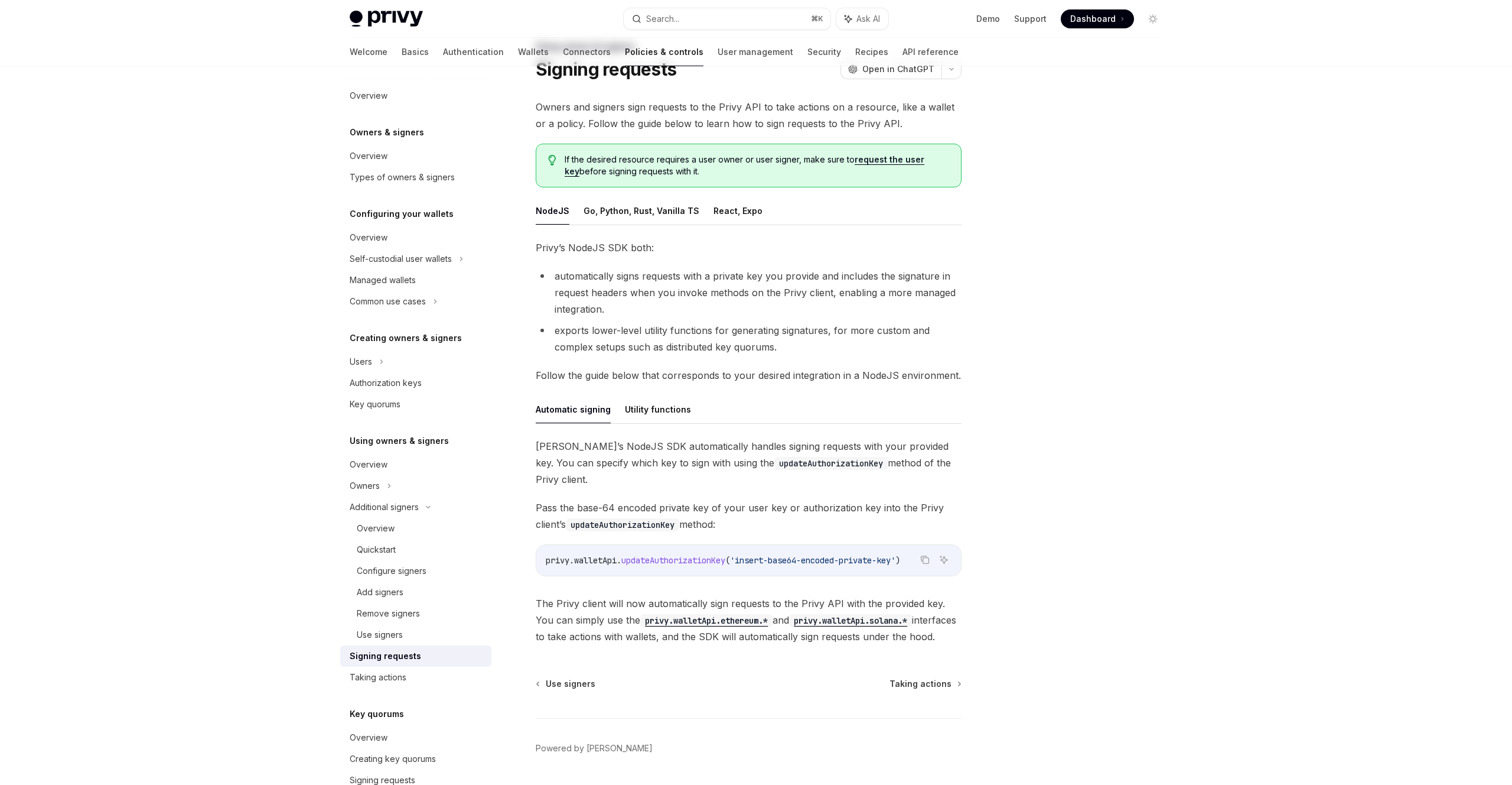
scroll to position [51, 0]
click at [916, 677] on span "Taking actions" at bounding box center [921, 683] width 62 height 12
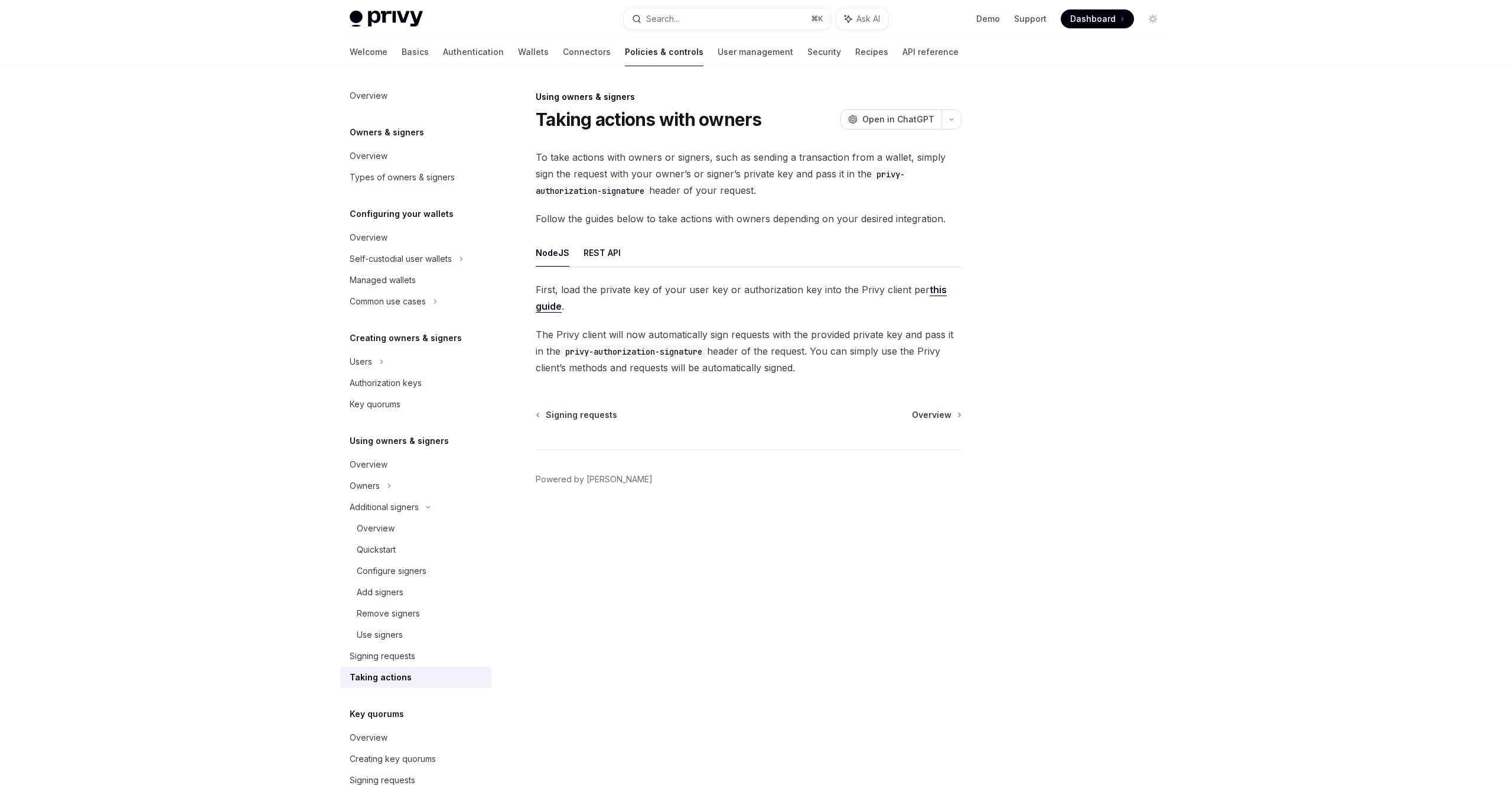
click at [547, 306] on link "this guide" at bounding box center [741, 299] width 411 height 29
type textarea "*"
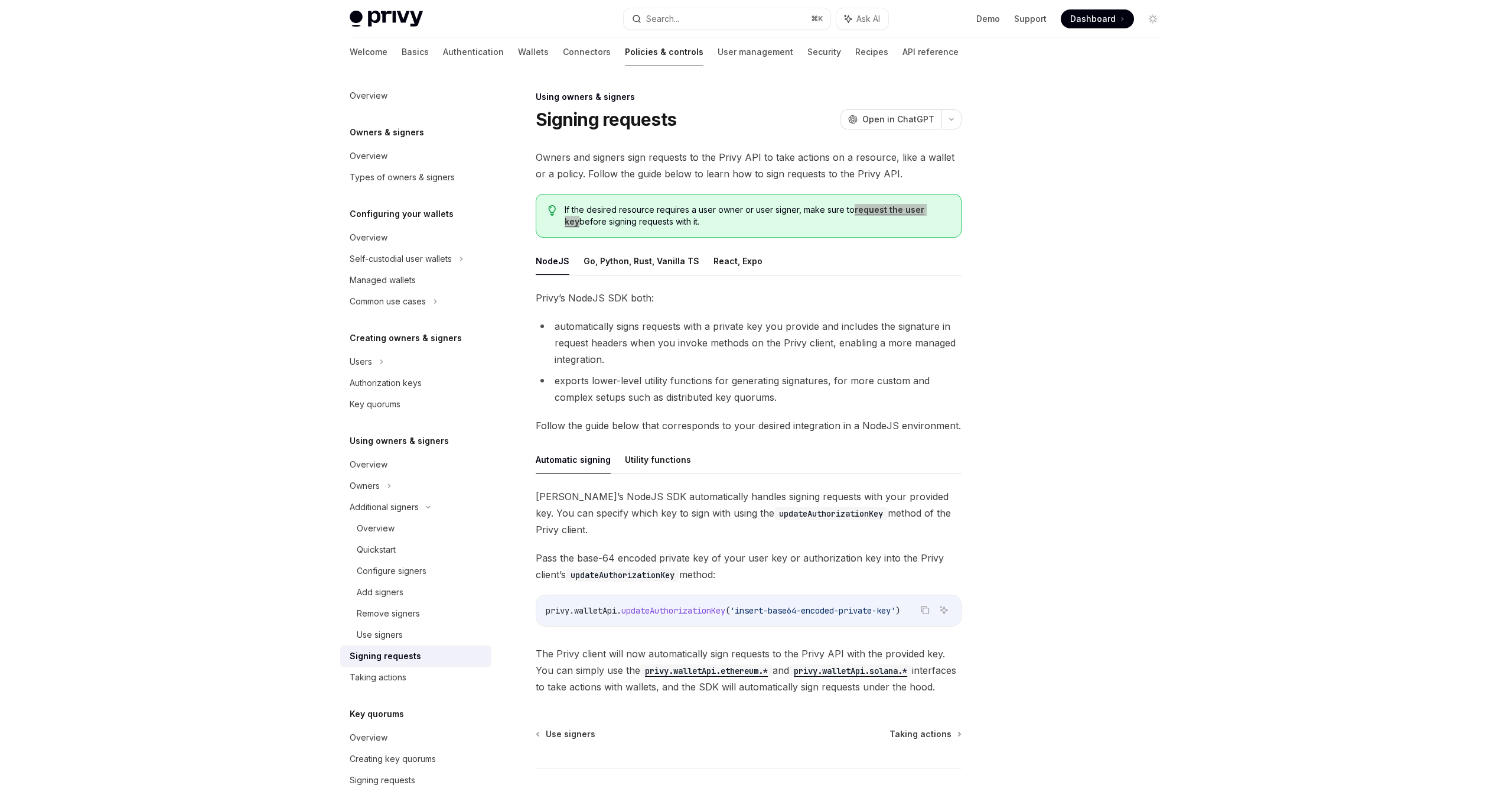
drag, startPoint x: 869, startPoint y: 210, endPoint x: 1127, endPoint y: 19, distance: 321.0
click at [0, 0] on div "Privy Docs home page Search... ⌘ K Ask AI Demo Support Dashboard Dashboard Sear…" at bounding box center [756, 435] width 1512 height 871
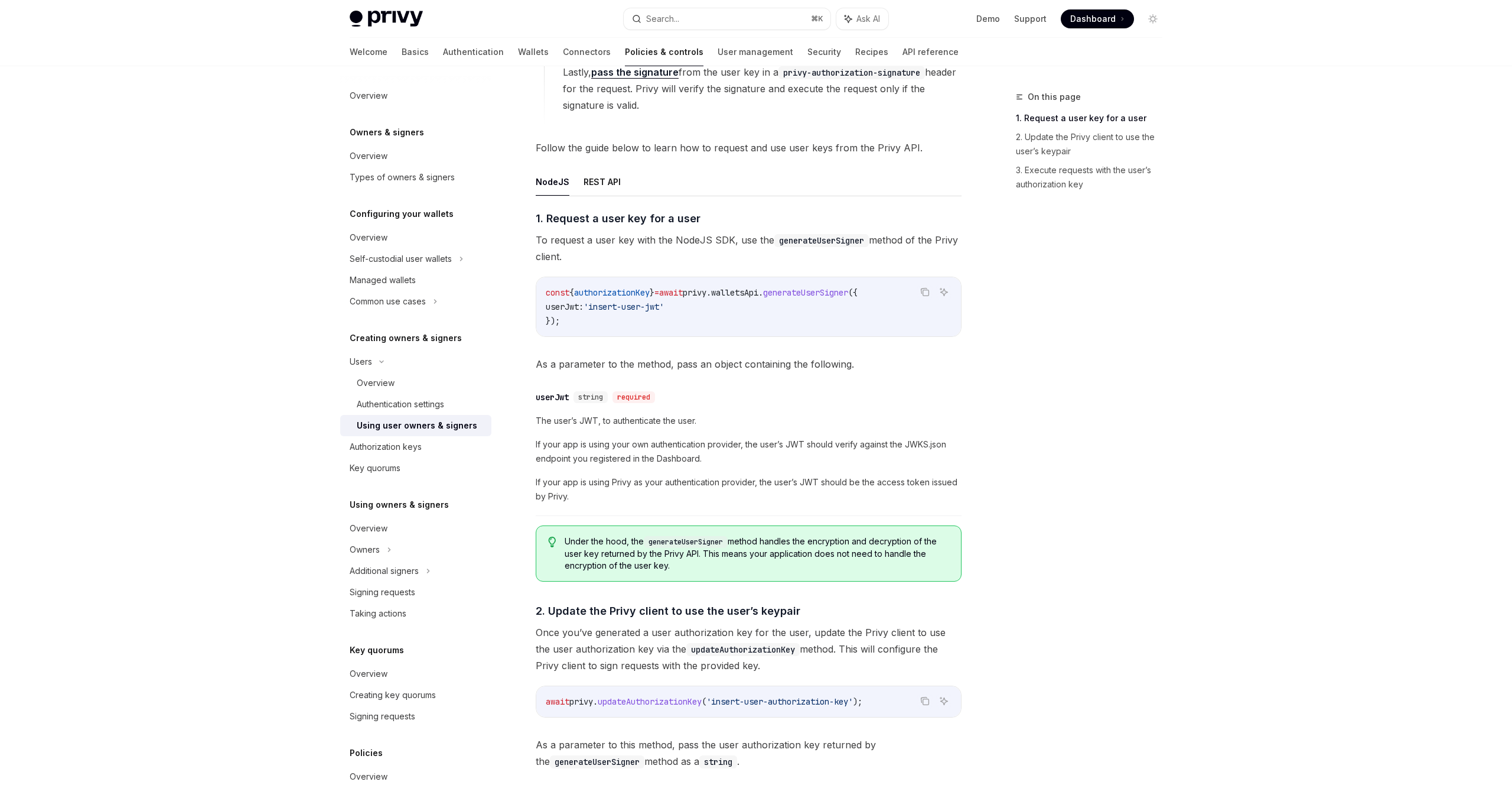
scroll to position [349, 0]
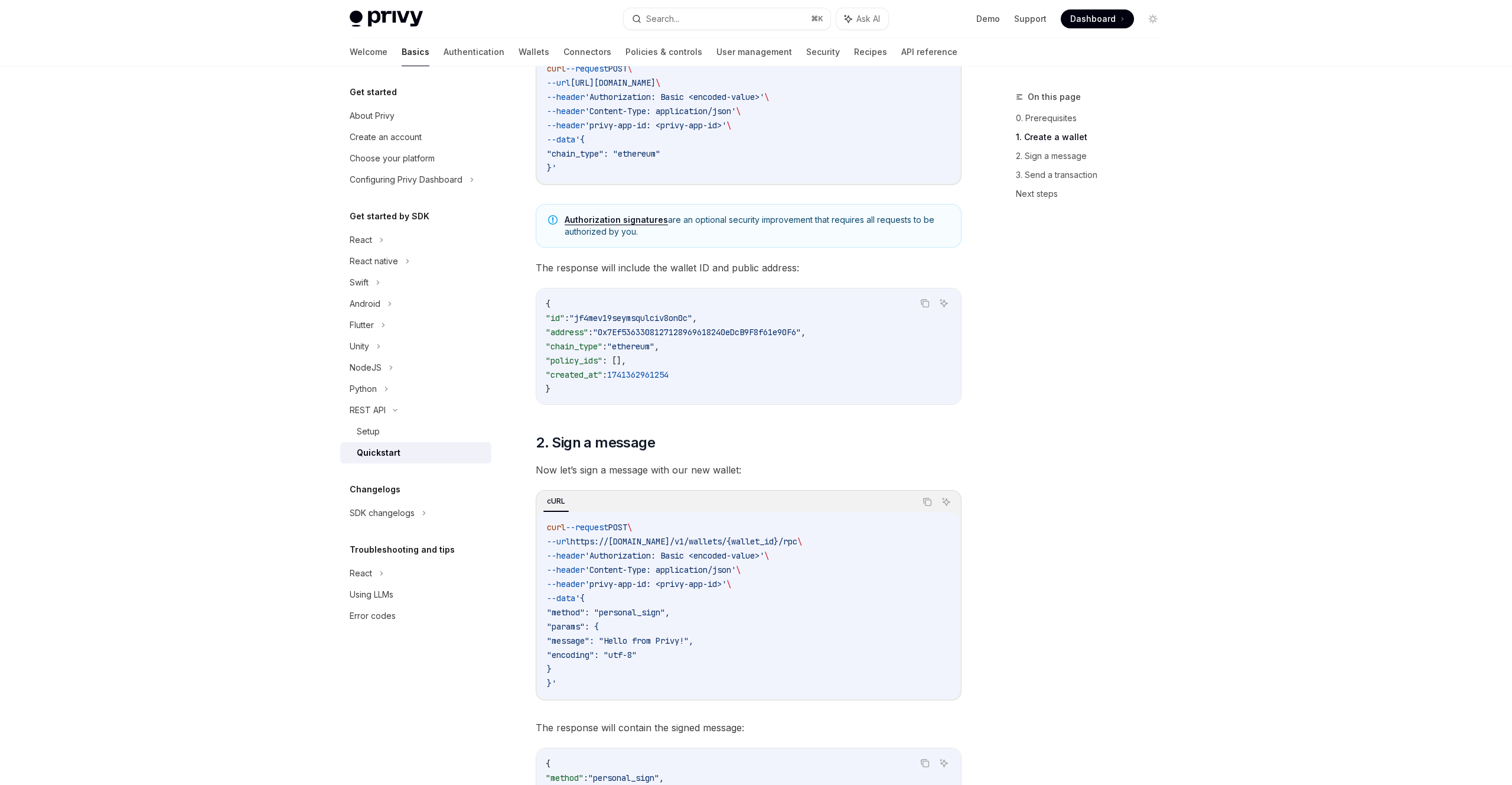
scroll to position [286, 0]
click at [371, 374] on div "NodeJS" at bounding box center [365, 367] width 32 height 14
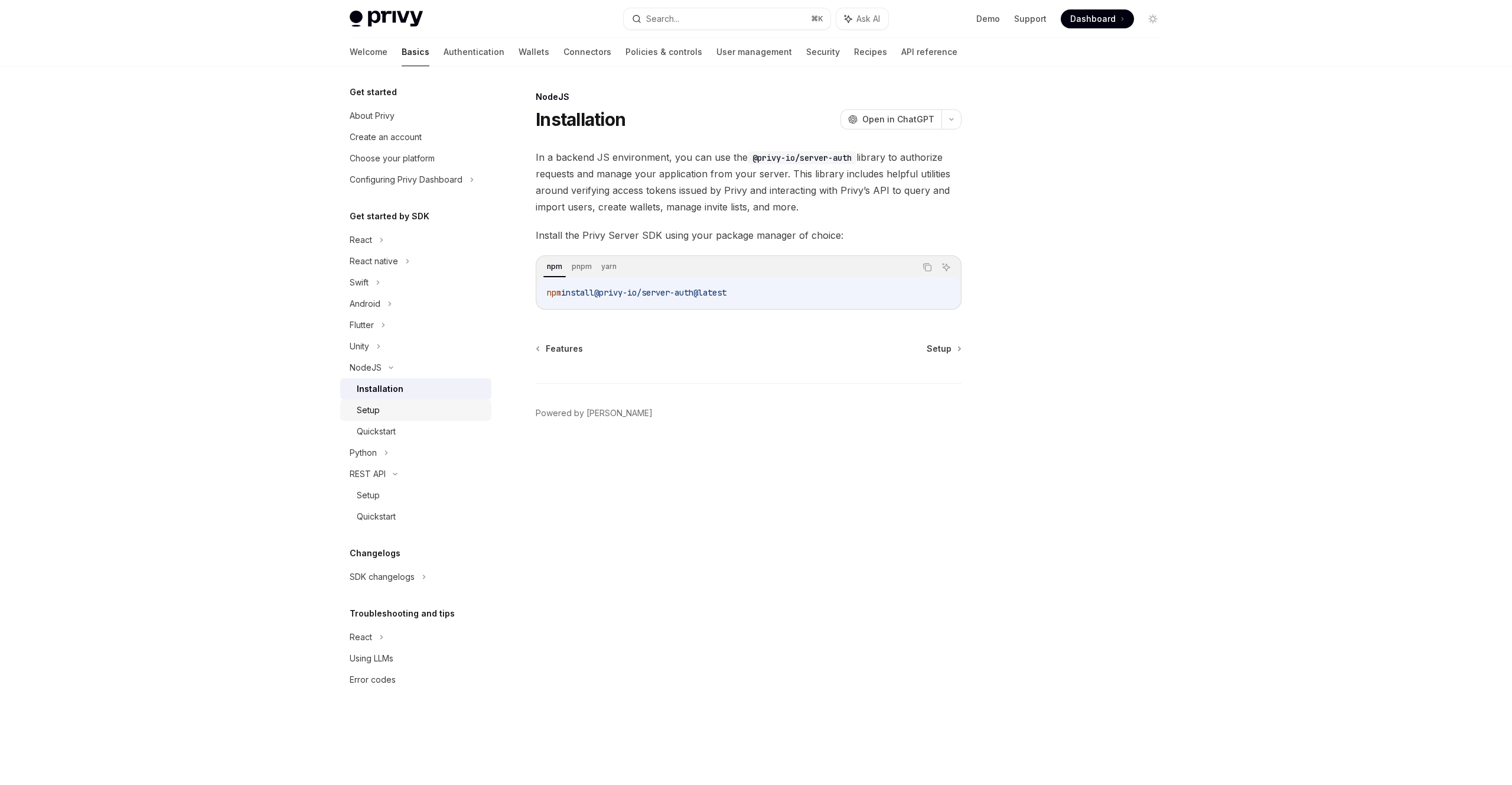
click at [375, 409] on div "Setup" at bounding box center [368, 410] width 23 height 14
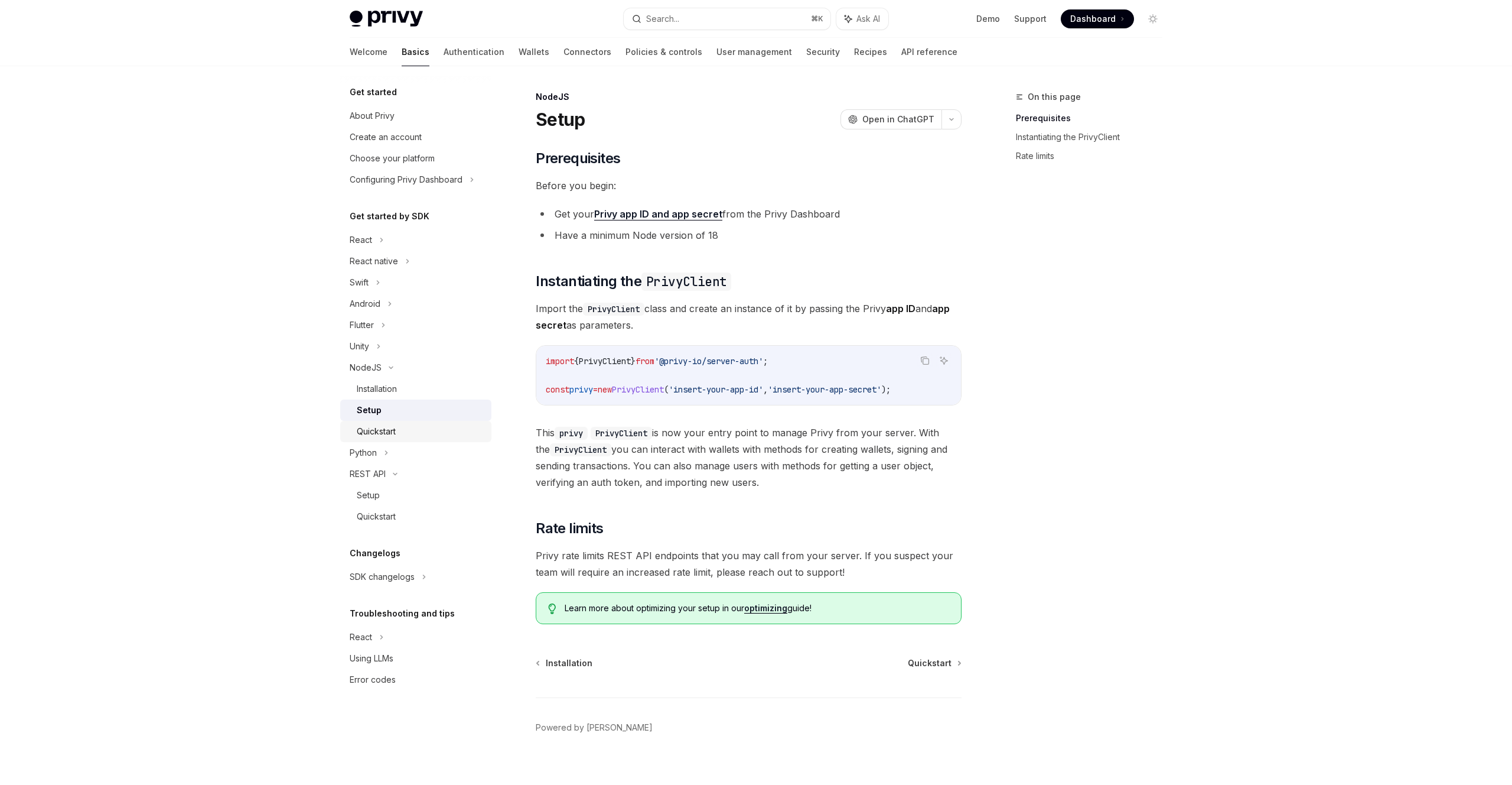
click at [379, 428] on div "Quickstart" at bounding box center [376, 431] width 39 height 14
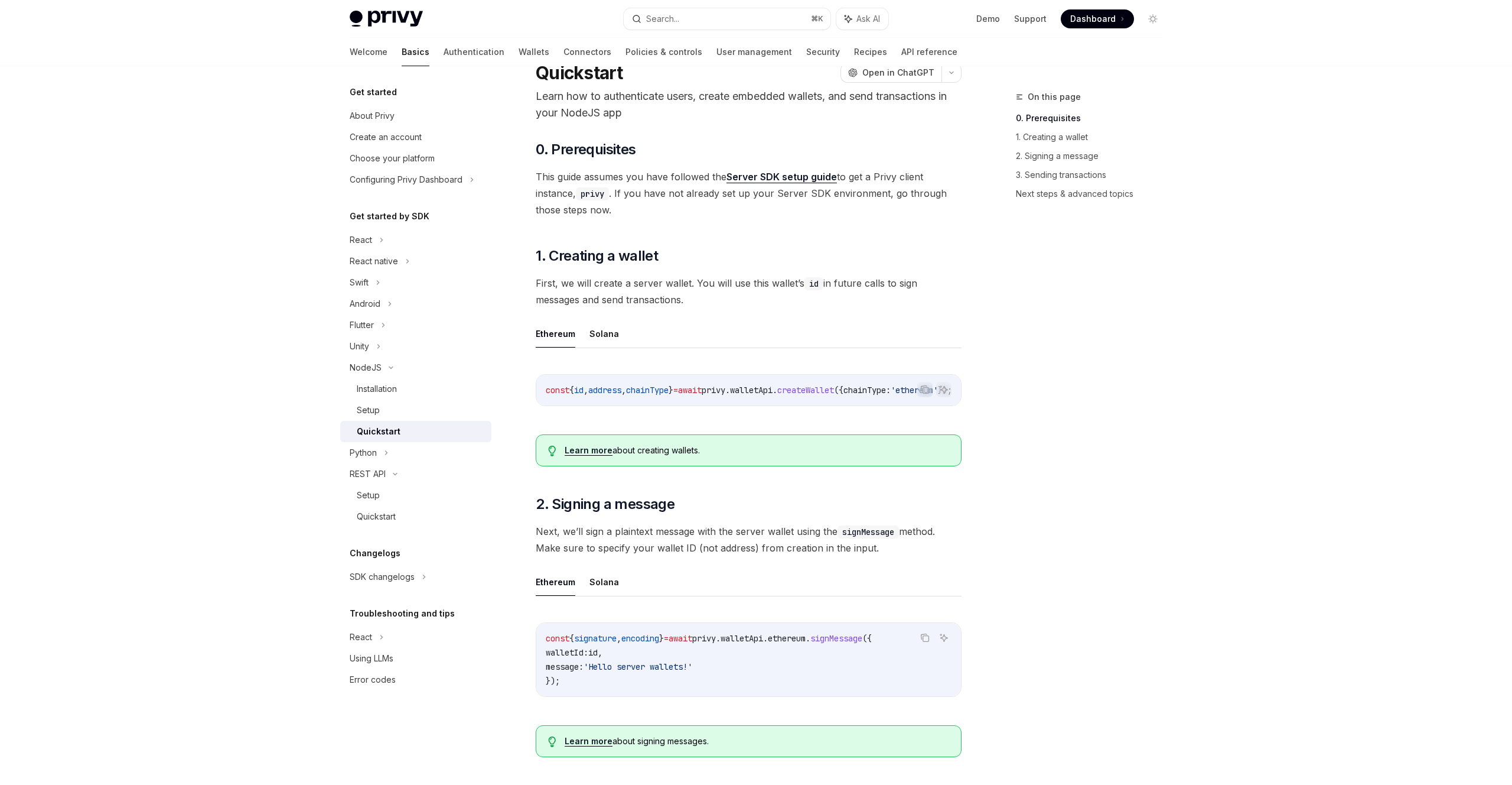
scroll to position [44, 0]
click at [771, 178] on link "Server SDK setup guide" at bounding box center [782, 179] width 111 height 13
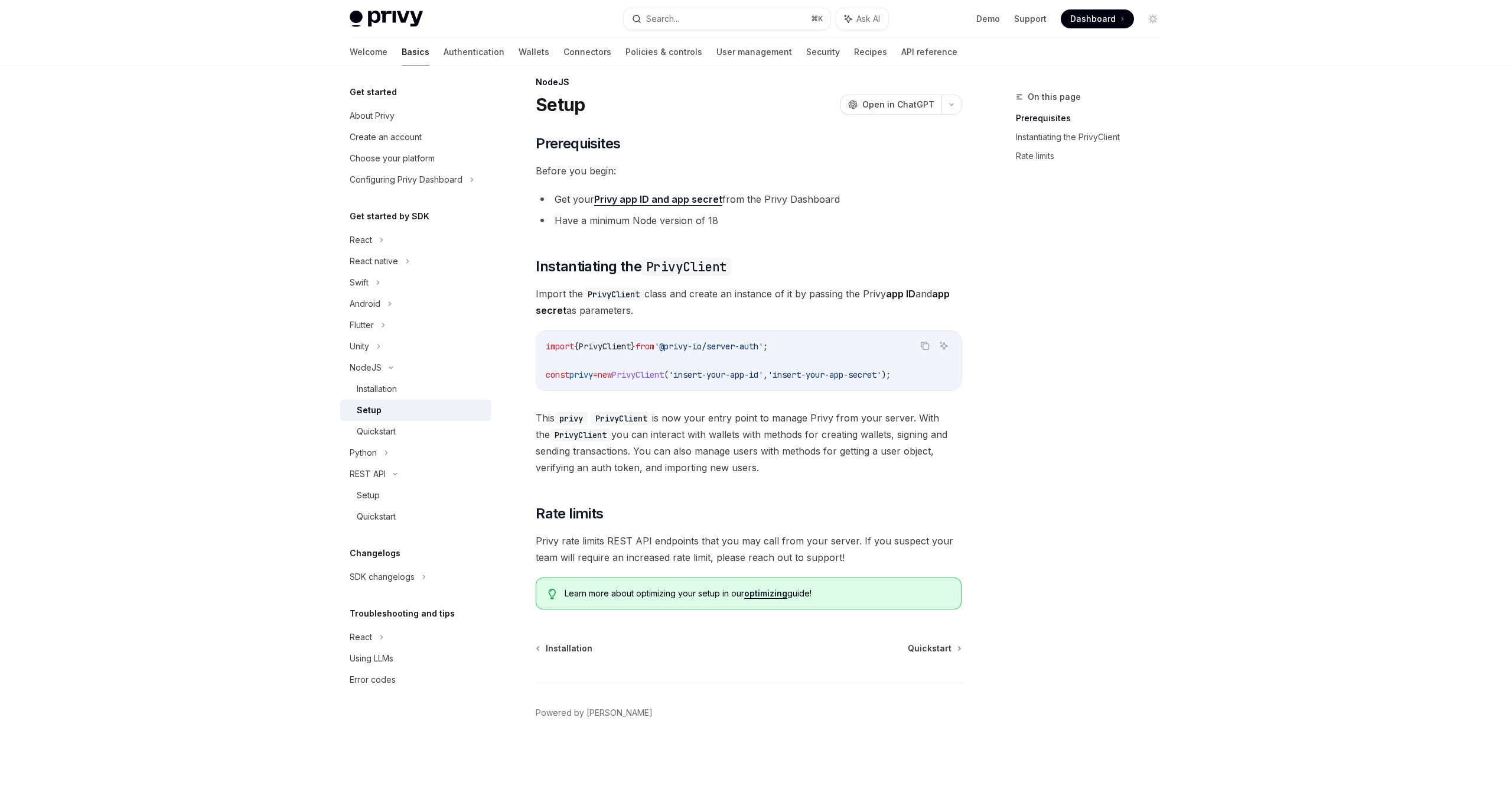
scroll to position [15, 0]
click at [385, 424] on link "Quickstart" at bounding box center [416, 431] width 151 height 21
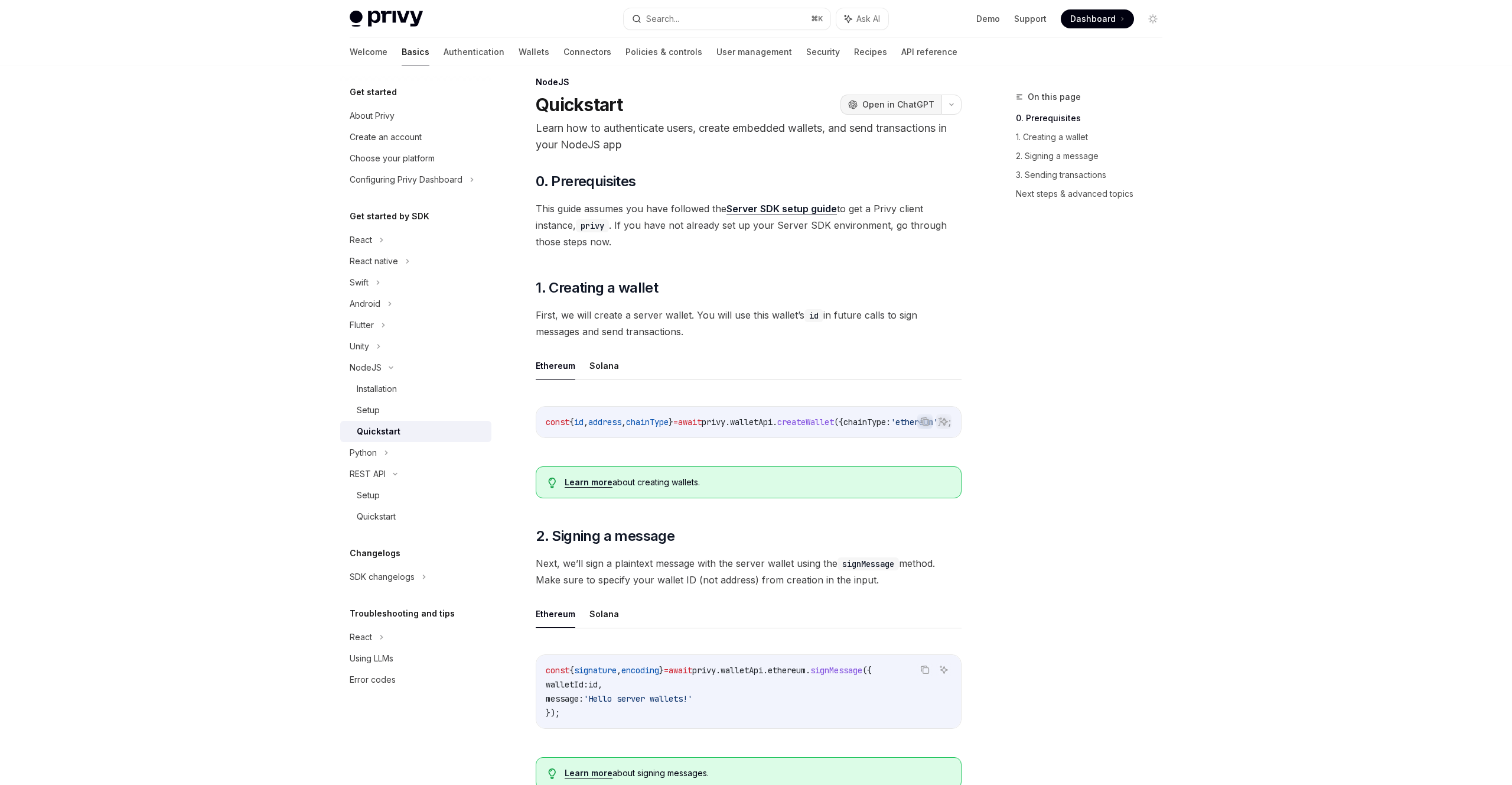
click at [899, 95] on button "OpenAI Open in ChatGPT" at bounding box center [891, 105] width 101 height 20
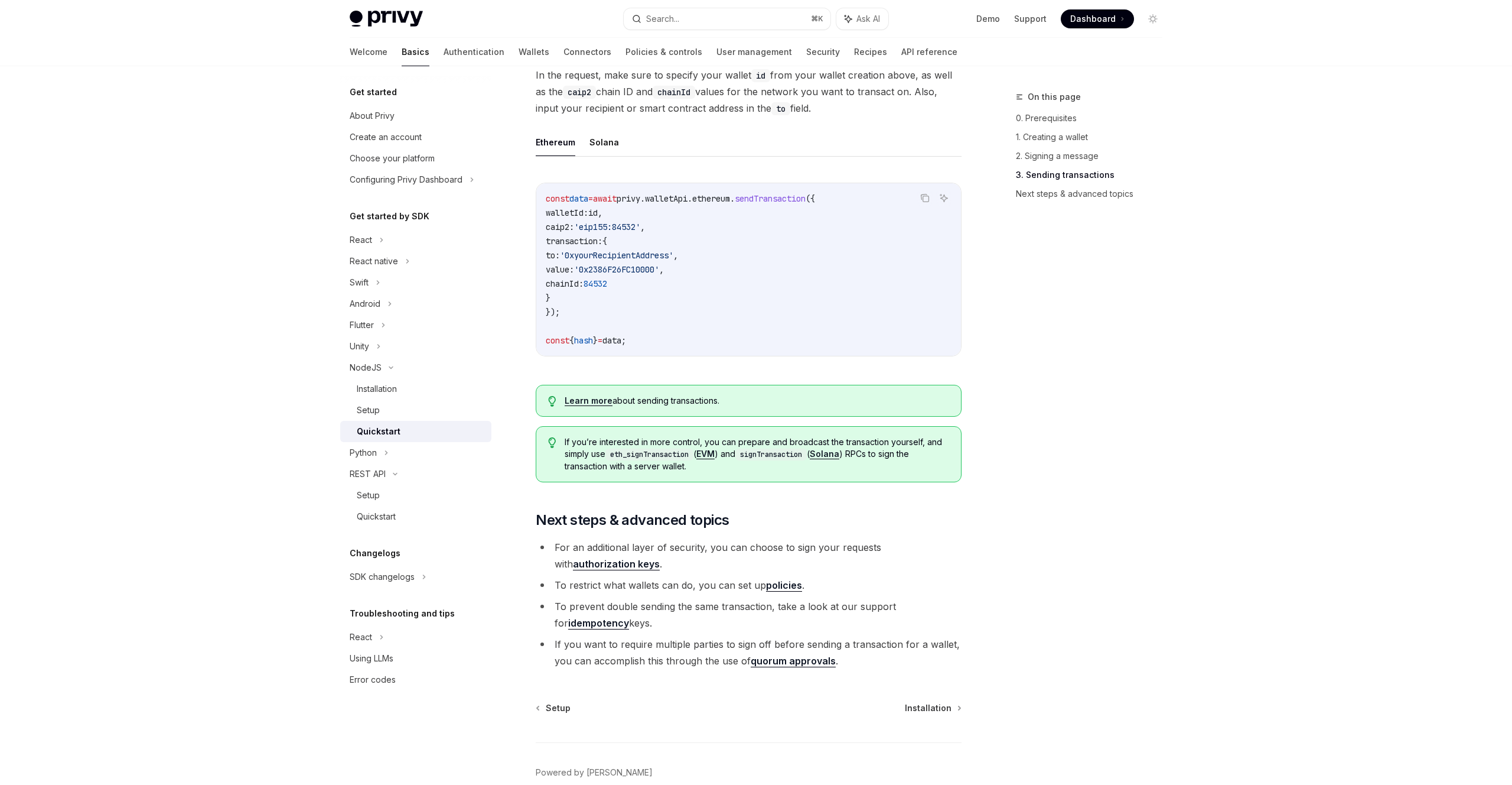
scroll to position [930, 0]
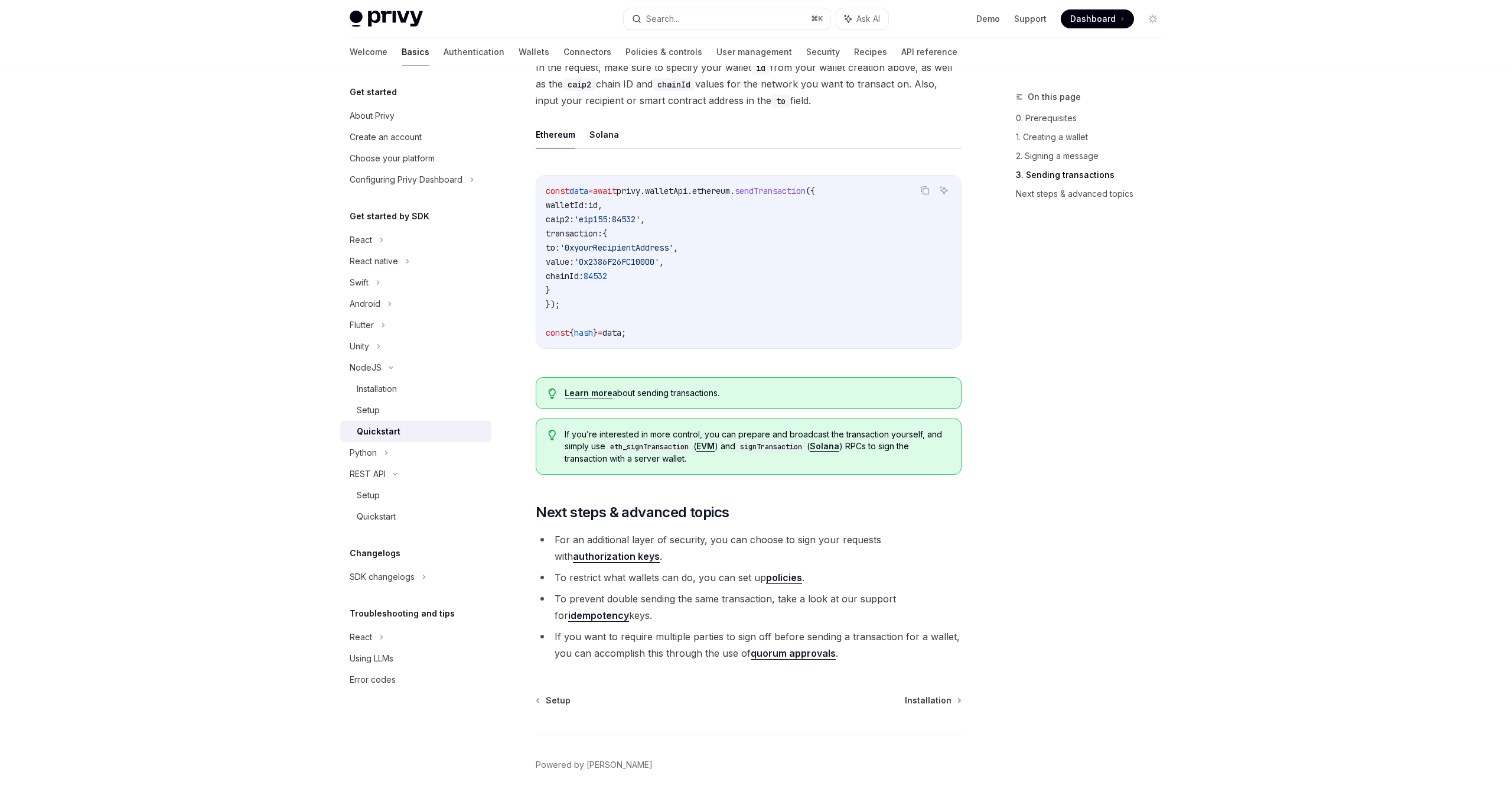
click at [573, 558] on link "authorization keys" at bounding box center [616, 556] width 87 height 13
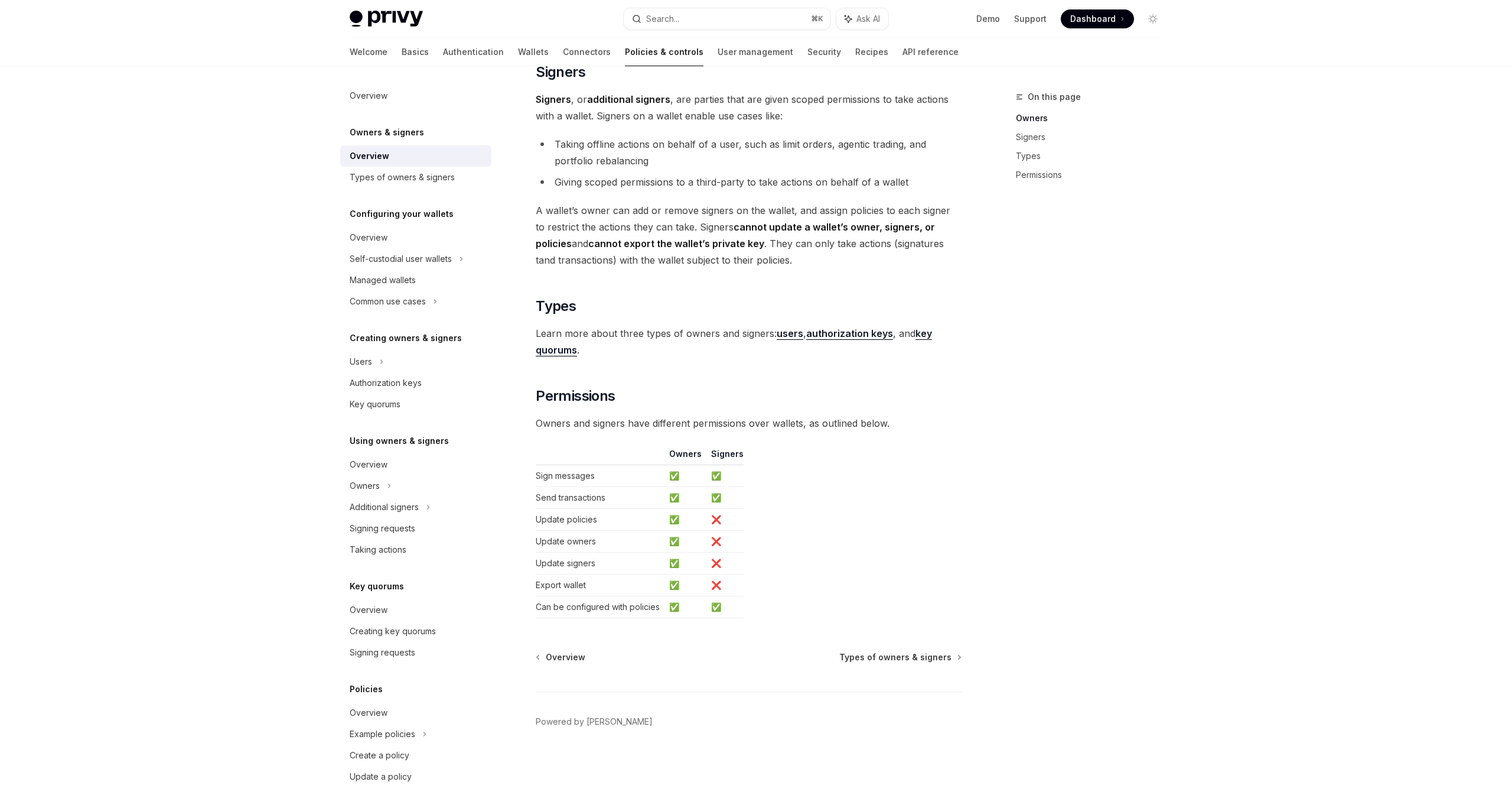
scroll to position [710, 0]
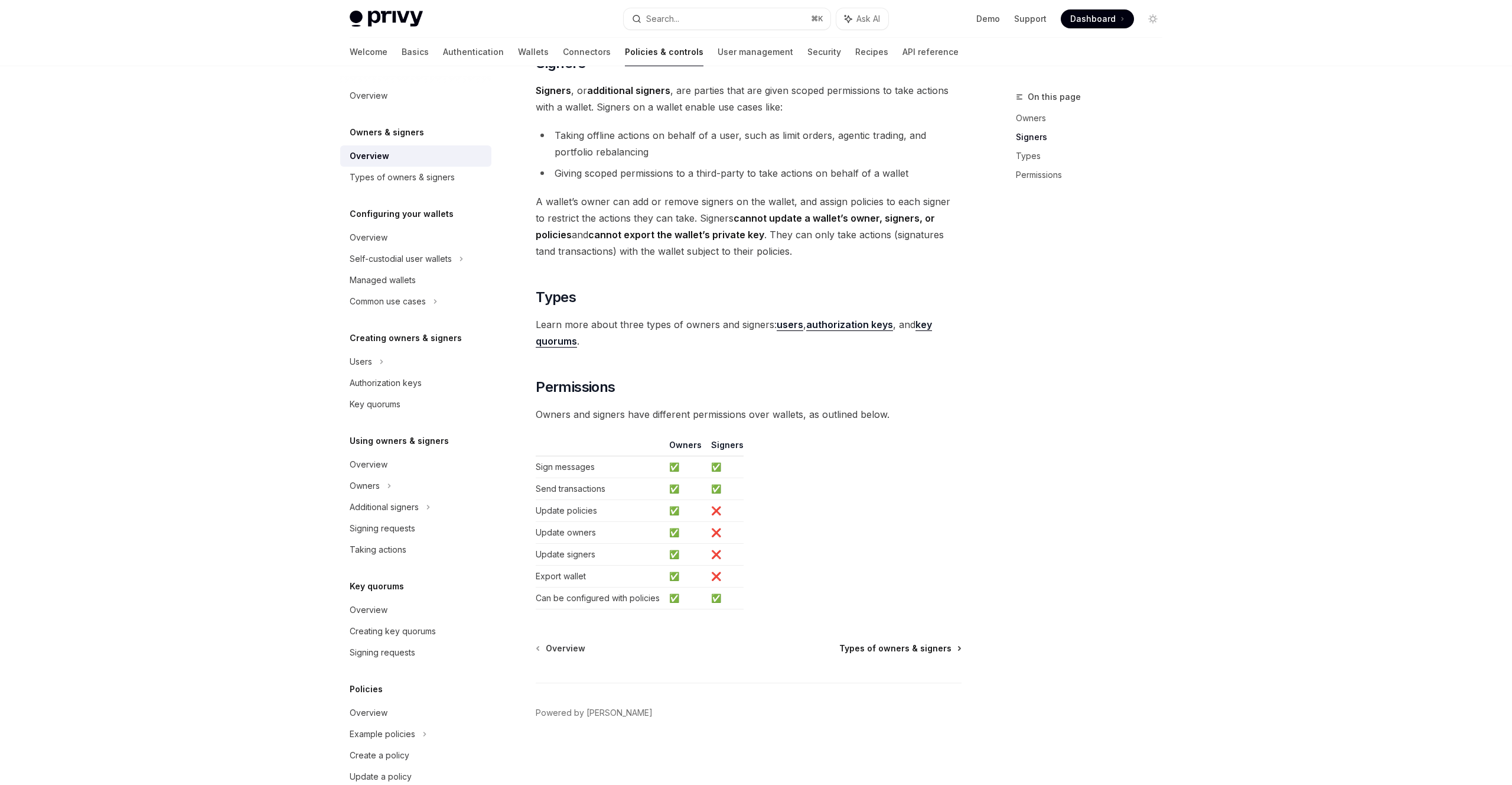
click at [928, 644] on span "Types of owners & signers" at bounding box center [895, 648] width 112 height 12
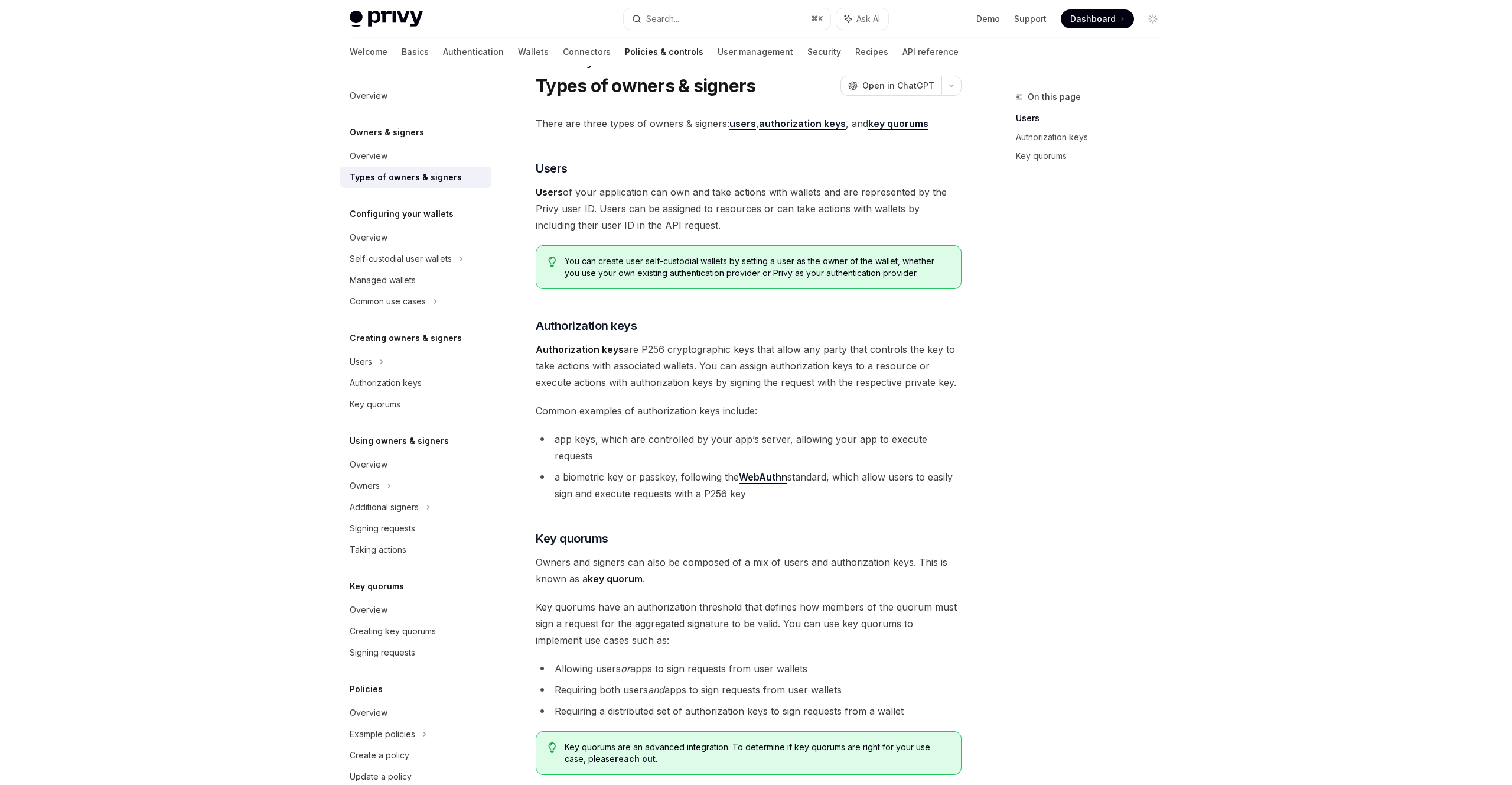
scroll to position [182, 0]
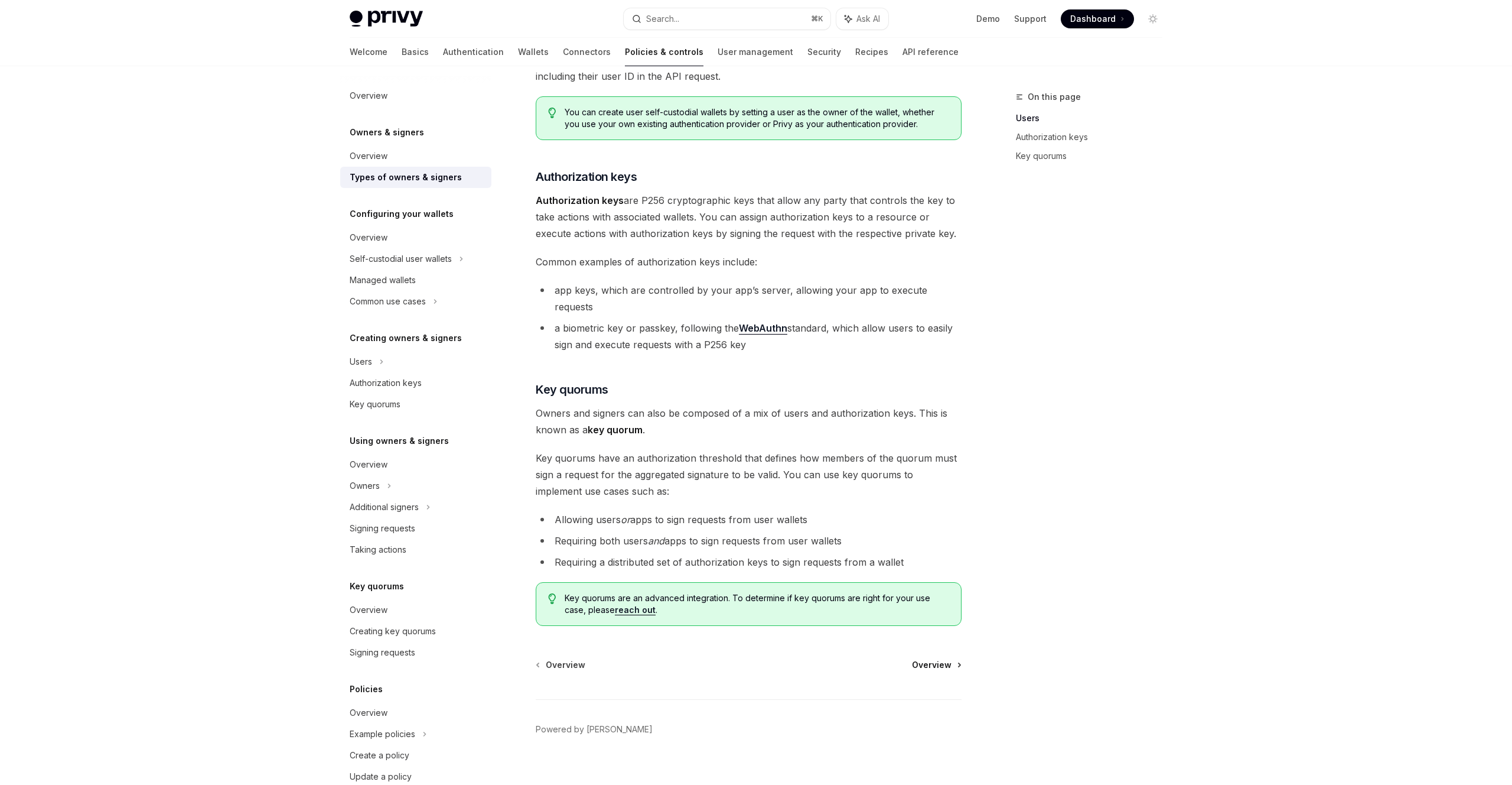
click at [933, 659] on span "Overview" at bounding box center [932, 665] width 40 height 12
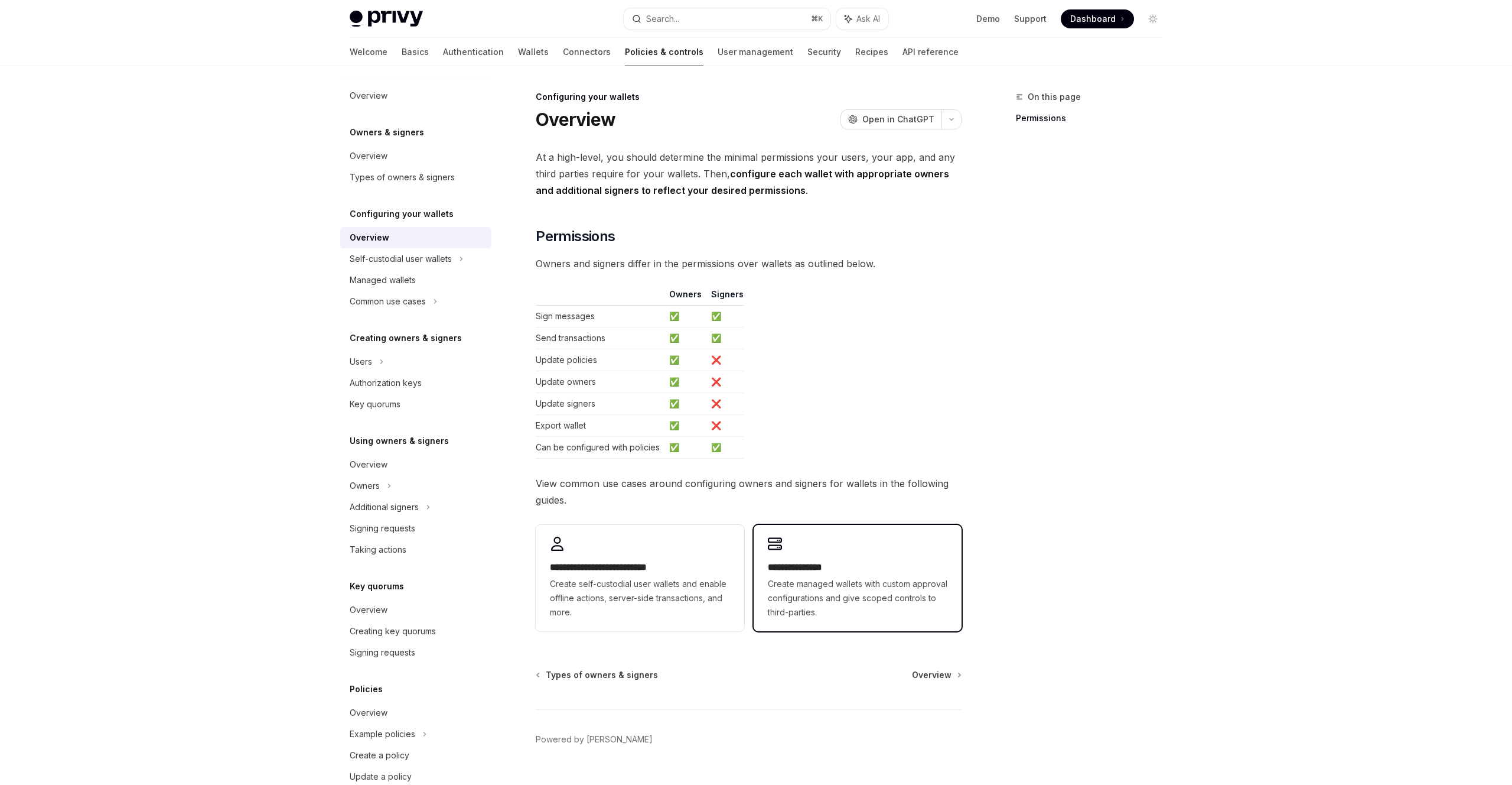
click at [869, 550] on div "**********" at bounding box center [858, 578] width 208 height 106
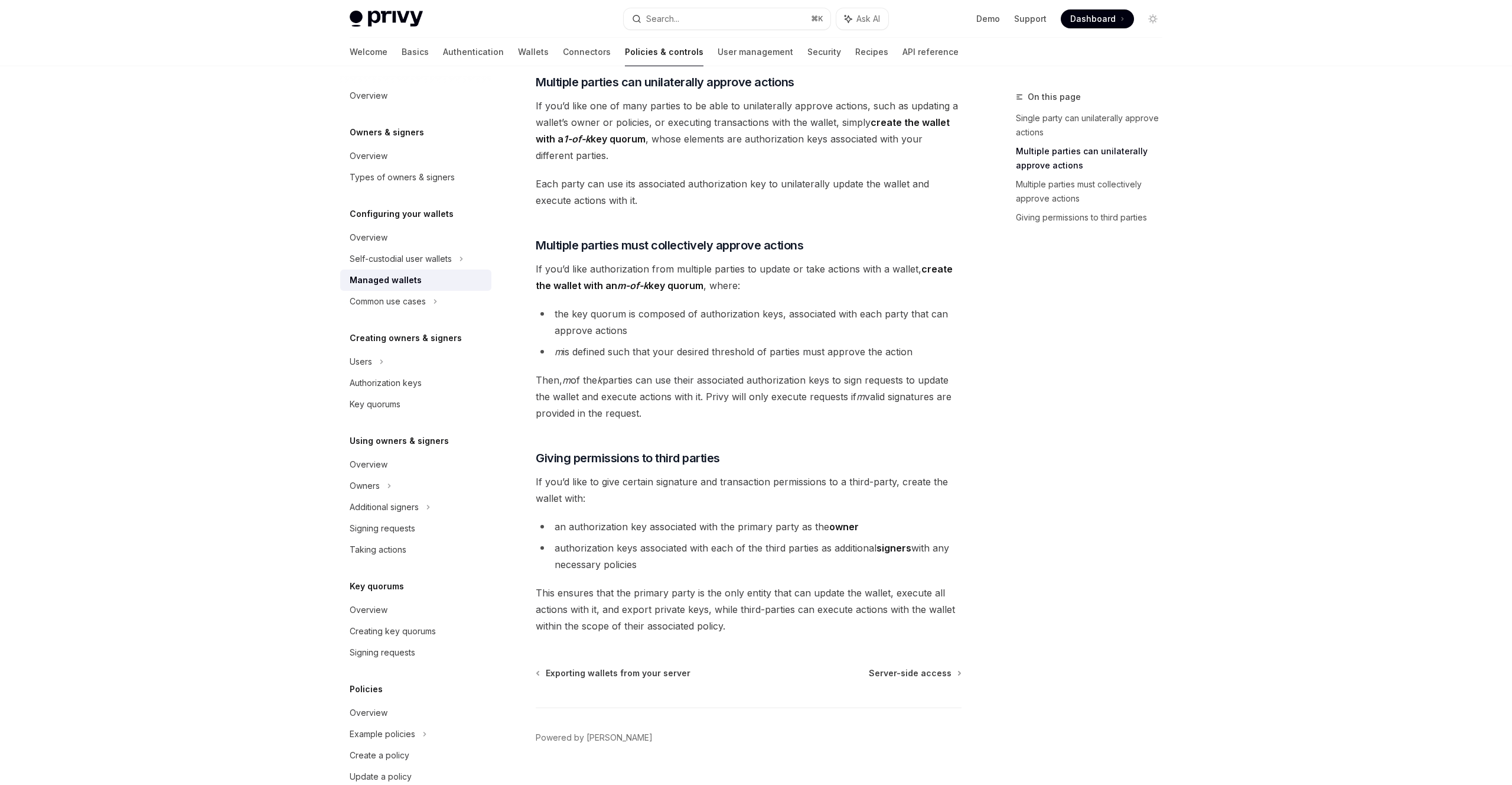
scroll to position [308, 0]
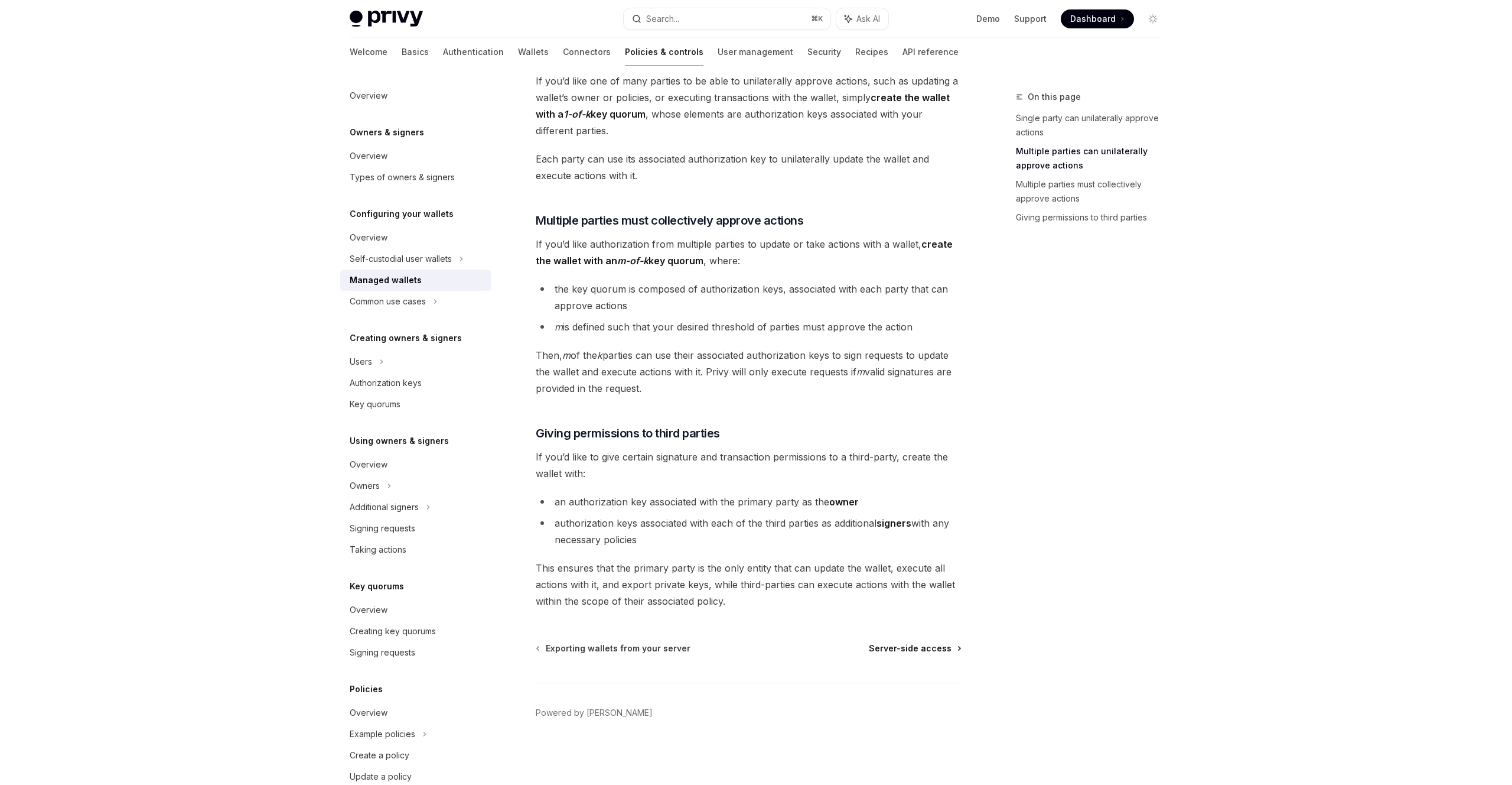
click at [895, 647] on span "Server-side access" at bounding box center [910, 648] width 83 height 12
type textarea "*"
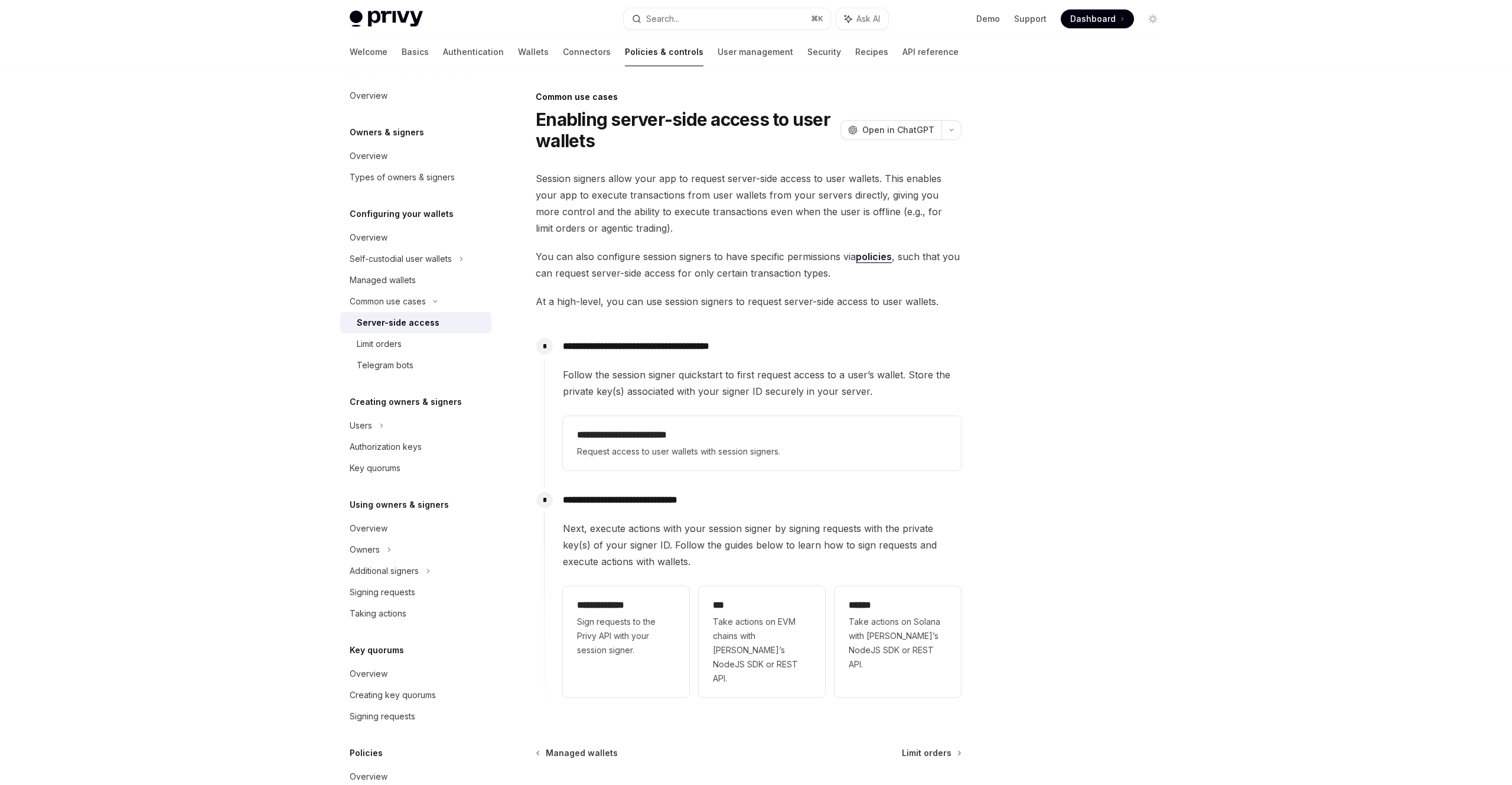
drag, startPoint x: 692, startPoint y: 445, endPoint x: 1139, endPoint y: 3, distance: 628.6
click at [0, 0] on div "**********" at bounding box center [756, 445] width 1512 height 890
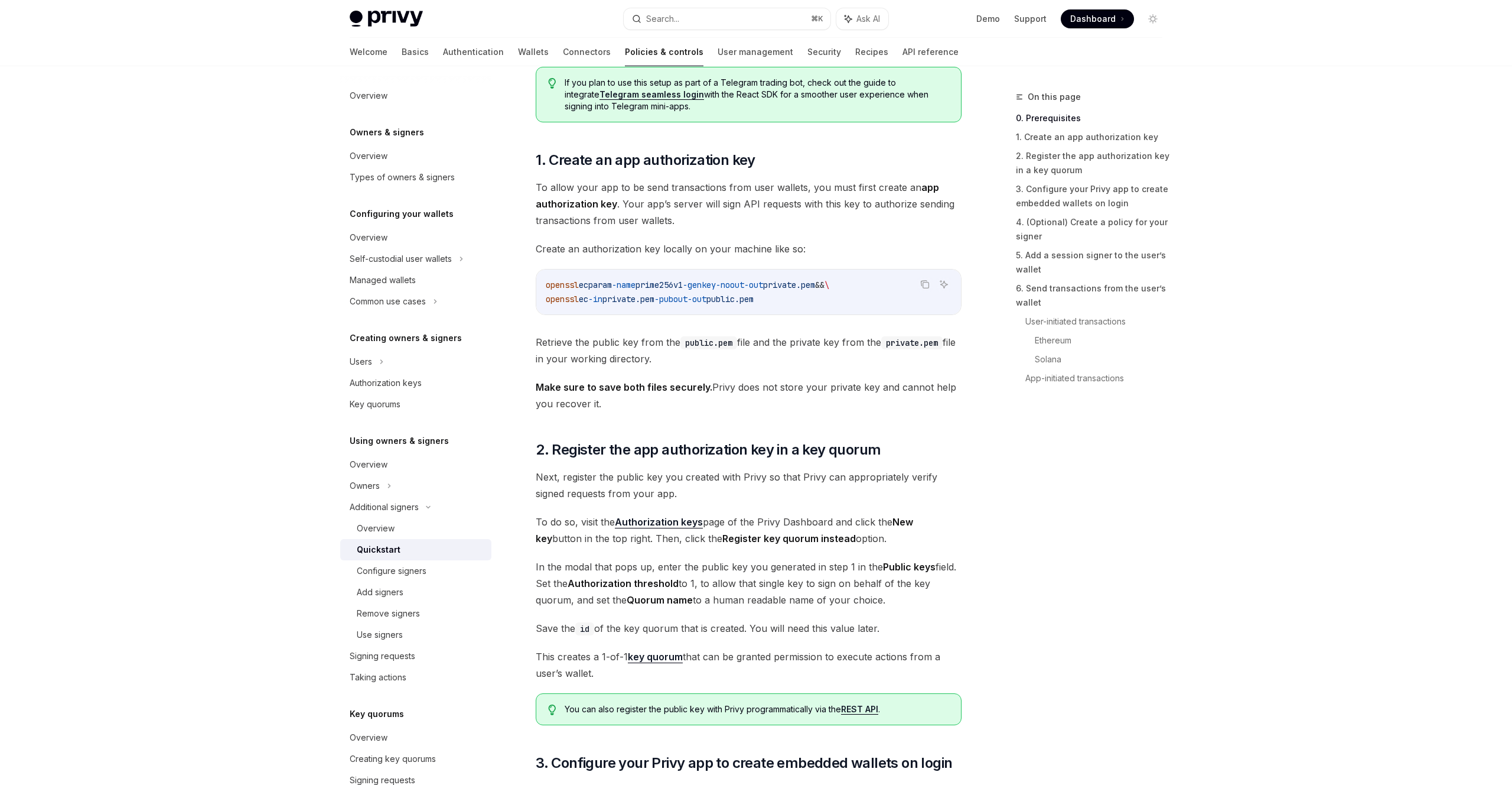
scroll to position [453, 0]
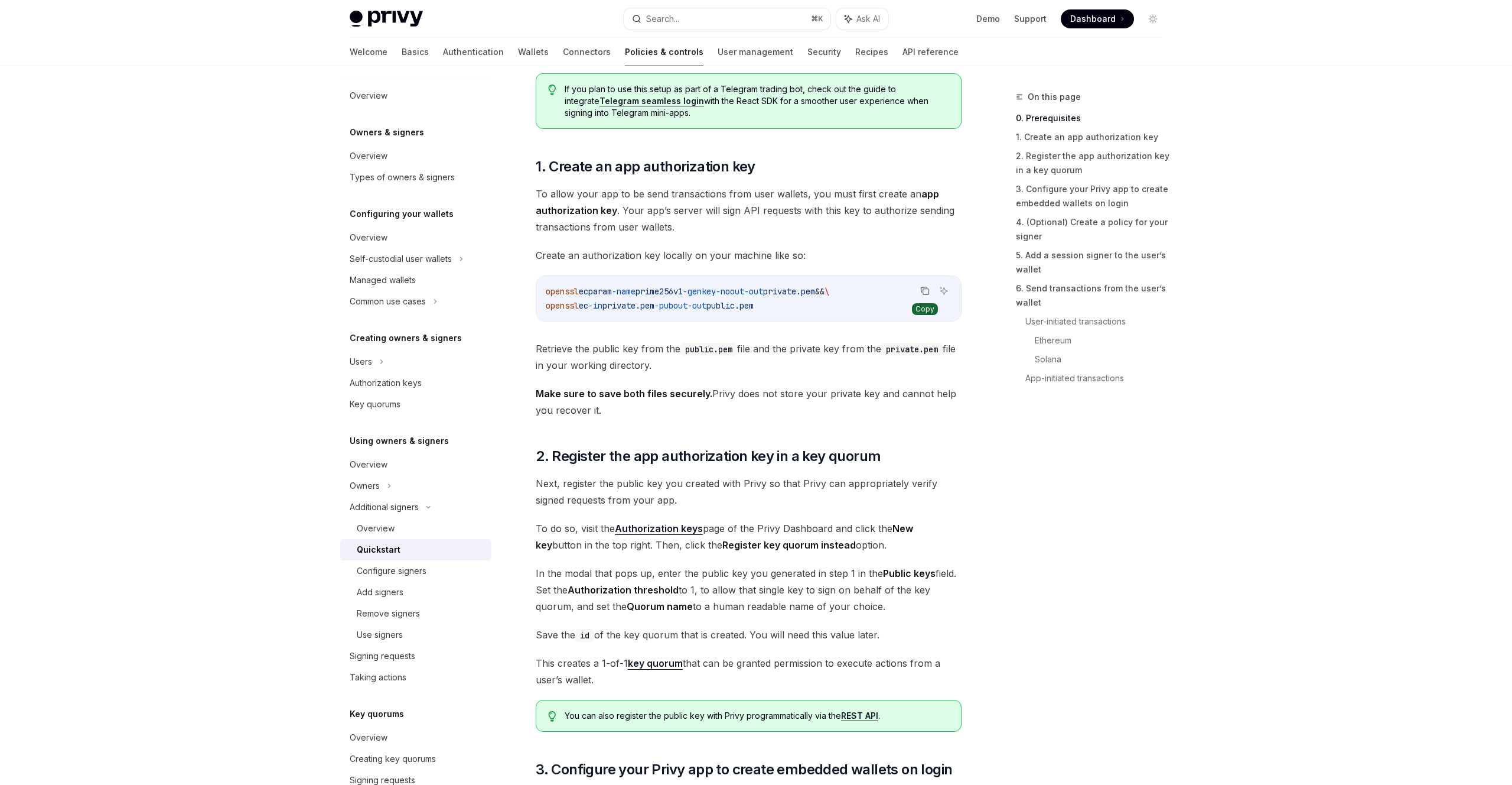
click at [924, 287] on icon "Copy the contents from the code block" at bounding box center [924, 290] width 6 height 5
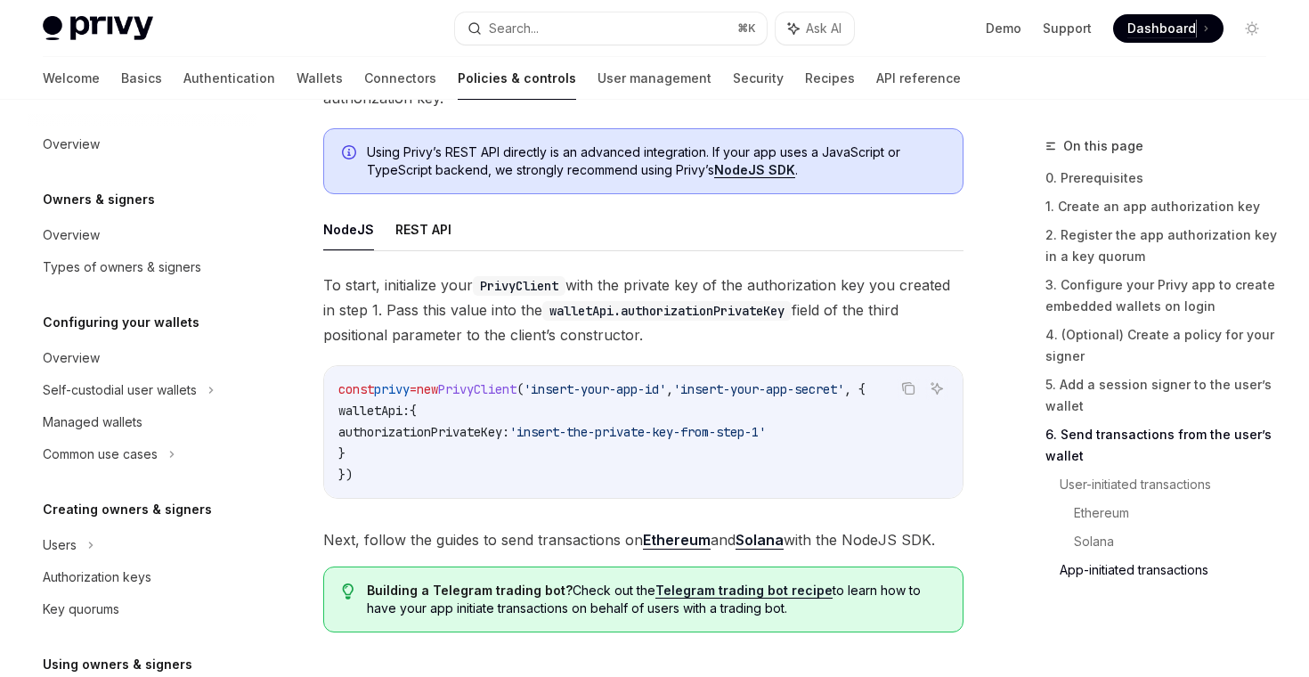
scroll to position [4539, 0]
click at [909, 394] on icon "Copy the contents from the code block" at bounding box center [908, 386] width 14 height 14
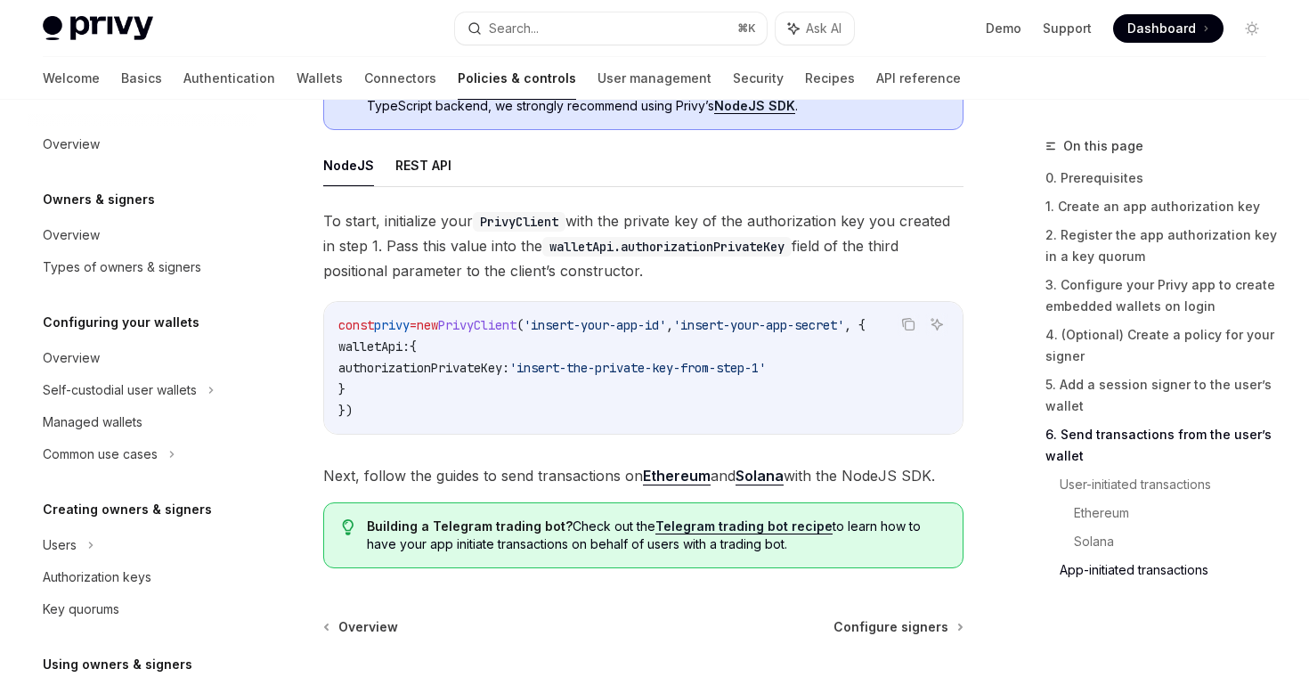
scroll to position [4602, 0]
click at [654, 484] on link "Ethereum" at bounding box center [677, 475] width 68 height 19
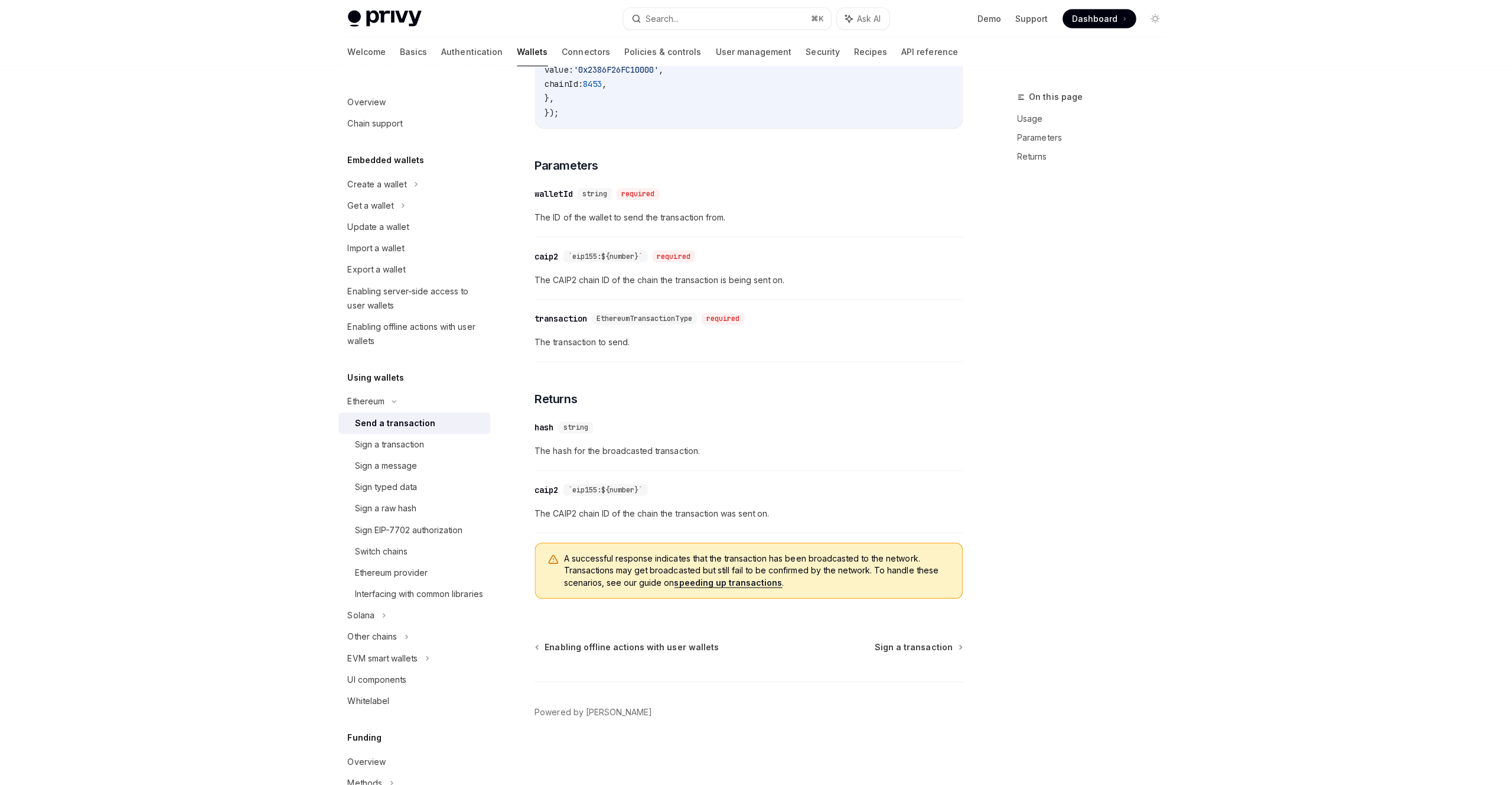
scroll to position [409, 0]
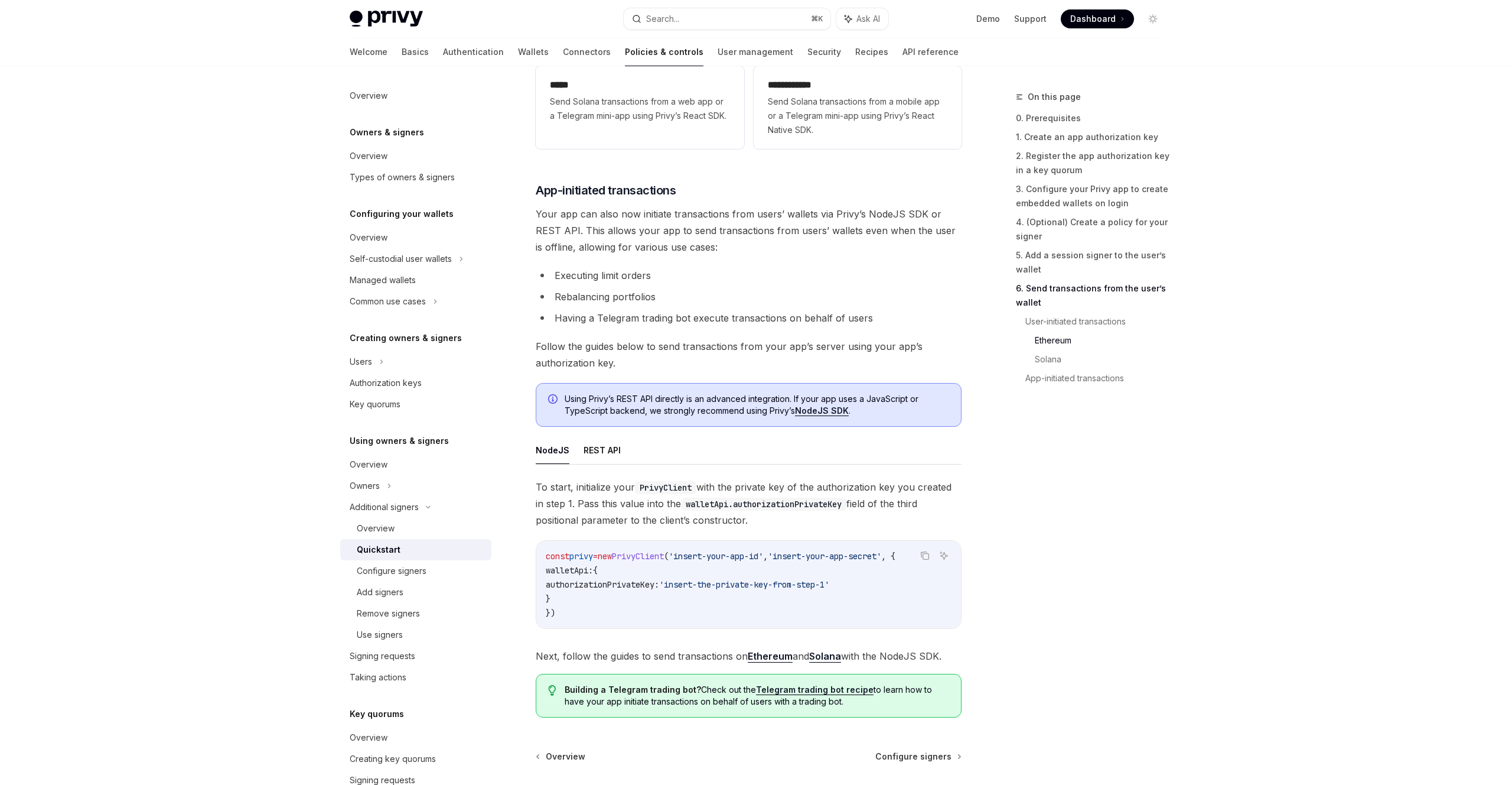
scroll to position [2800, 0]
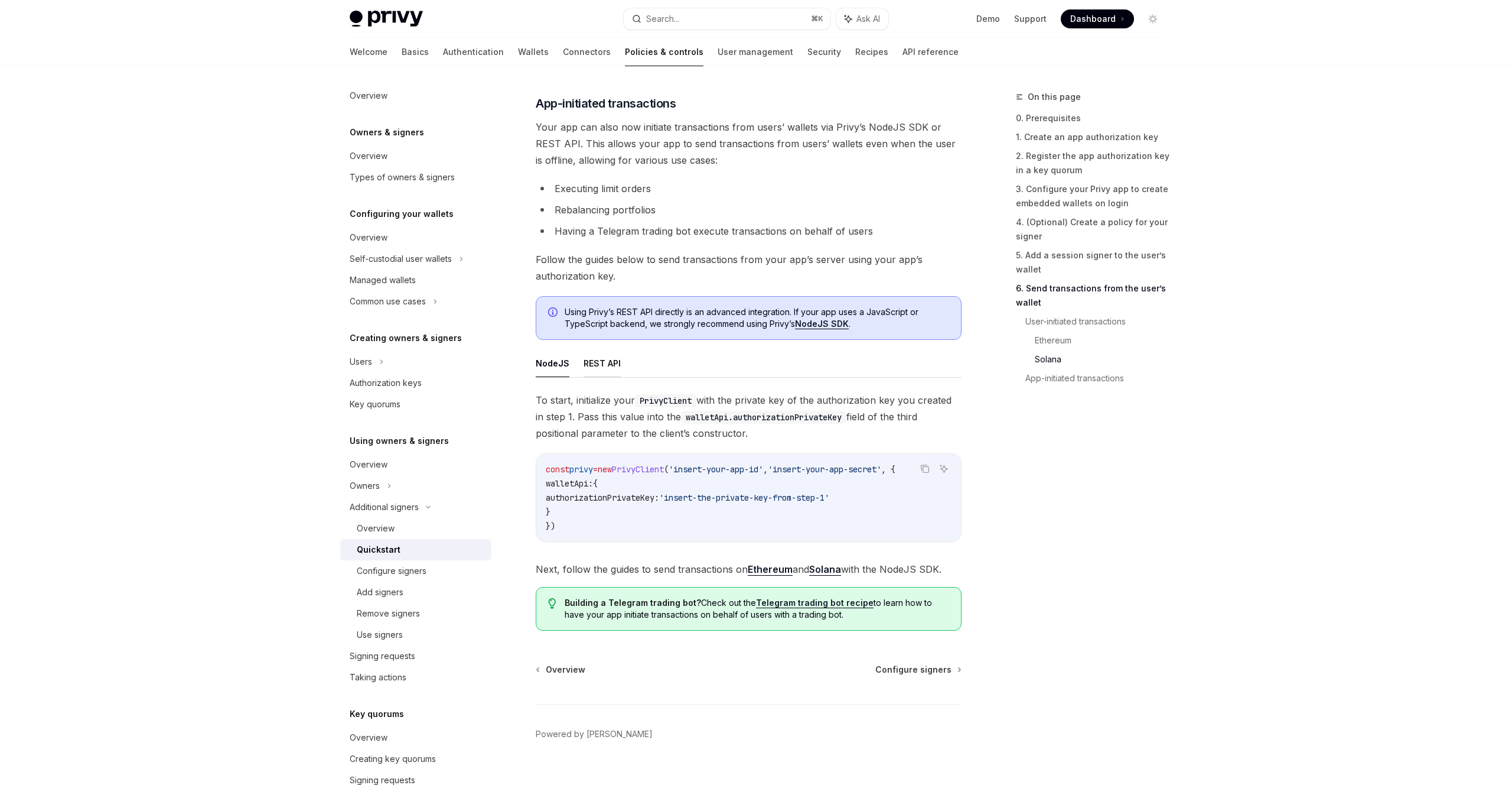
click at [584, 360] on button "REST API" at bounding box center [602, 363] width 37 height 28
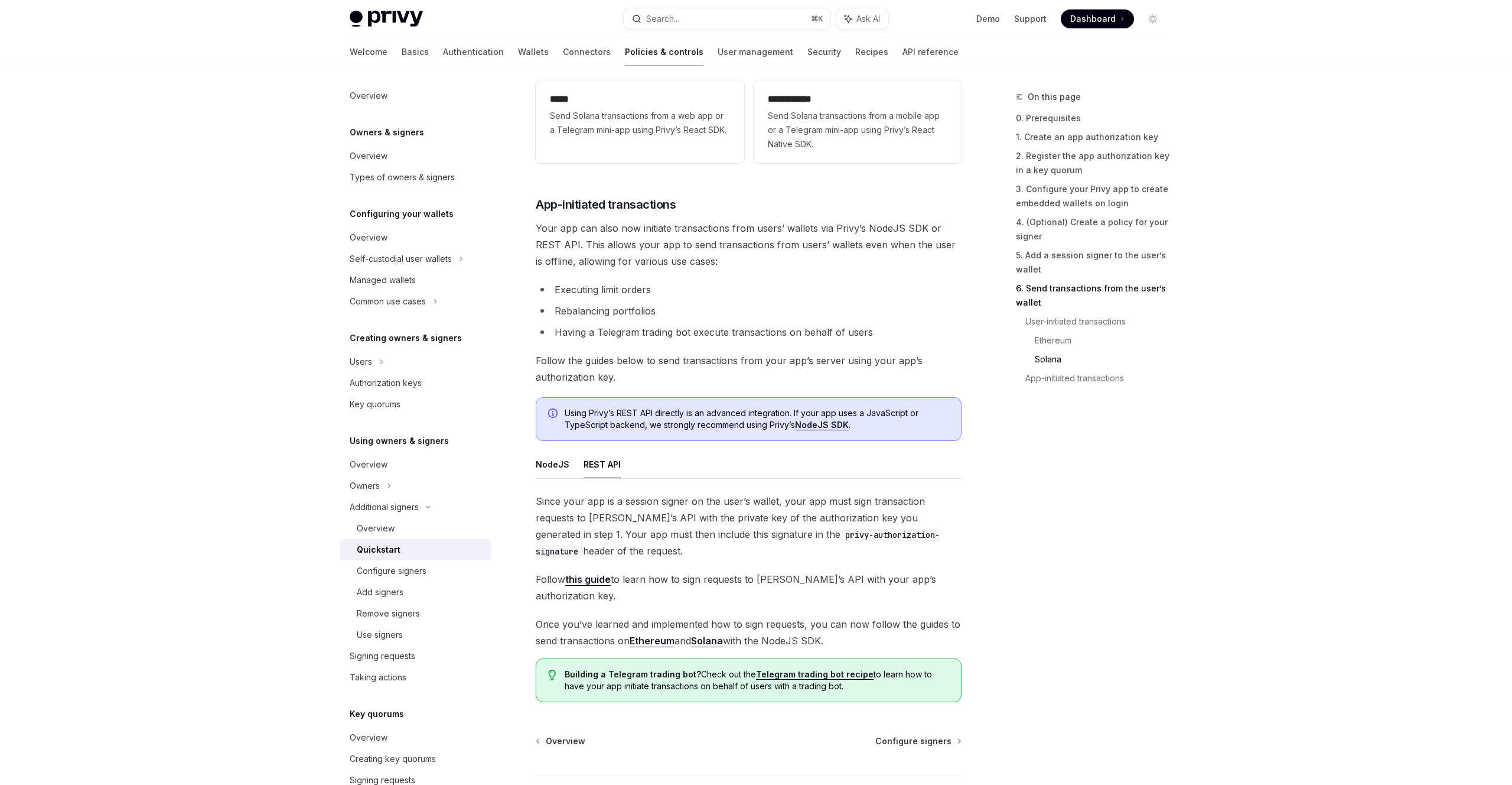
scroll to position [2780, 0]
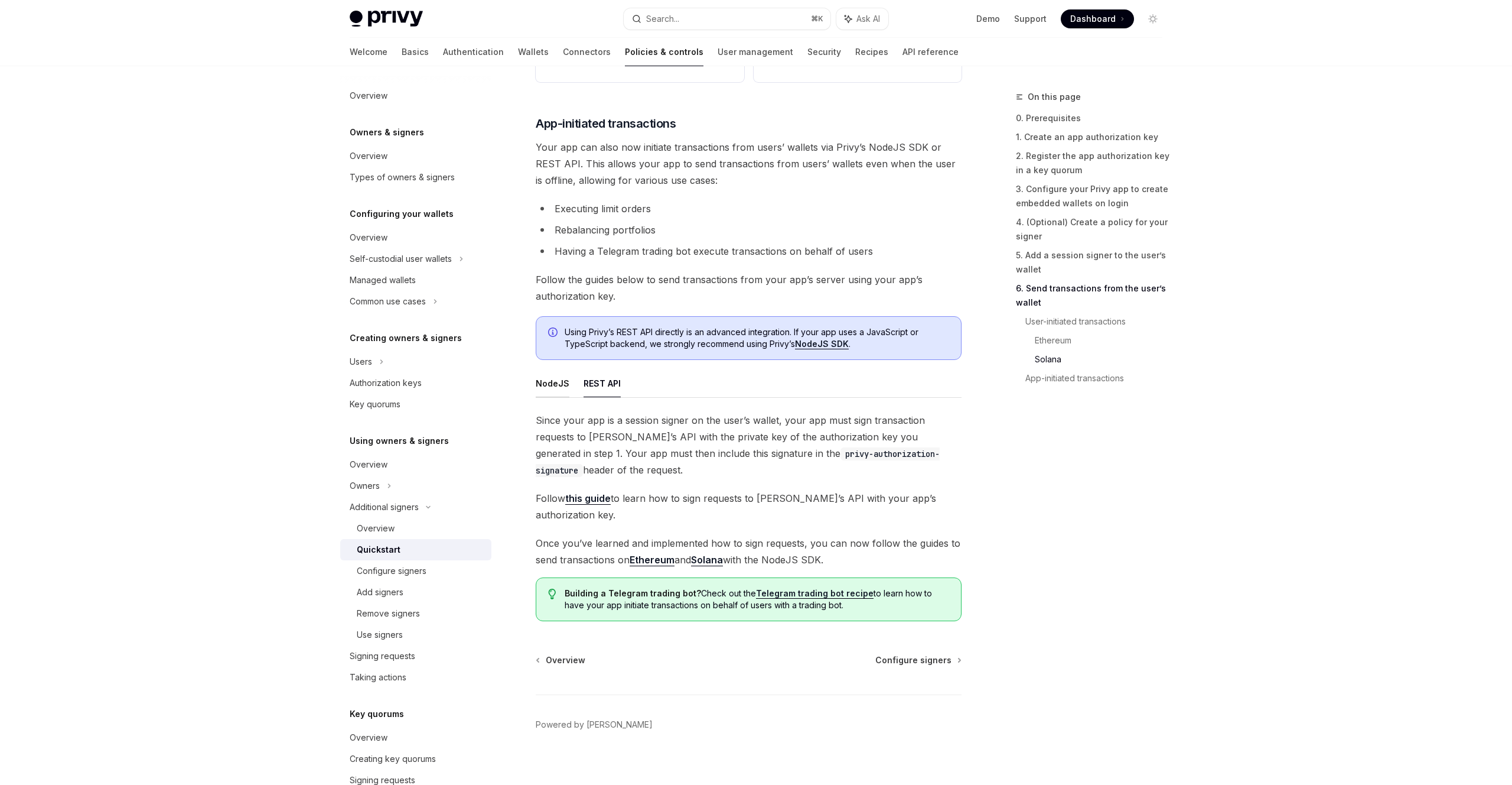
click at [562, 392] on button "NodeJS" at bounding box center [552, 384] width 34 height 28
type textarea "*"
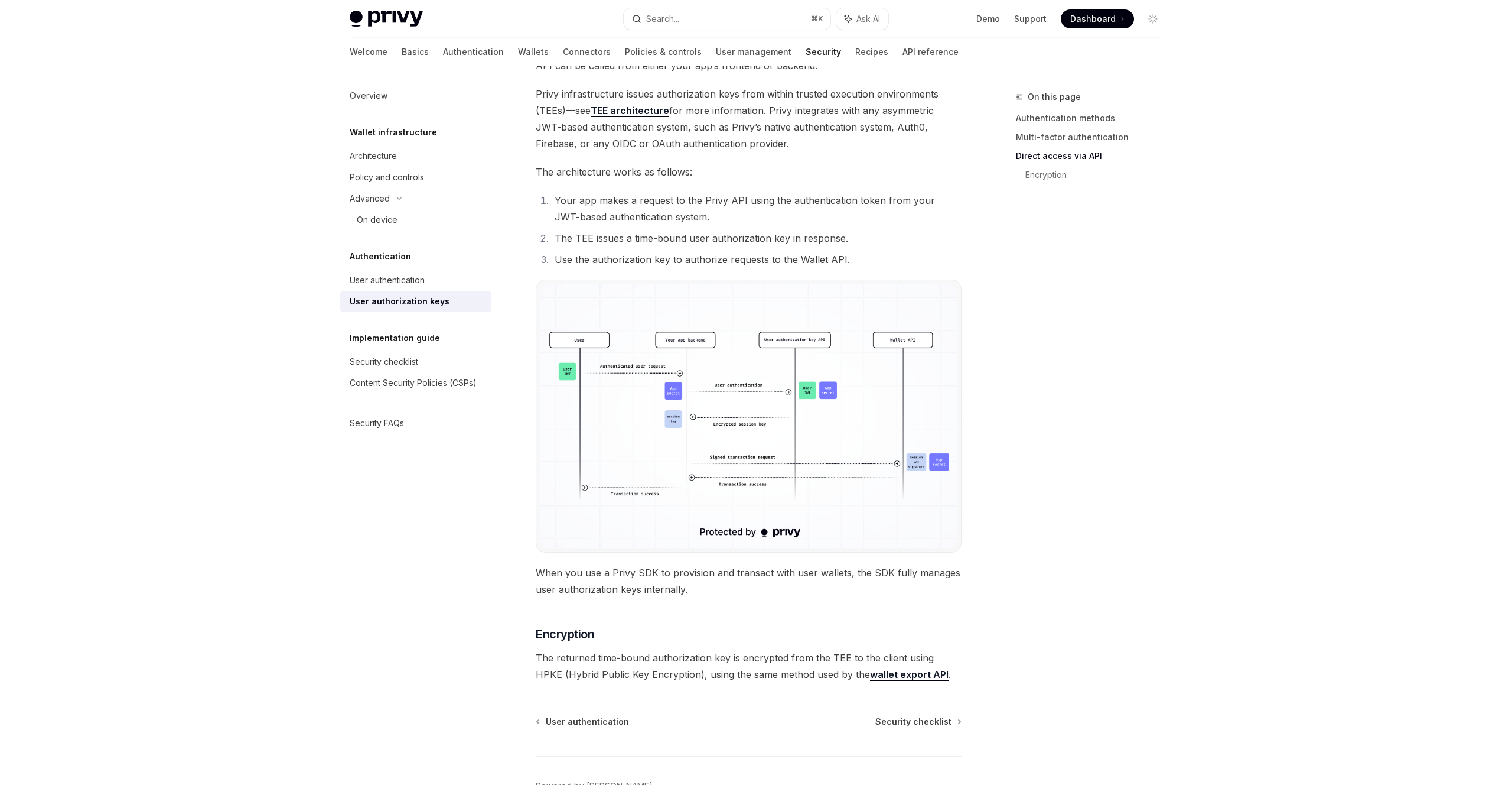
scroll to position [700, 0]
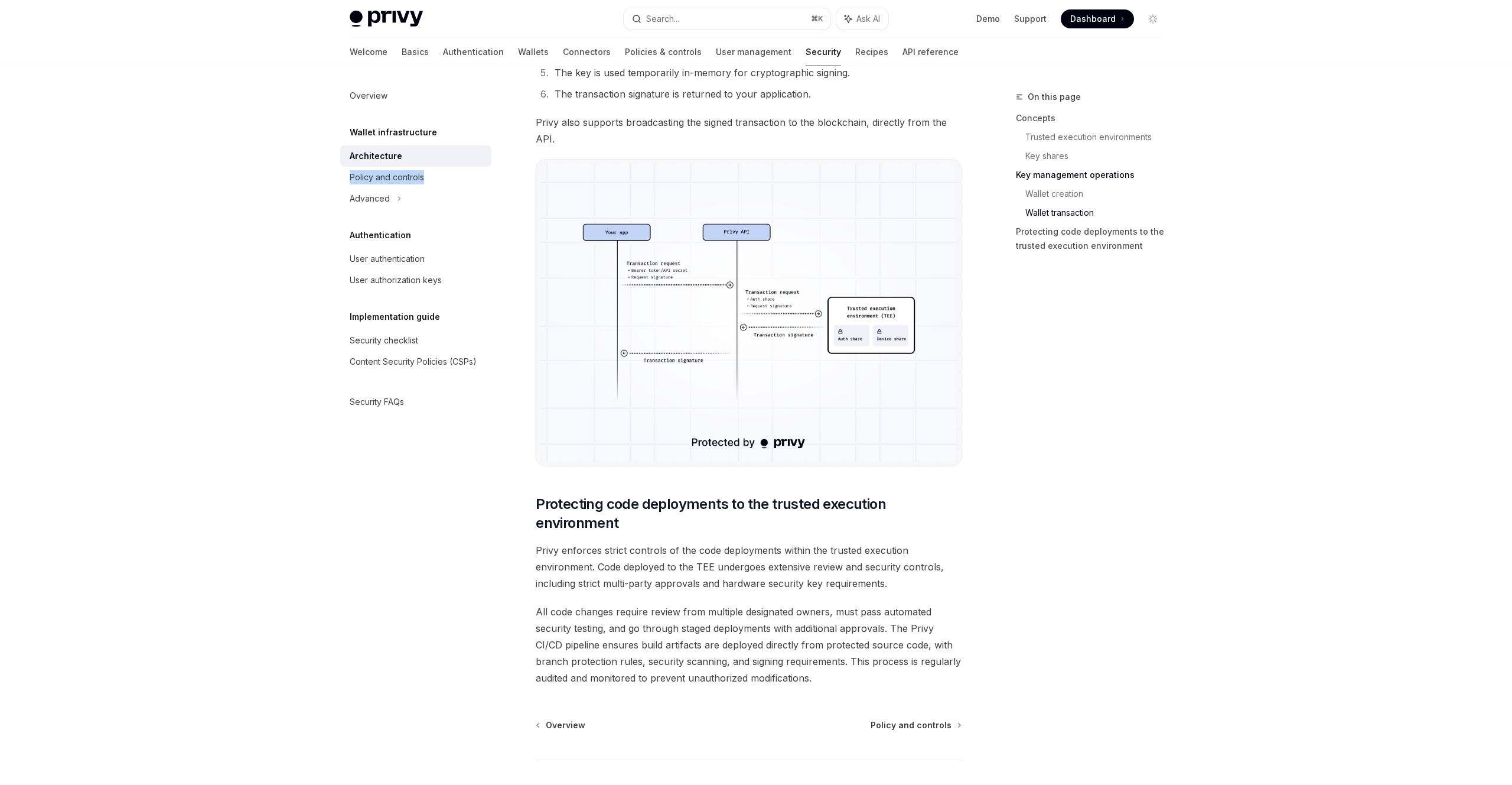
scroll to position [2145, 0]
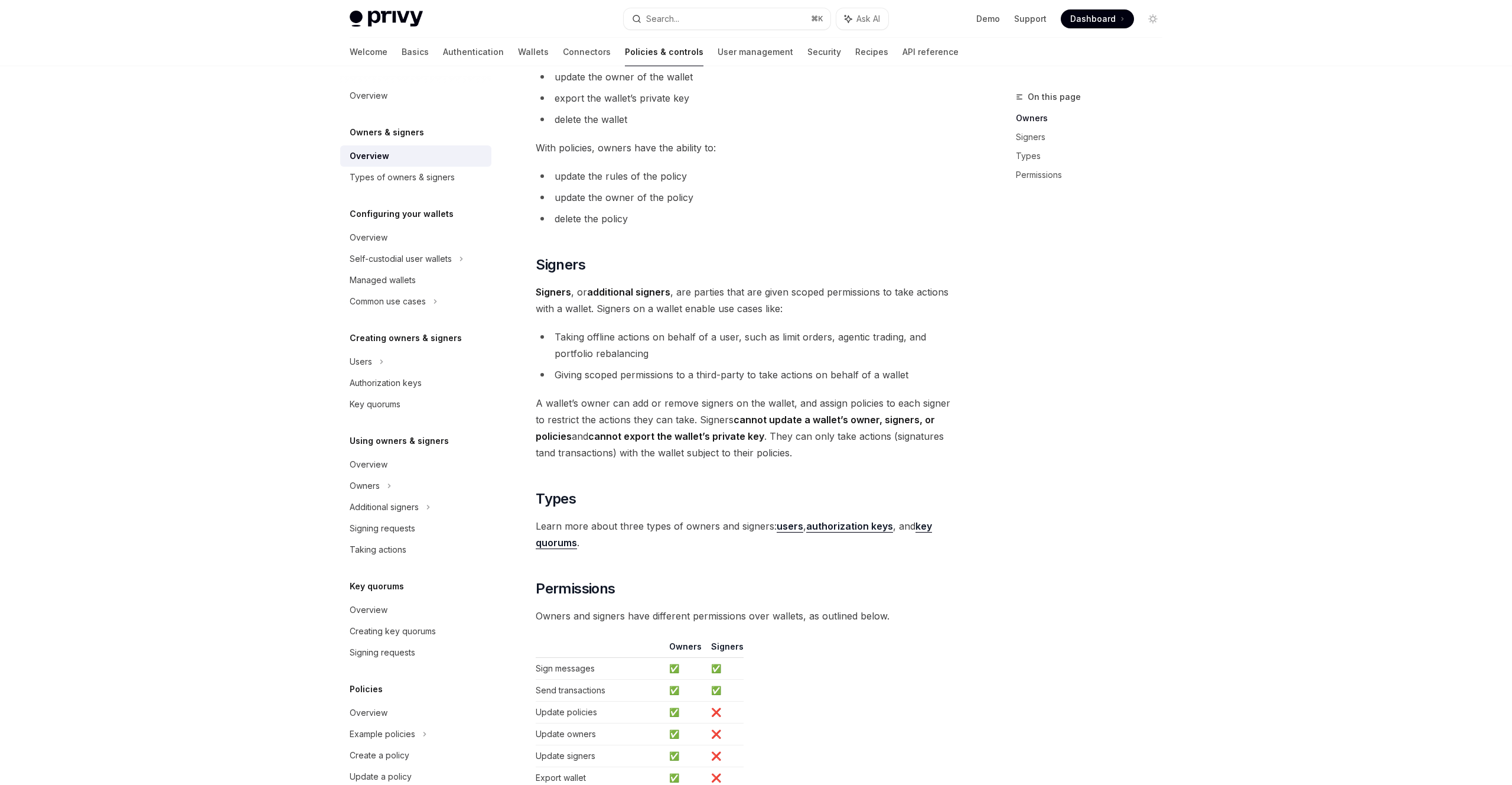
scroll to position [710, 0]
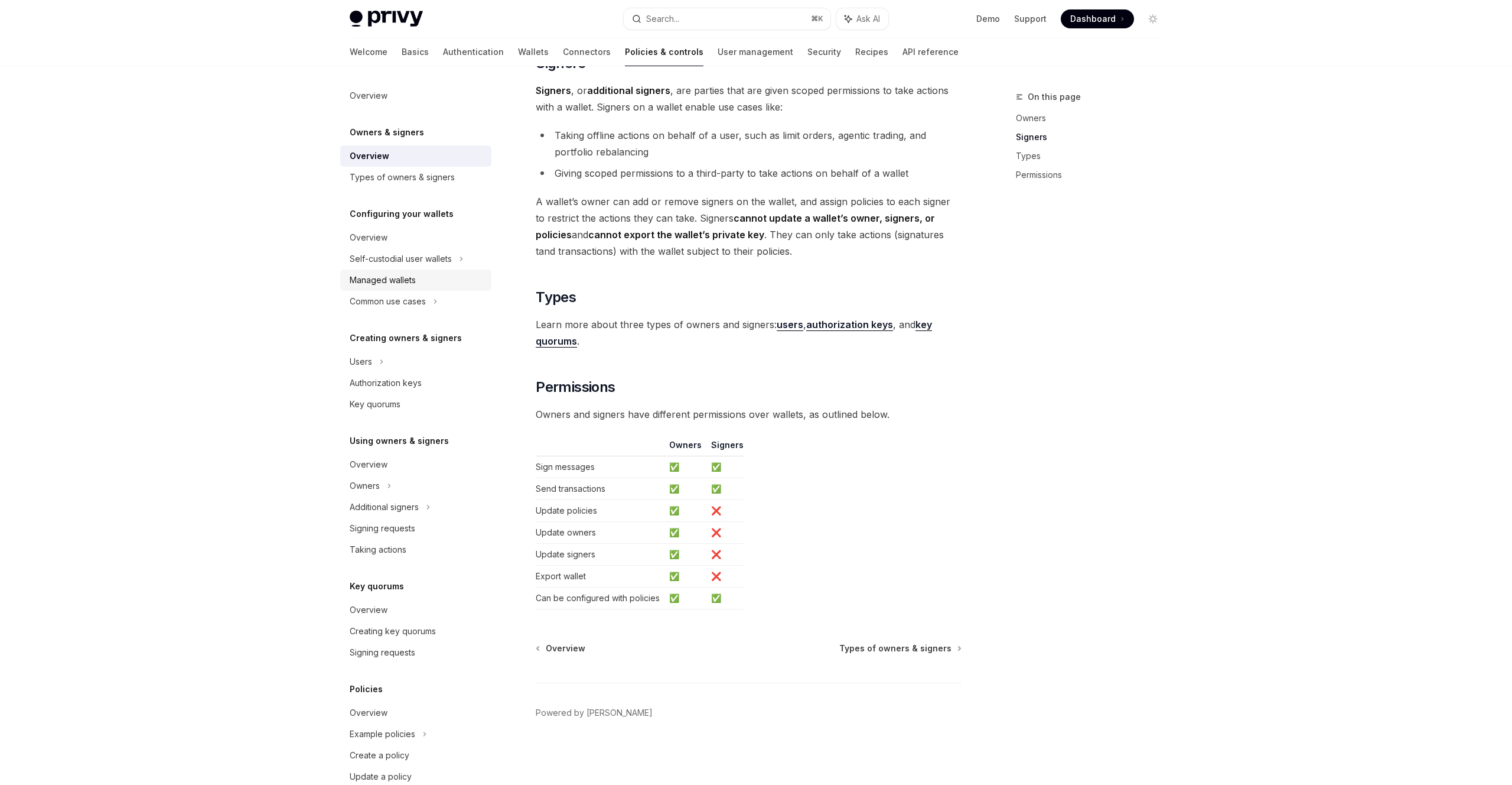
click at [398, 276] on div "Managed wallets" at bounding box center [383, 280] width 66 height 14
type textarea "*"
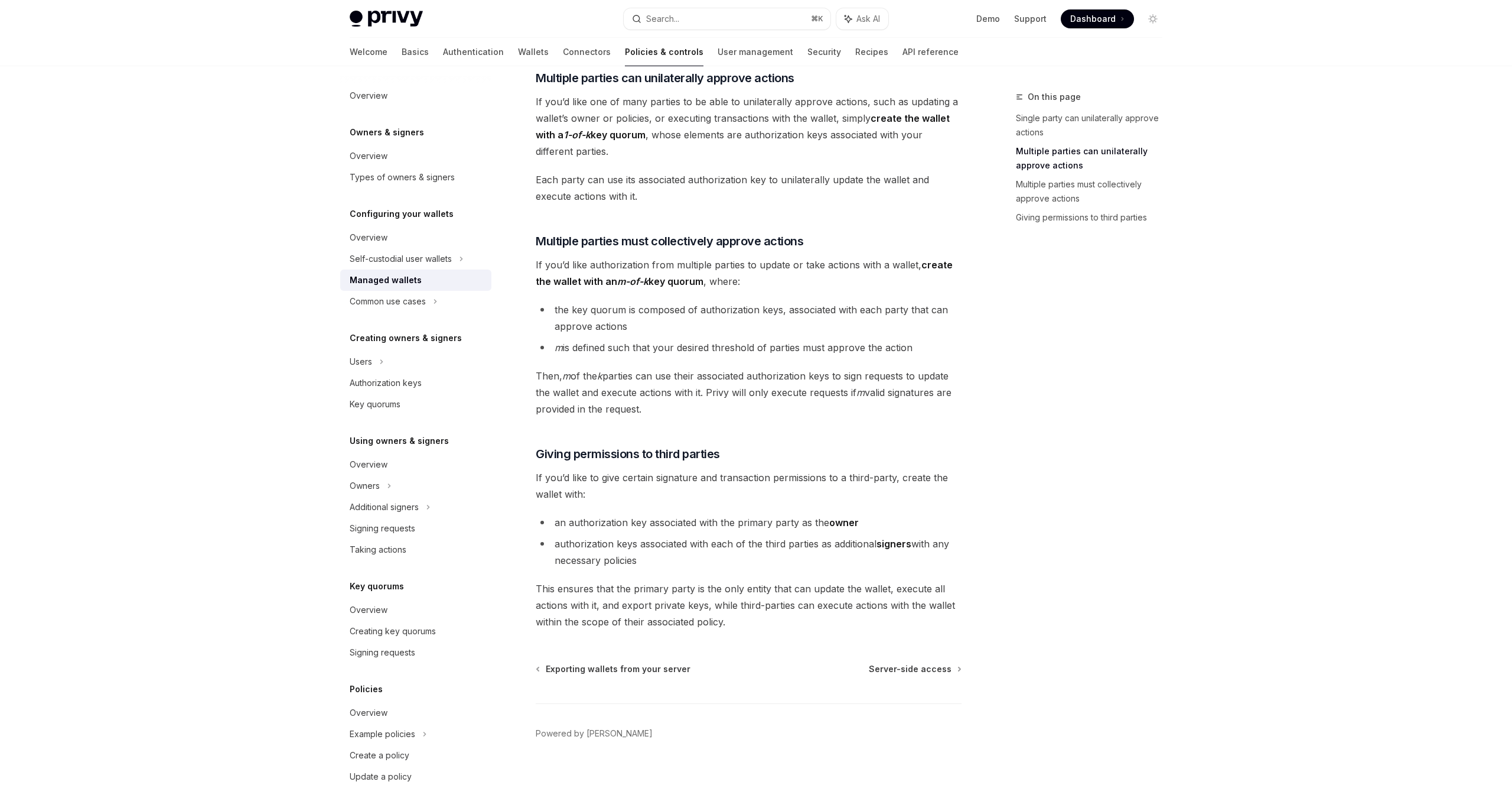
scroll to position [308, 0]
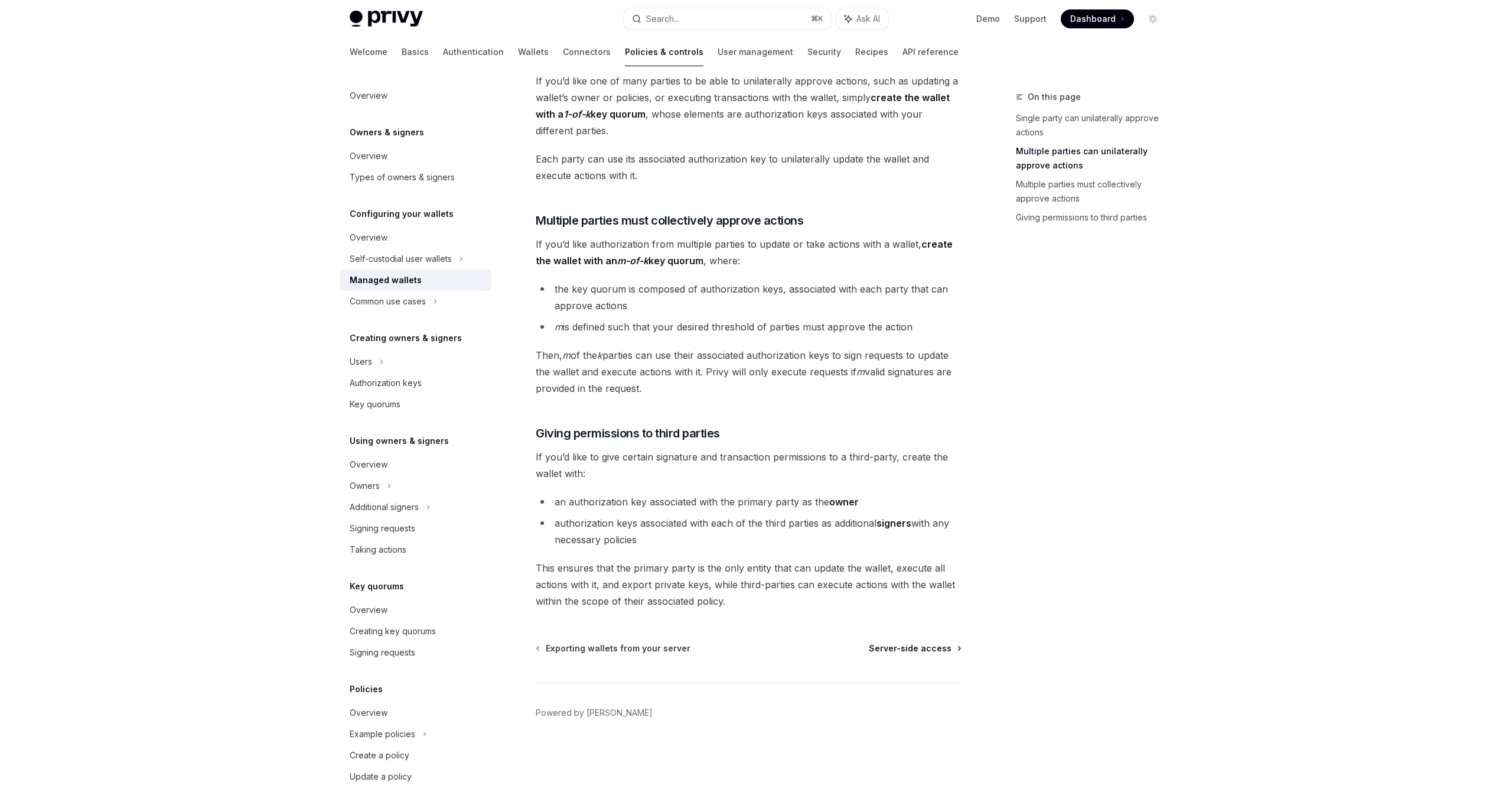
click at [913, 643] on span "Server-side access" at bounding box center [910, 648] width 83 height 12
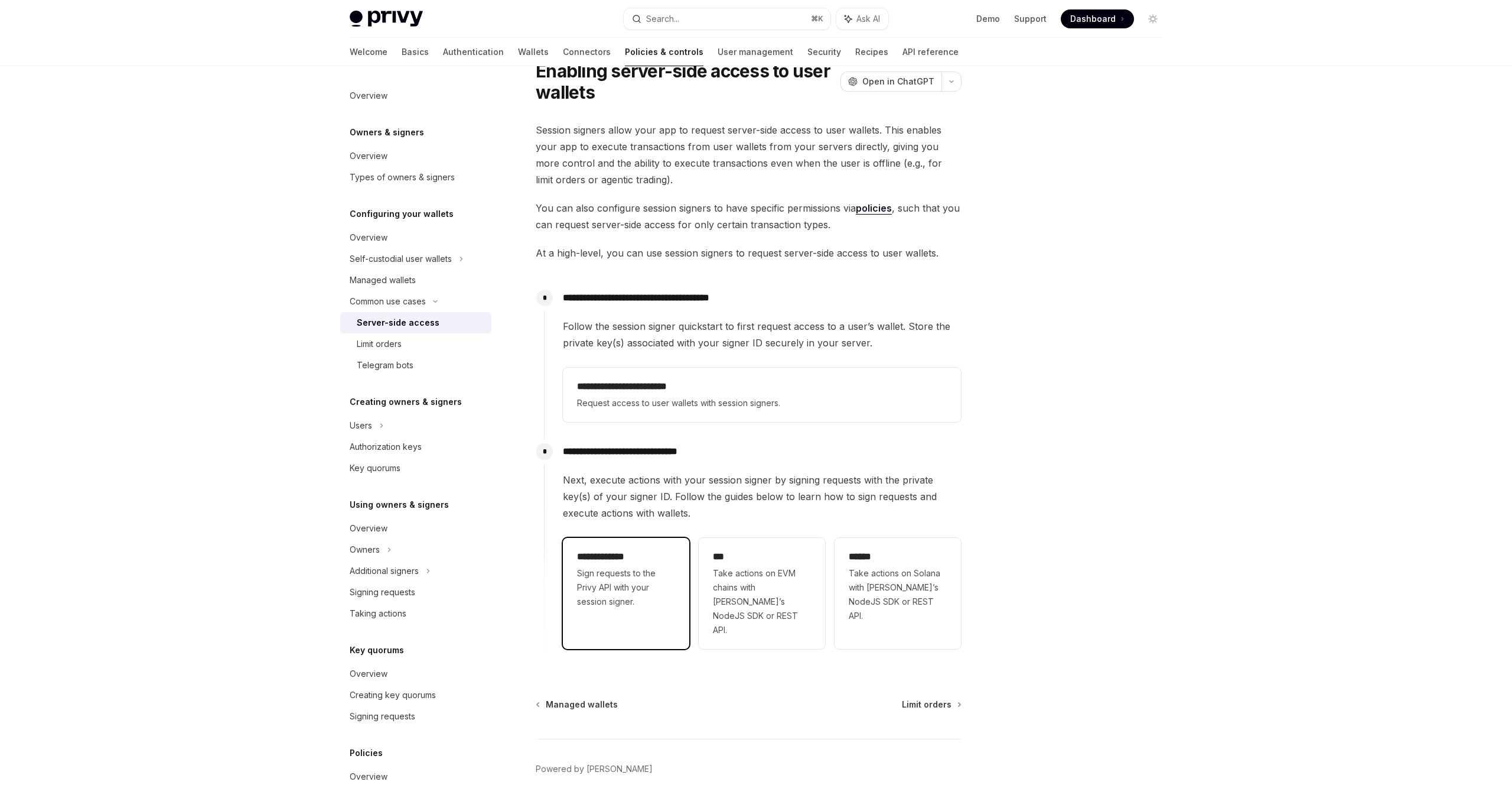
scroll to position [49, 0]
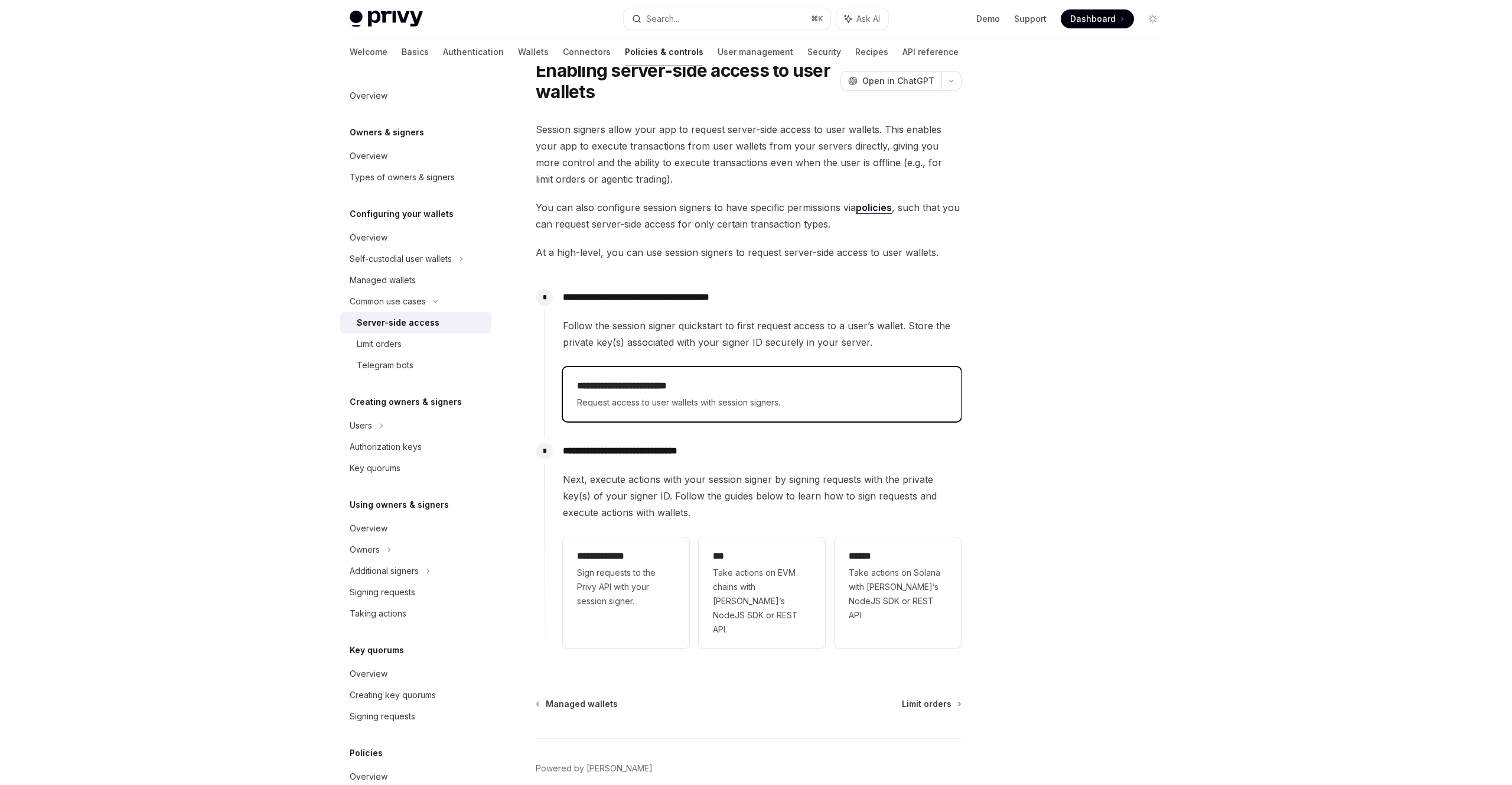
click at [664, 405] on span "Request access to user wallets with session signers." at bounding box center [762, 402] width 370 height 14
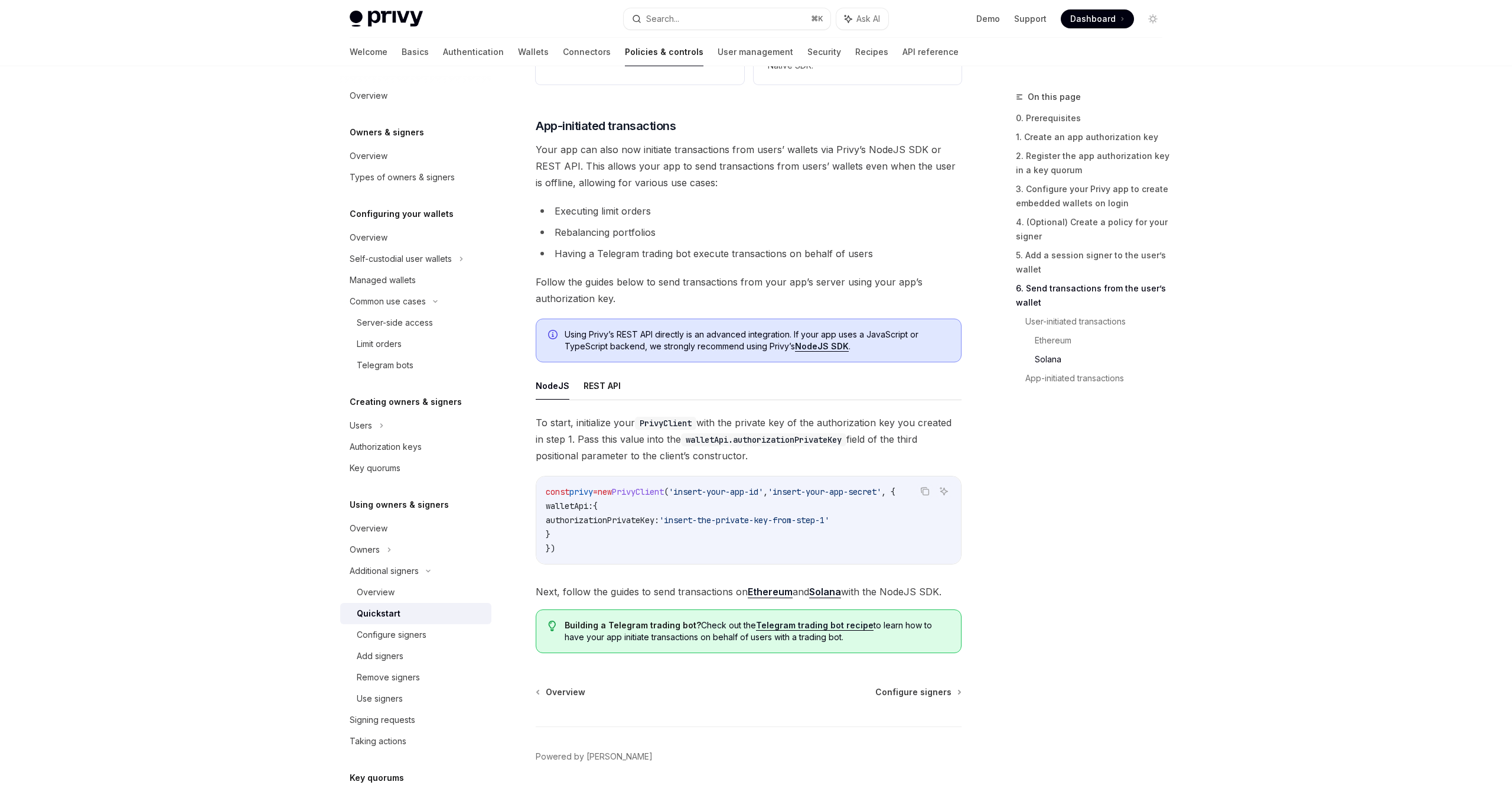
scroll to position [2774, 0]
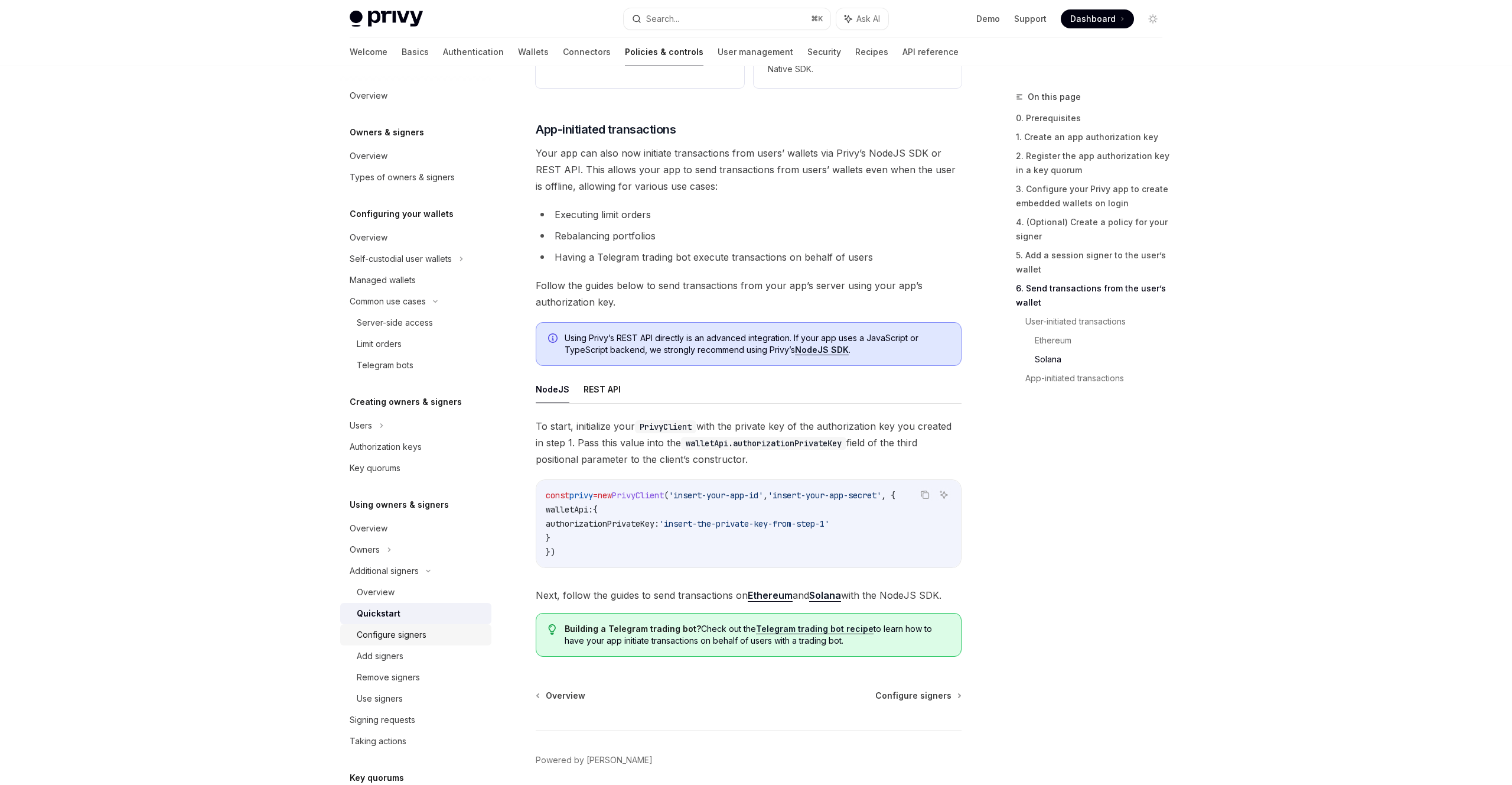
click at [418, 636] on div "Configure signers" at bounding box center [391, 634] width 70 height 14
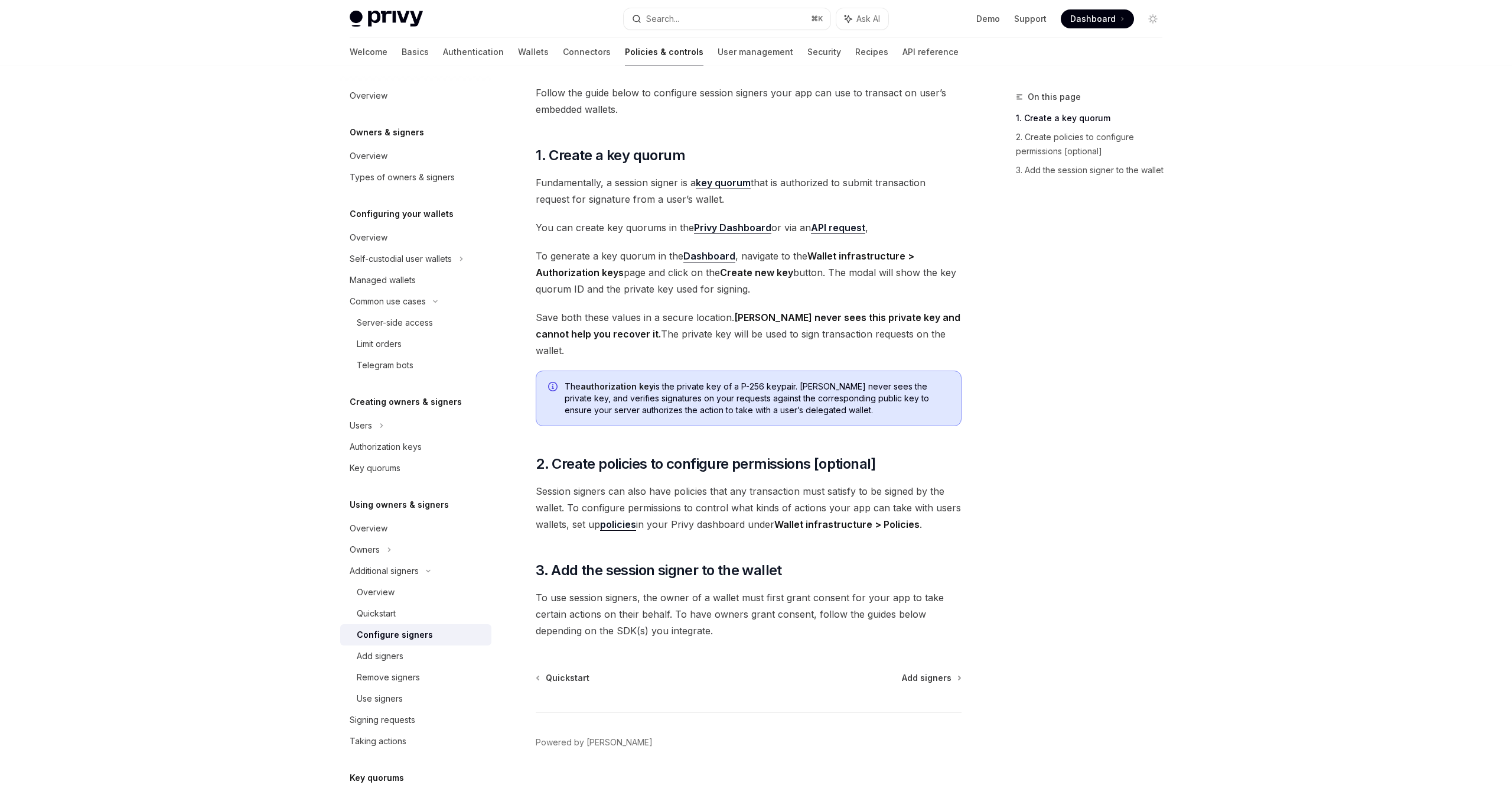
scroll to position [78, 0]
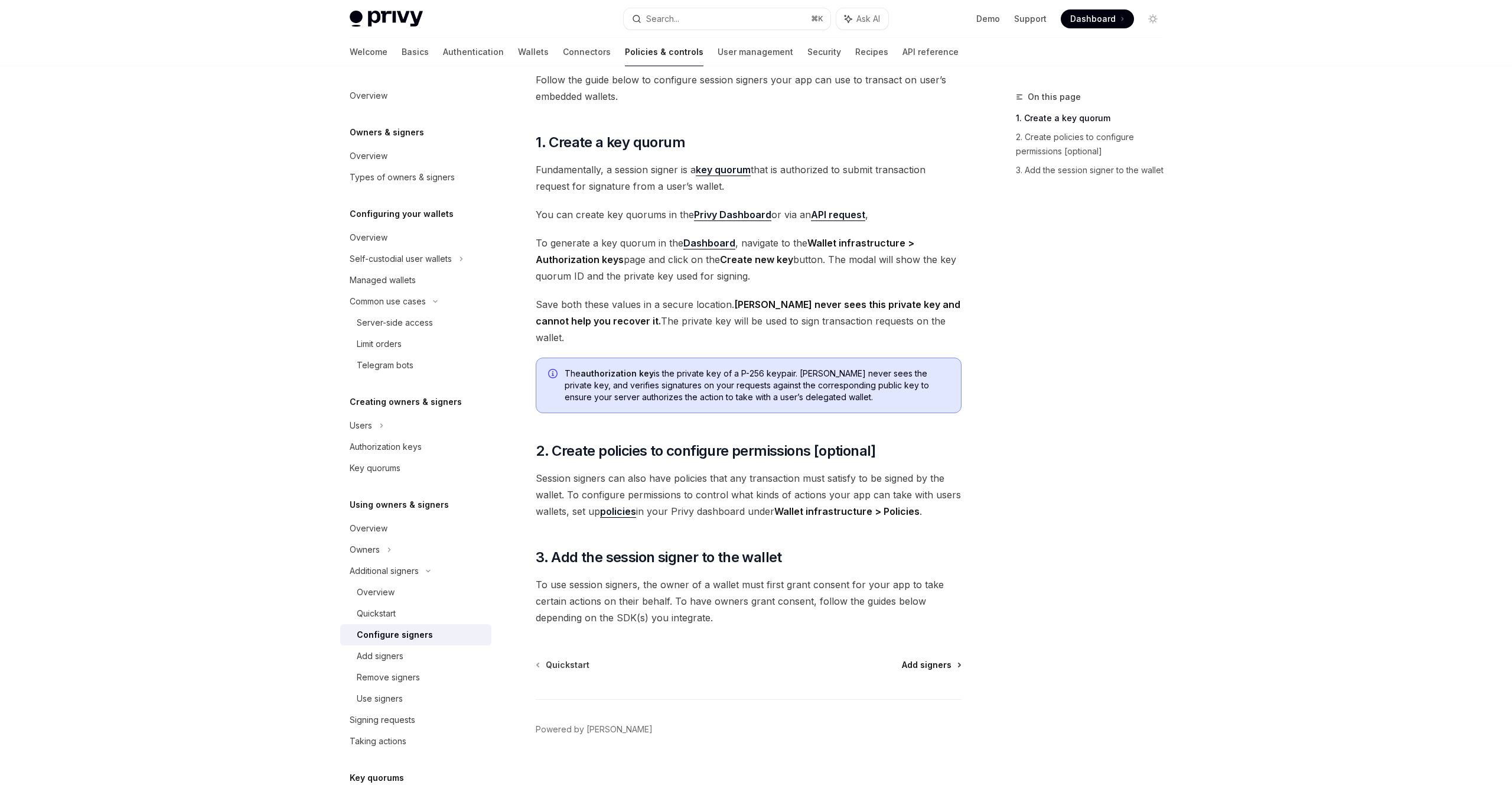
click at [932, 659] on span "Add signers" at bounding box center [926, 665] width 50 height 12
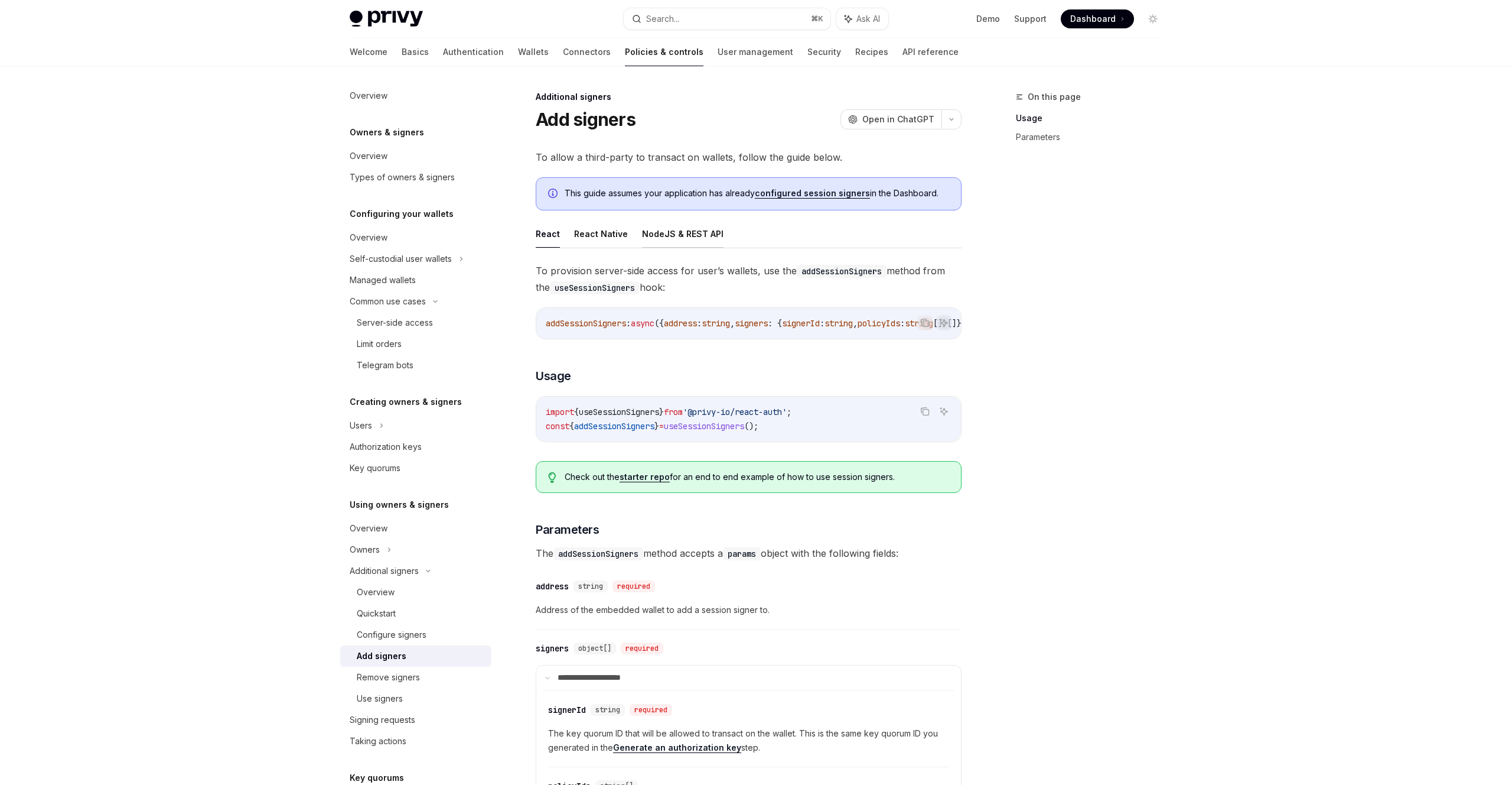
click at [661, 226] on button "NodeJS & REST API" at bounding box center [682, 234] width 82 height 28
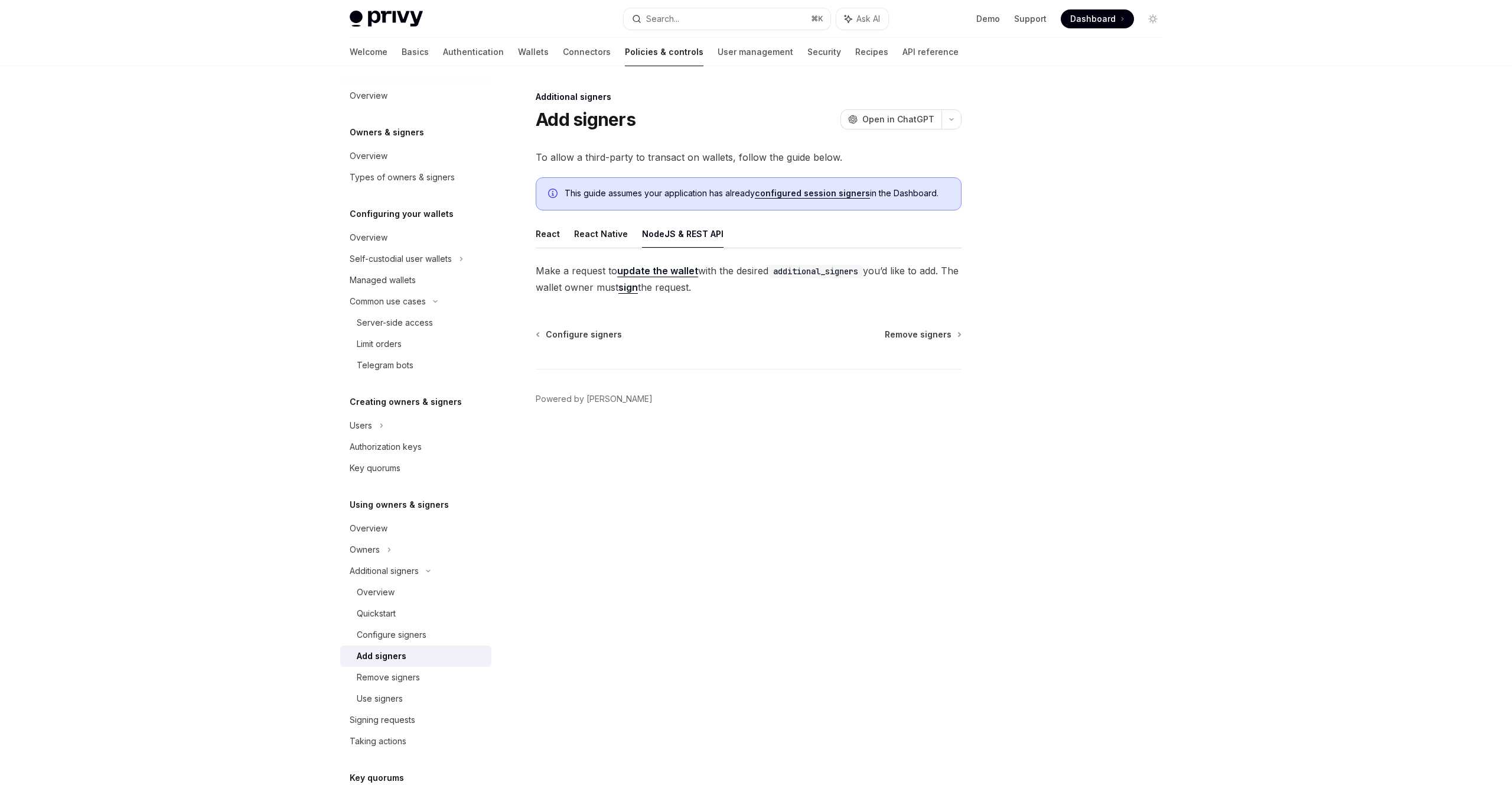
click at [662, 269] on link "update the wallet" at bounding box center [658, 271] width 81 height 13
type textarea "*"
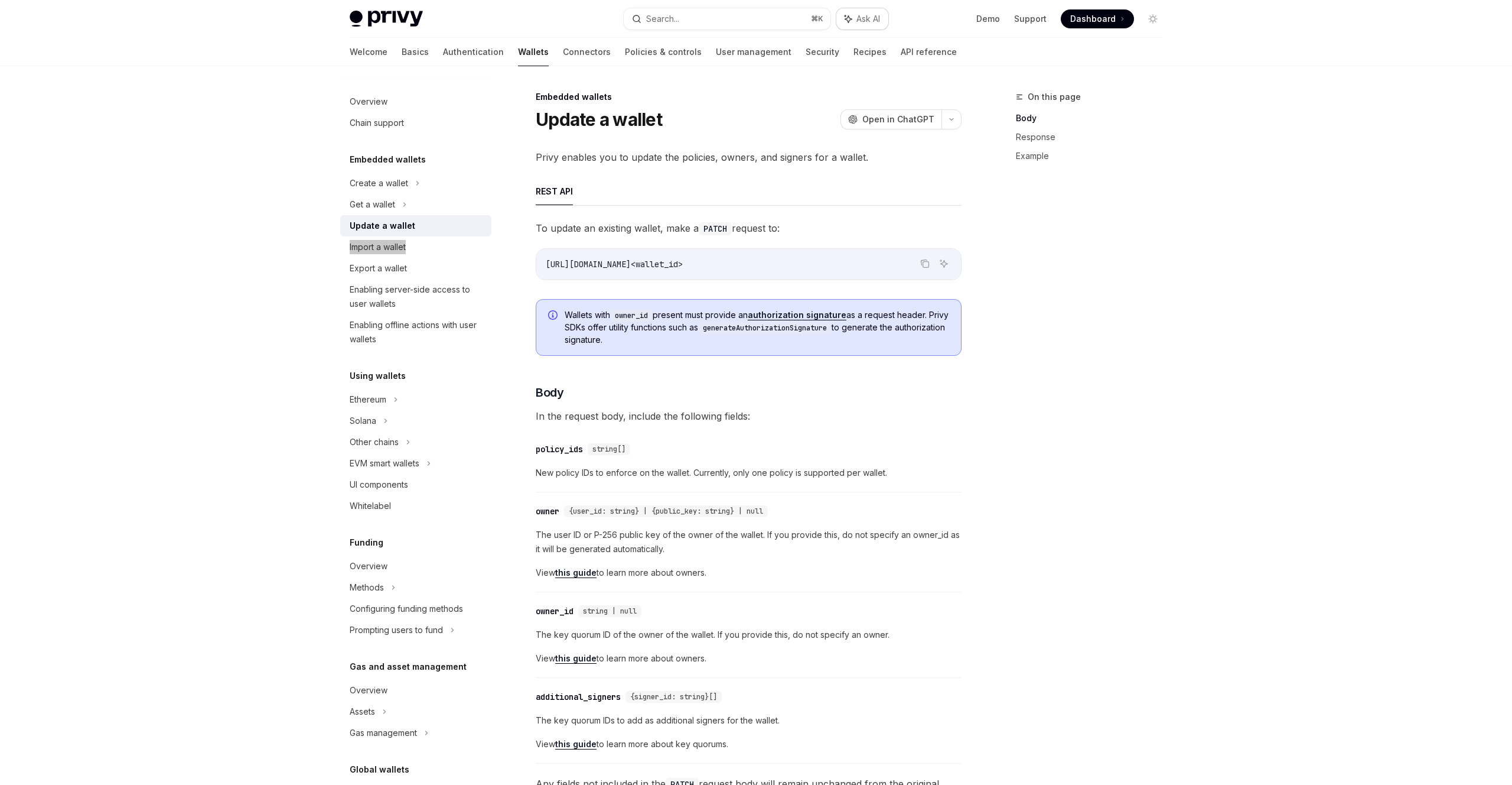
drag, startPoint x: 396, startPoint y: 248, endPoint x: 883, endPoint y: 13, distance: 540.7
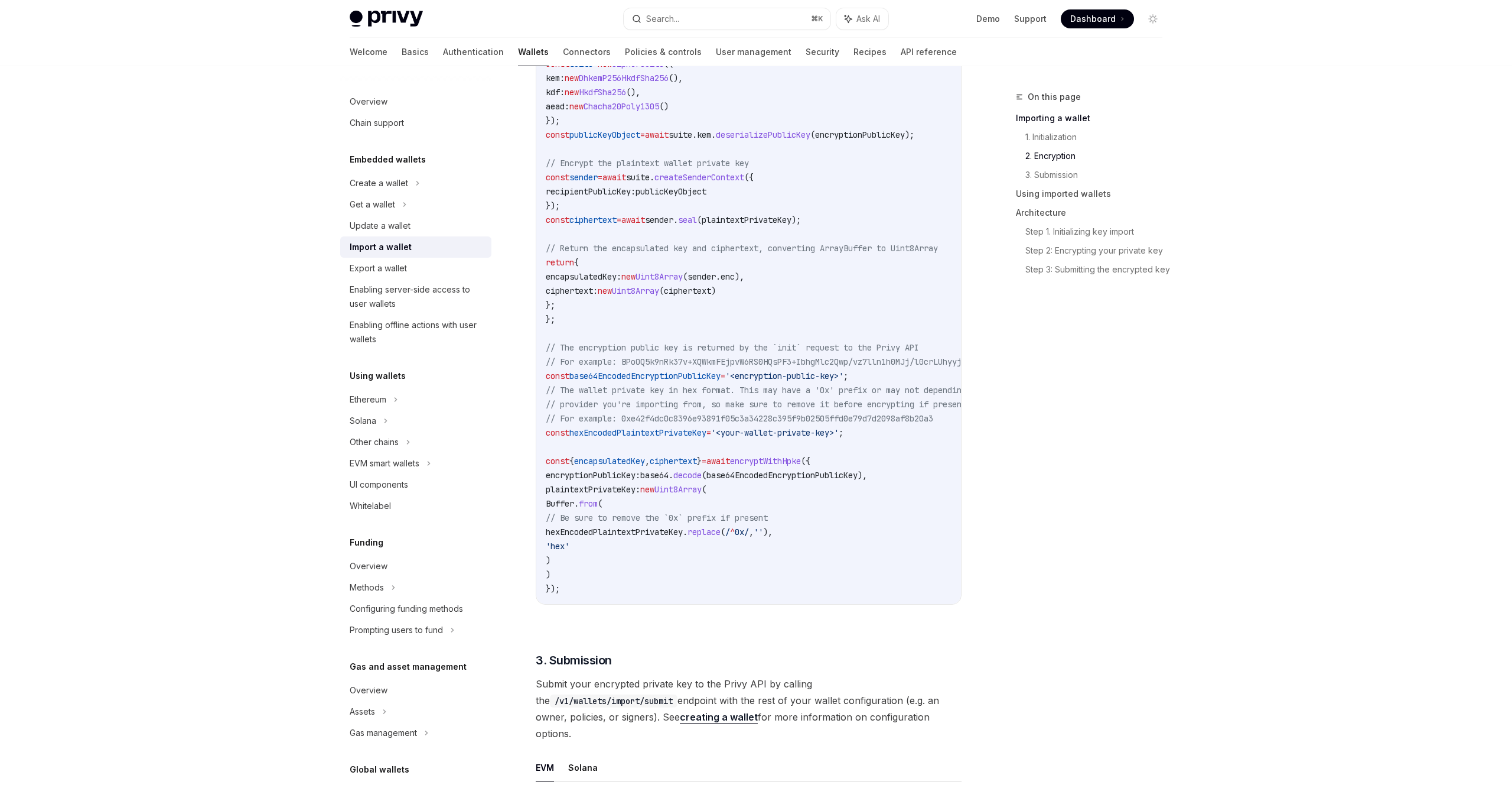
scroll to position [1252, 0]
click at [518, 52] on link "Wallets" at bounding box center [533, 52] width 31 height 29
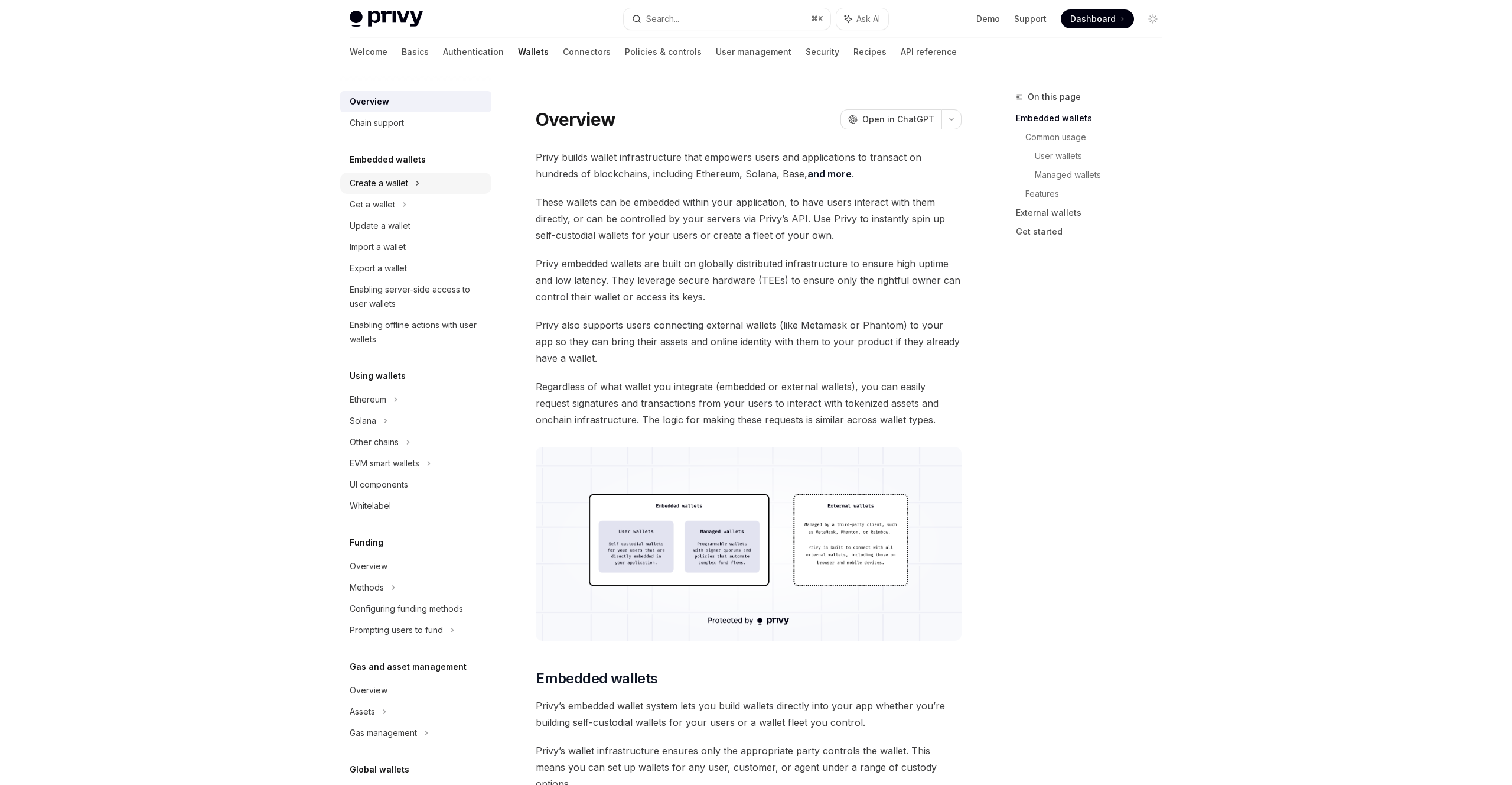
click at [375, 182] on div "Create a wallet" at bounding box center [379, 182] width 58 height 14
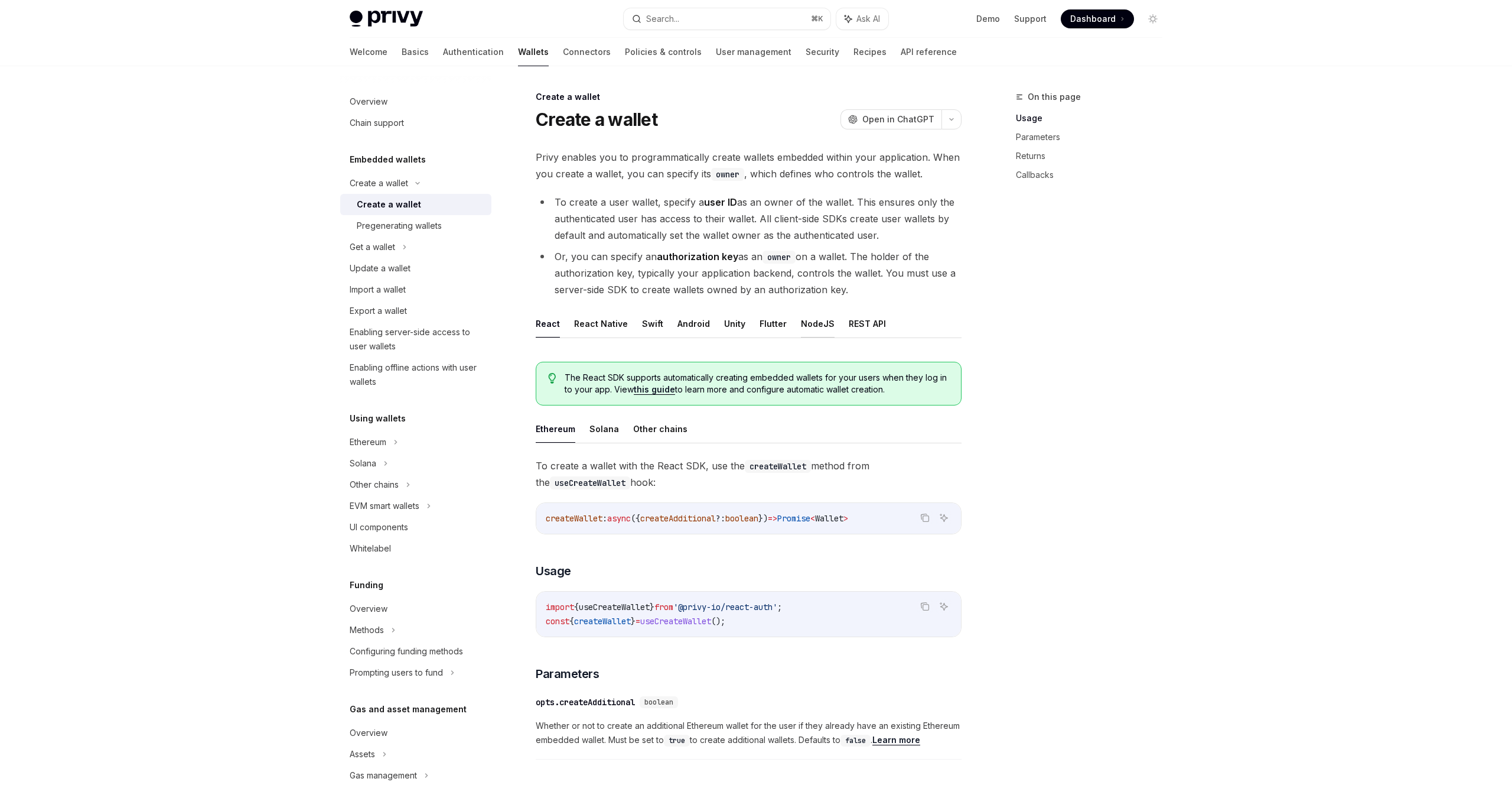
click at [817, 315] on button "NodeJS" at bounding box center [818, 324] width 34 height 28
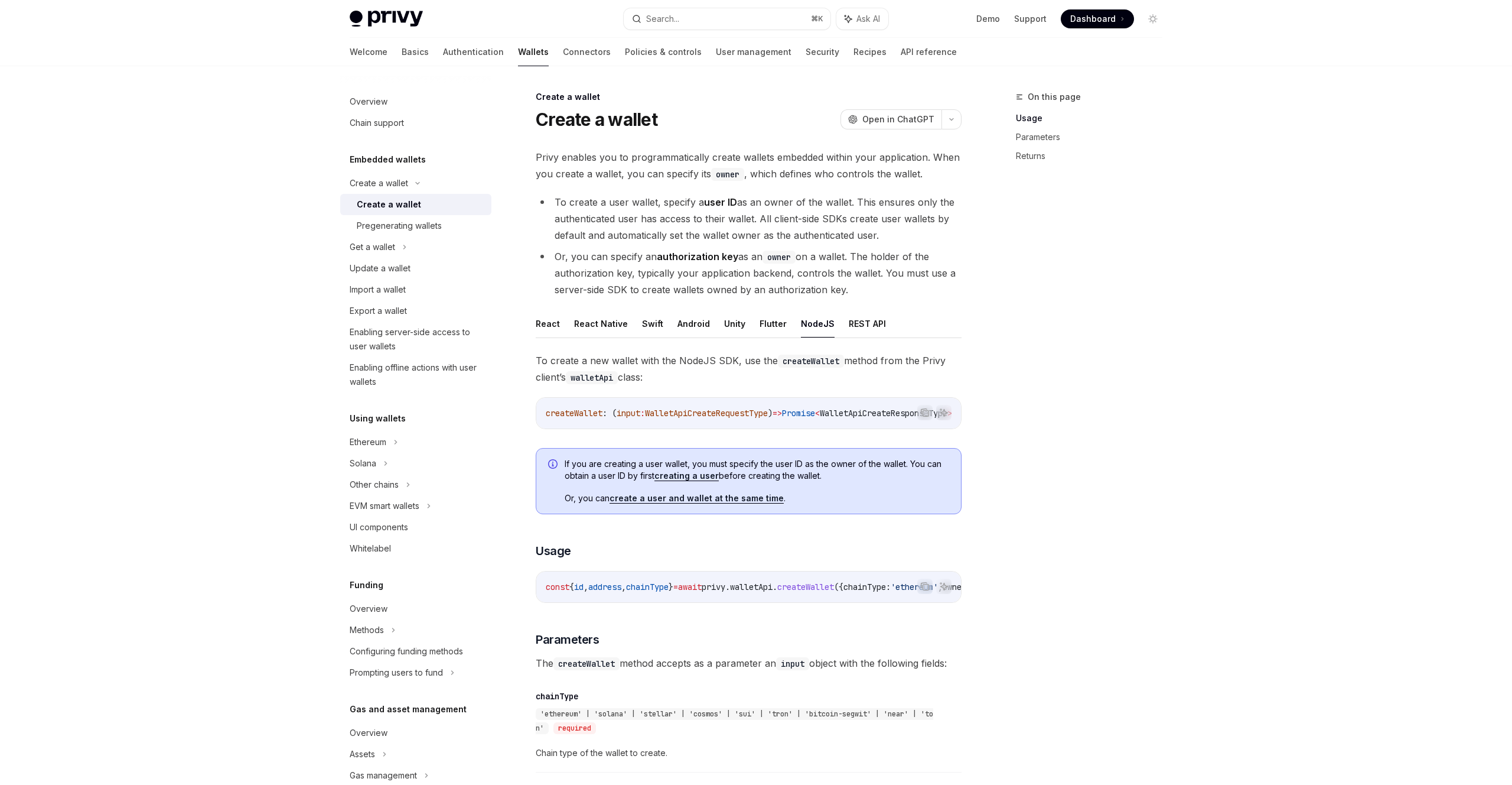
type textarea "*"
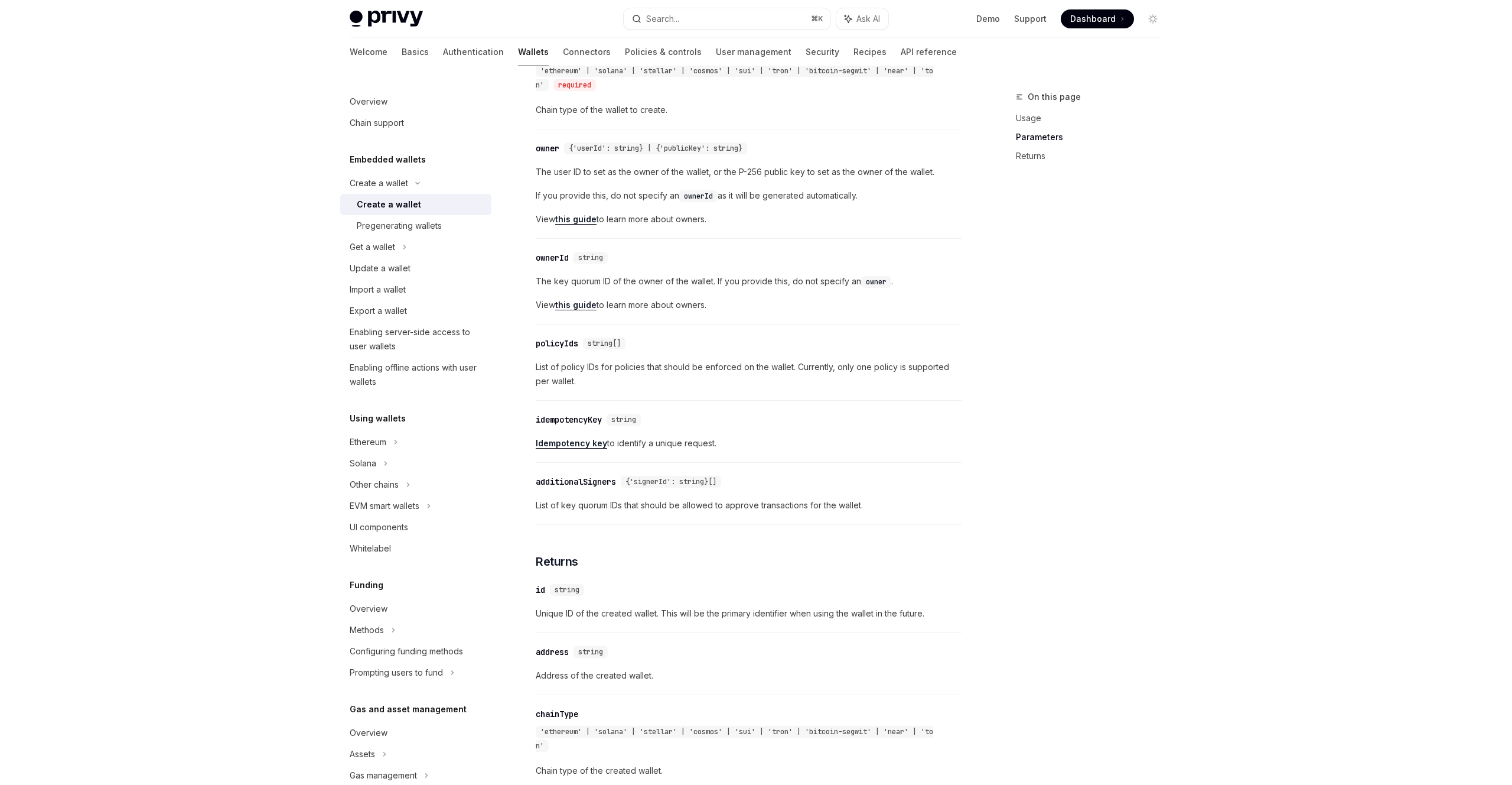
scroll to position [644, 0]
